Goal: Browse casually: Explore the website without a specific task or goal

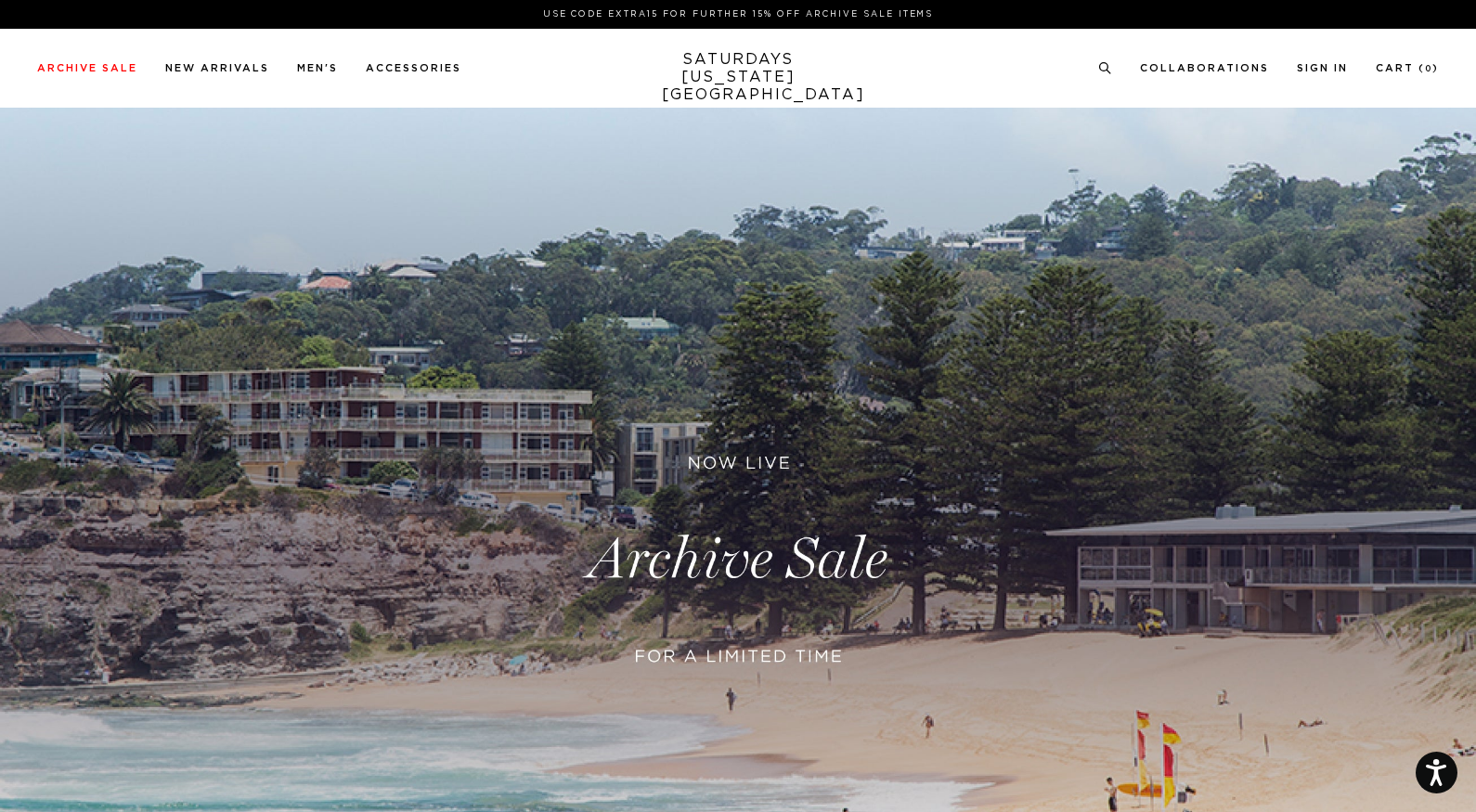
click at [694, 546] on link at bounding box center [738, 559] width 1476 height 904
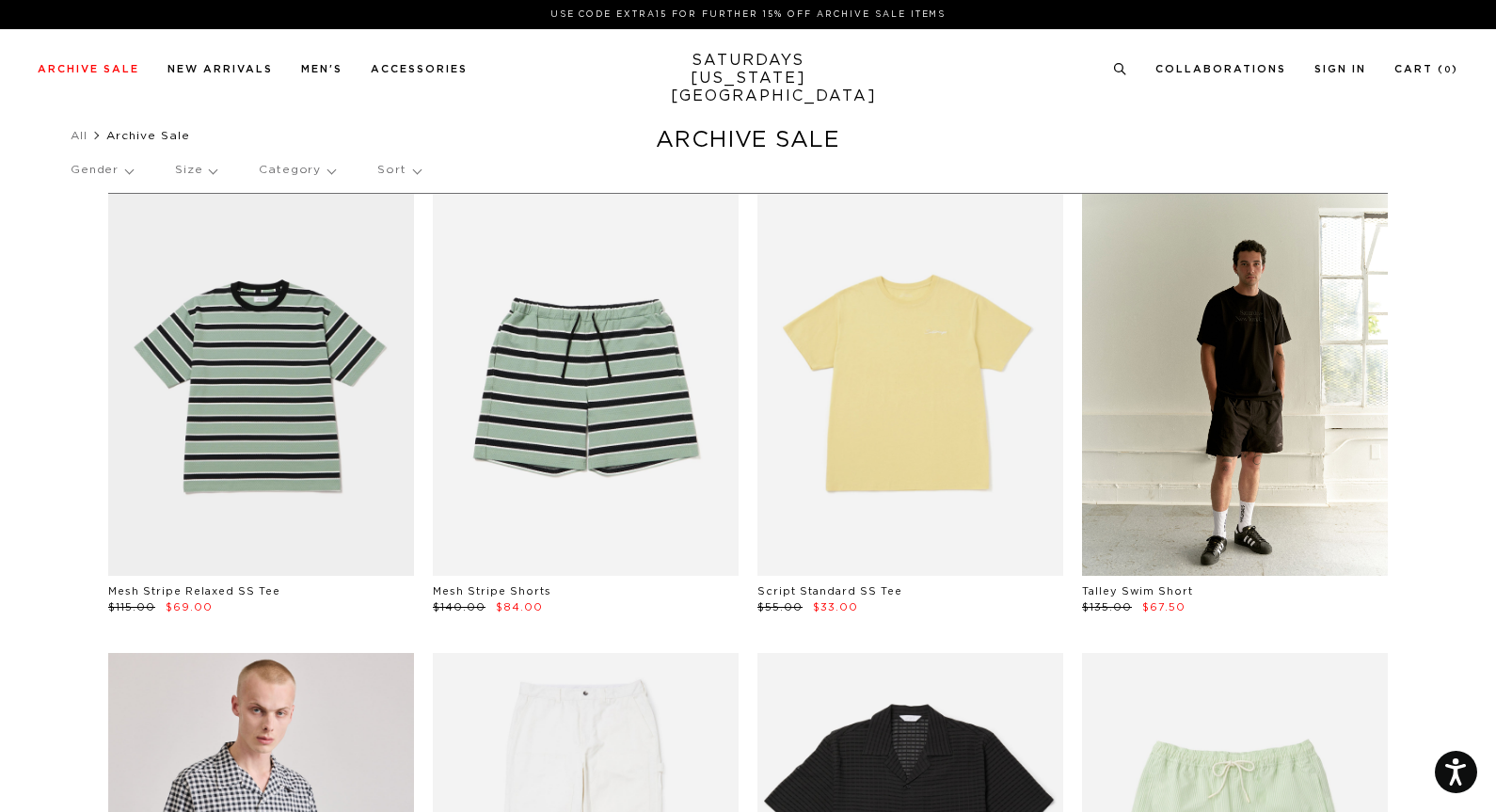
click at [1317, 389] on link at bounding box center [1234, 384] width 306 height 382
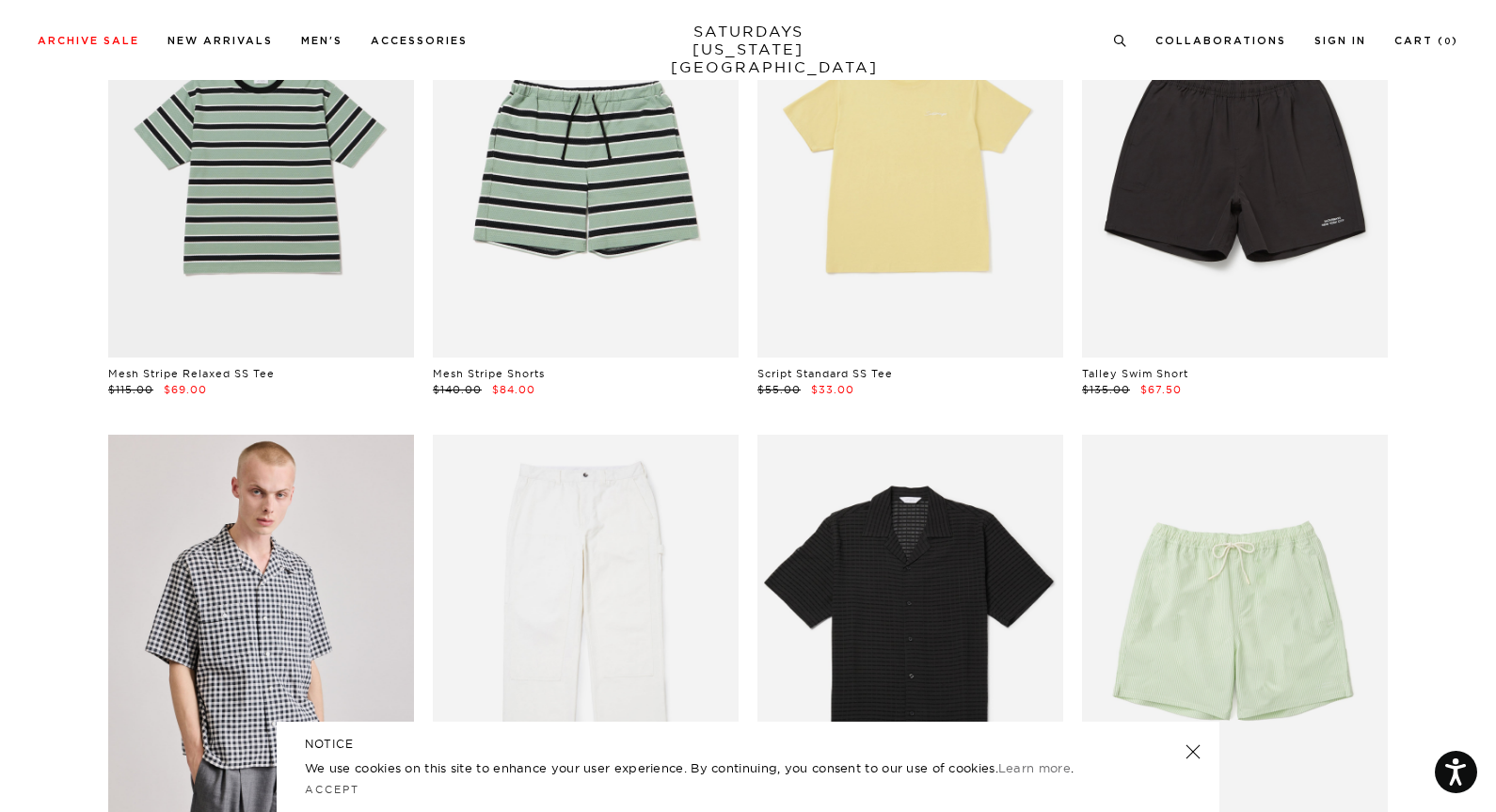
scroll to position [400, 0]
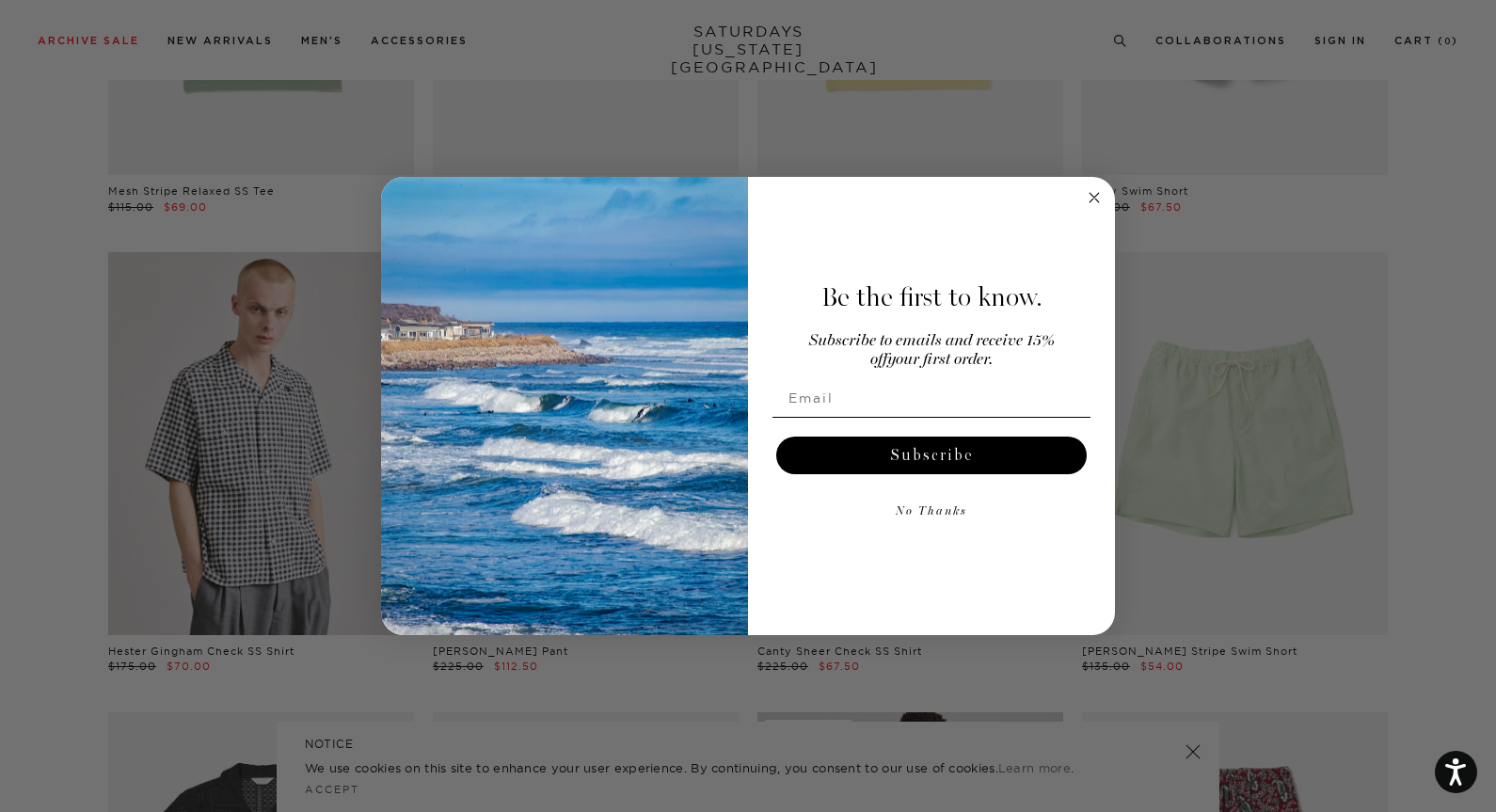
click at [1103, 184] on form "Be the first to know. Subscribe to emails and receive 15% off your first order.…" at bounding box center [747, 406] width 734 height 459
click at [1096, 191] on circle "Close dialog" at bounding box center [1094, 197] width 22 height 22
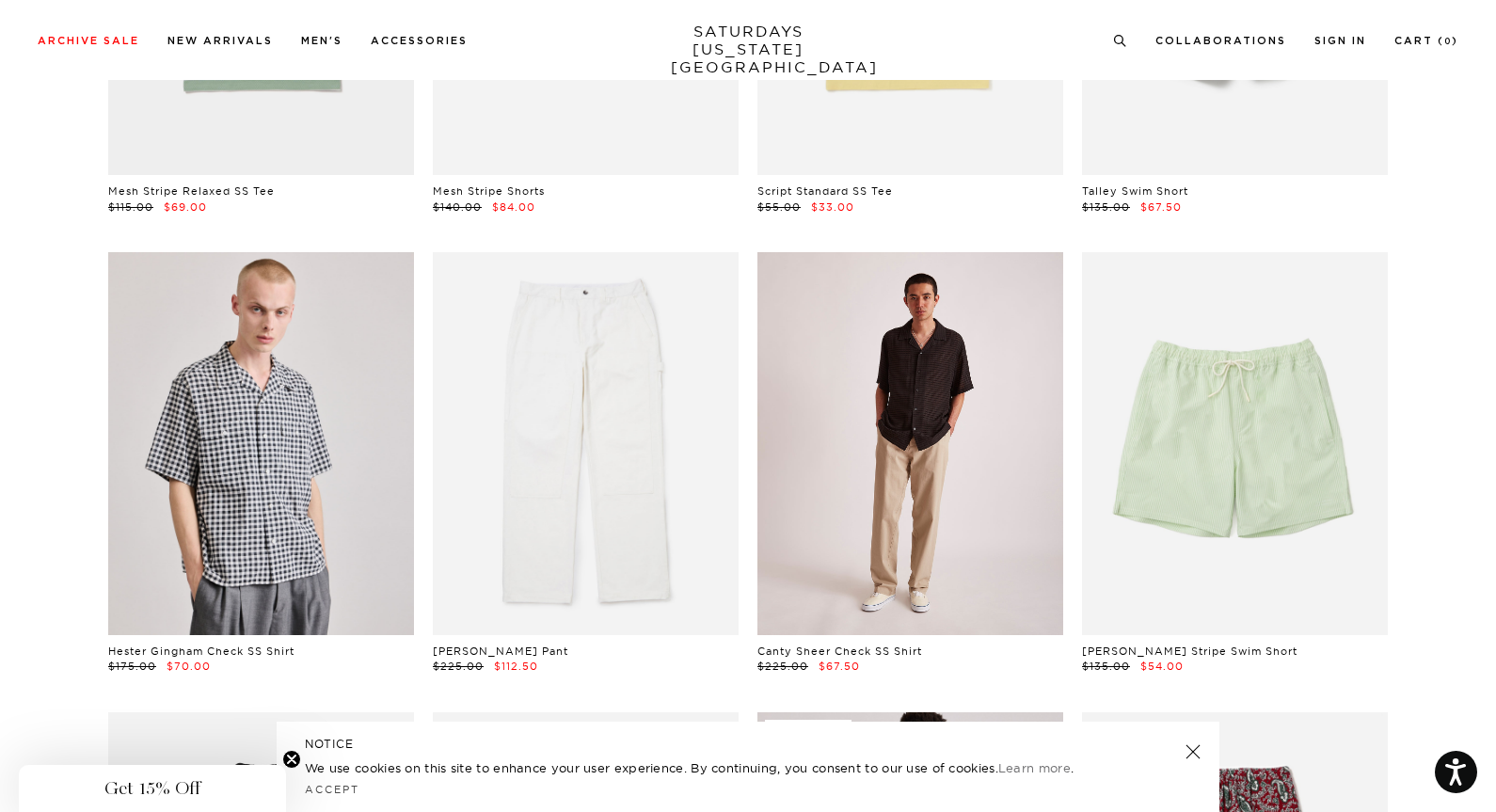
click at [950, 415] on link at bounding box center [910, 443] width 306 height 382
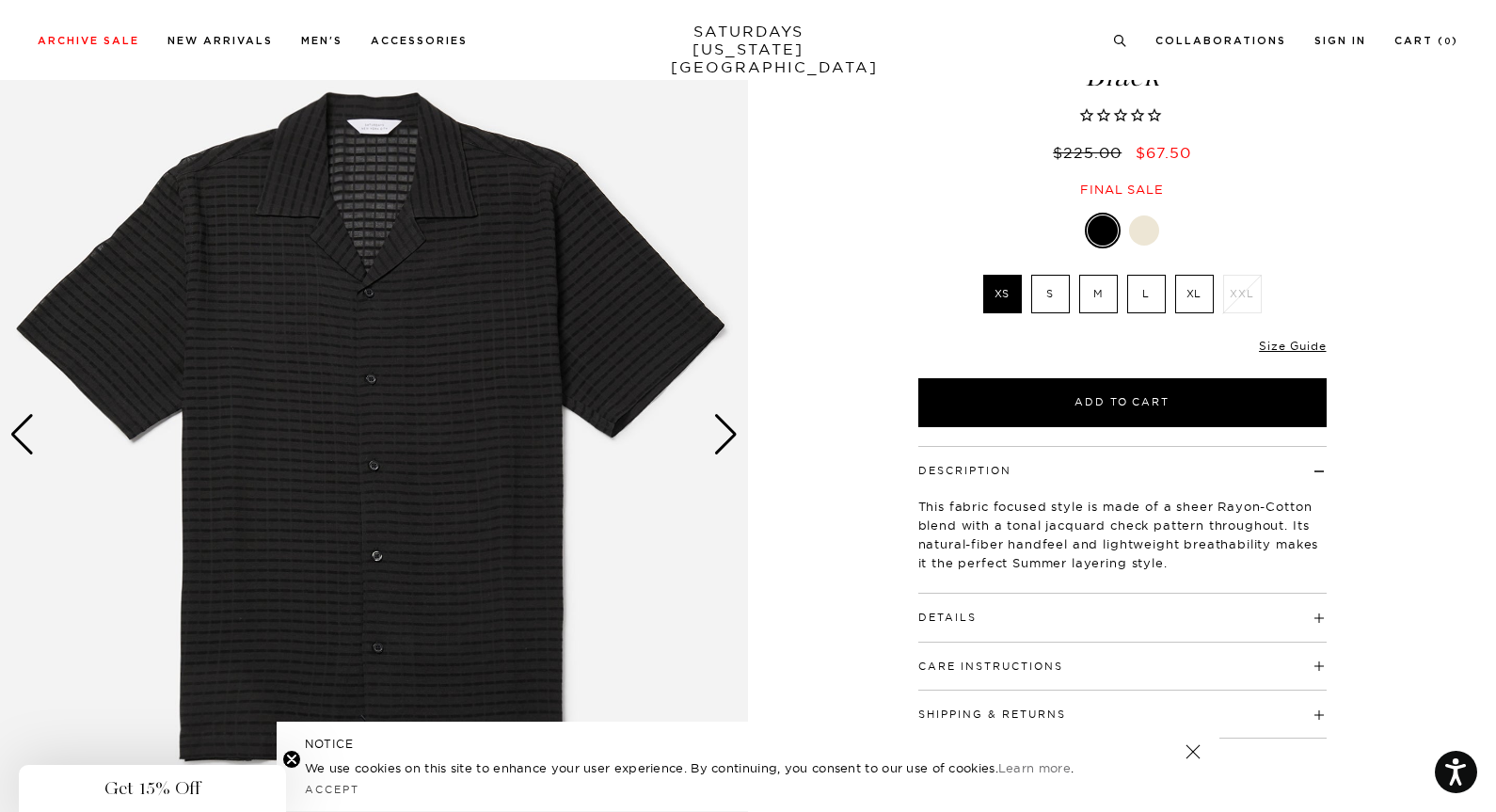
scroll to position [144, 0]
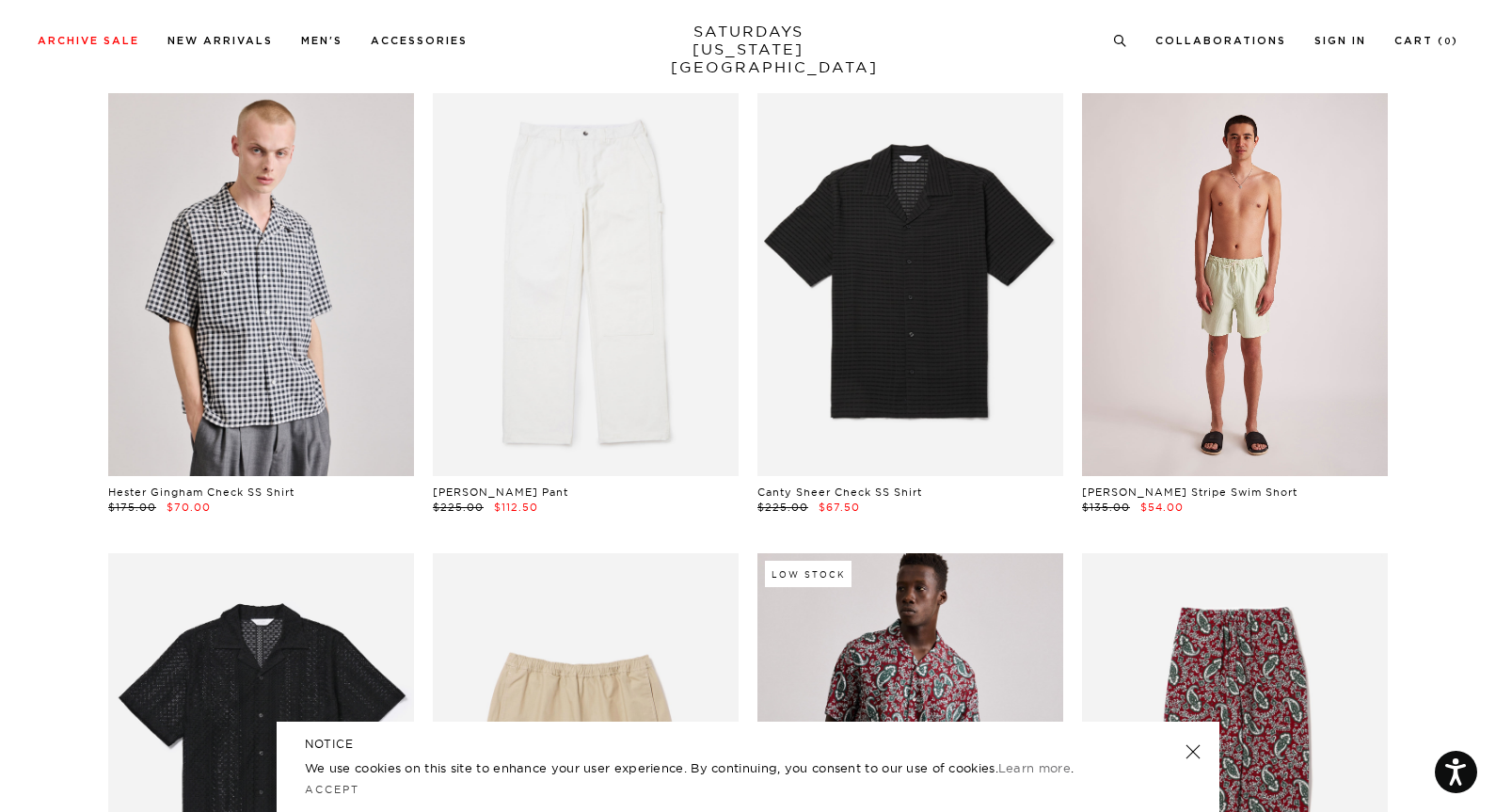
scroll to position [613, 0]
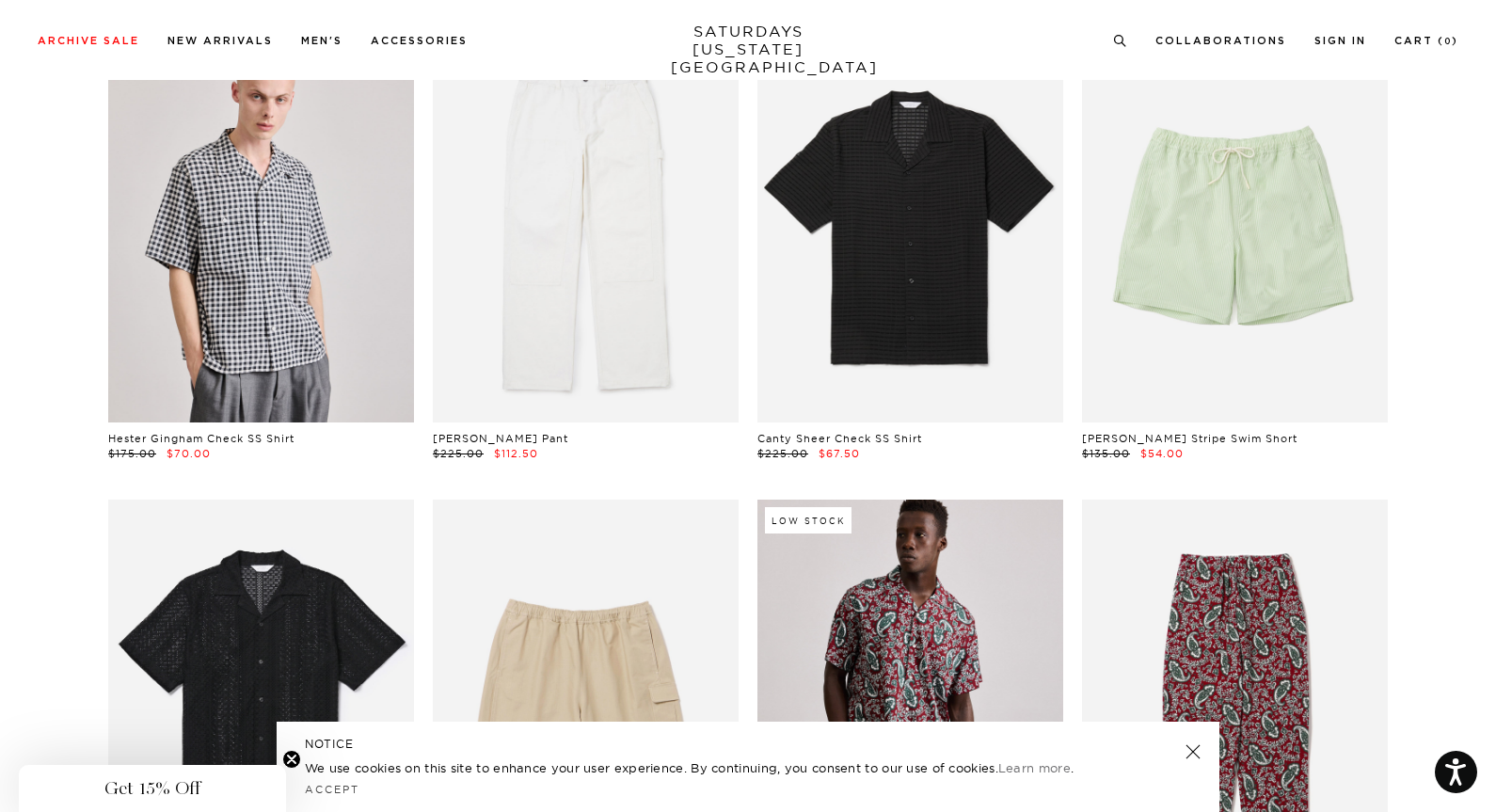
click at [1192, 755] on link at bounding box center [1193, 752] width 26 height 26
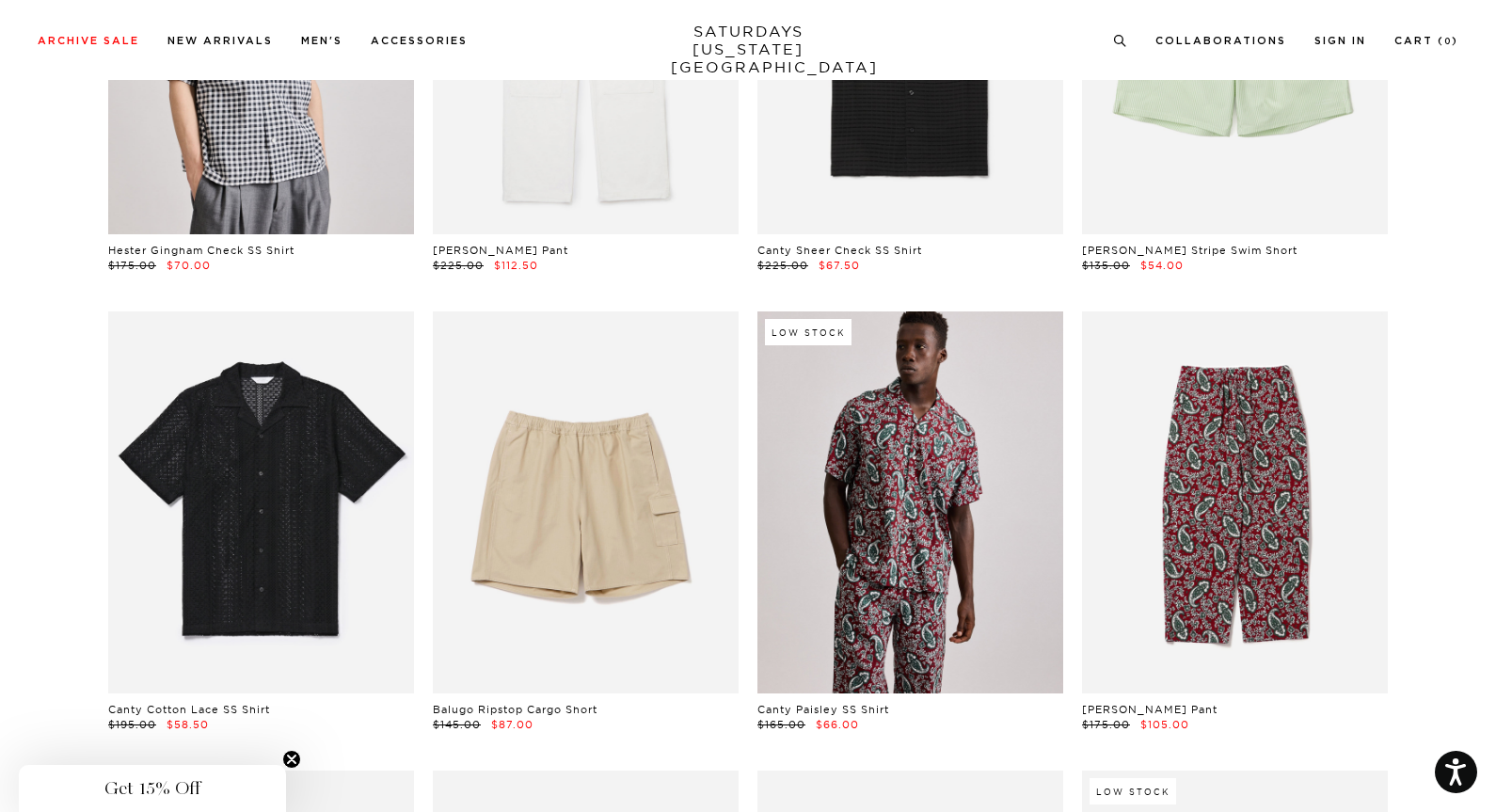
scroll to position [829, 0]
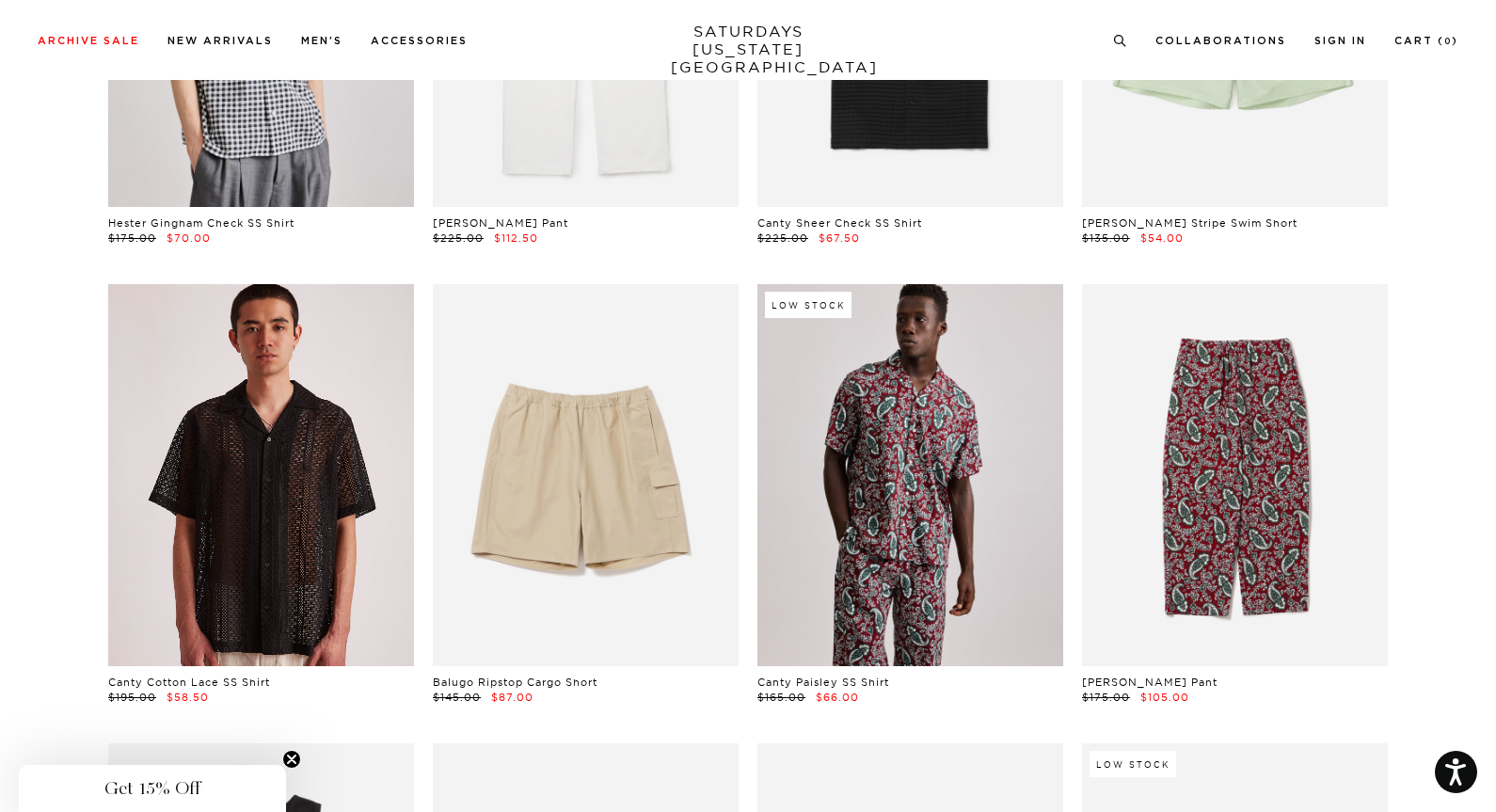
click at [311, 574] on link at bounding box center [261, 475] width 306 height 382
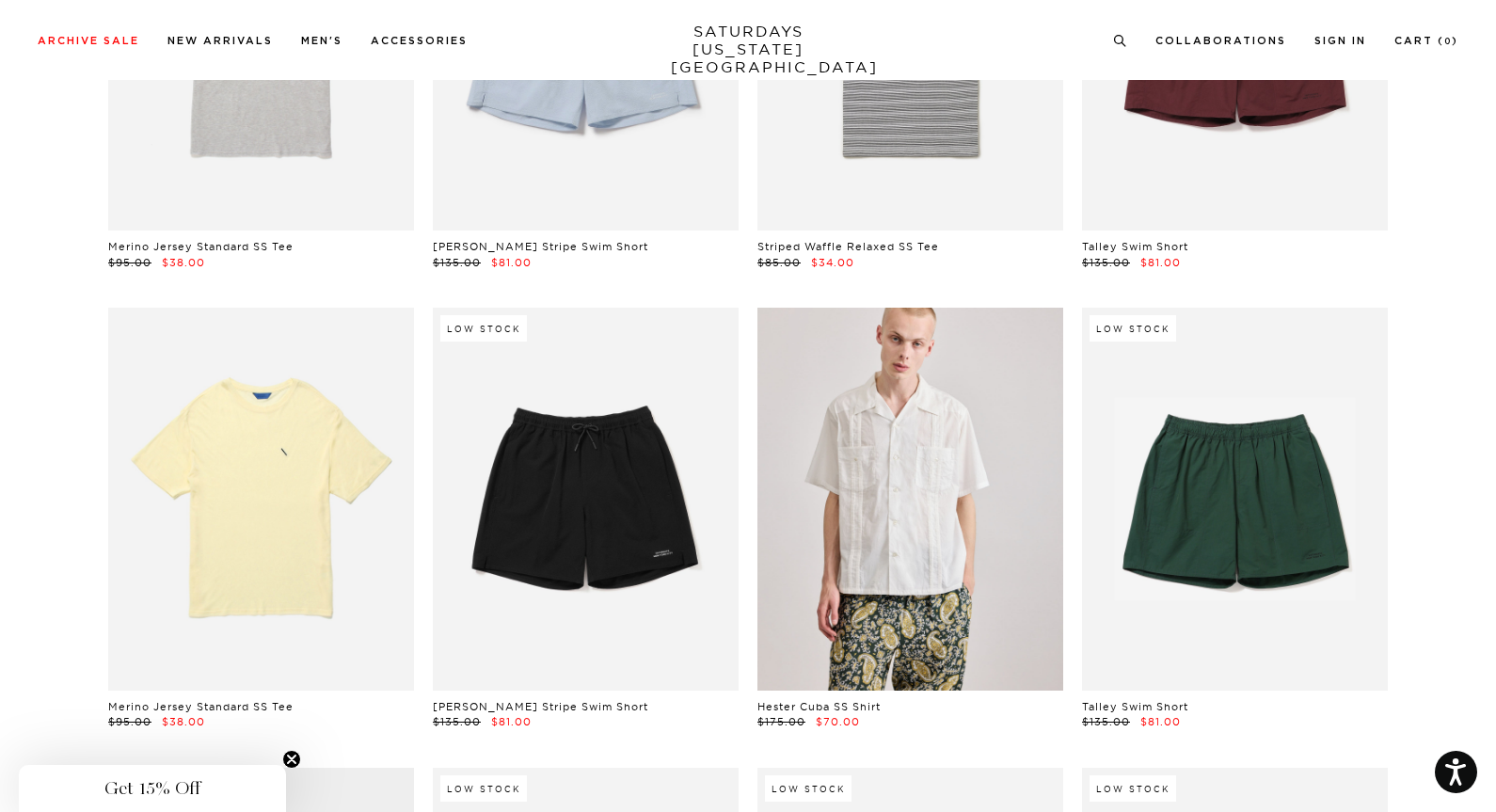
scroll to position [2182, 1]
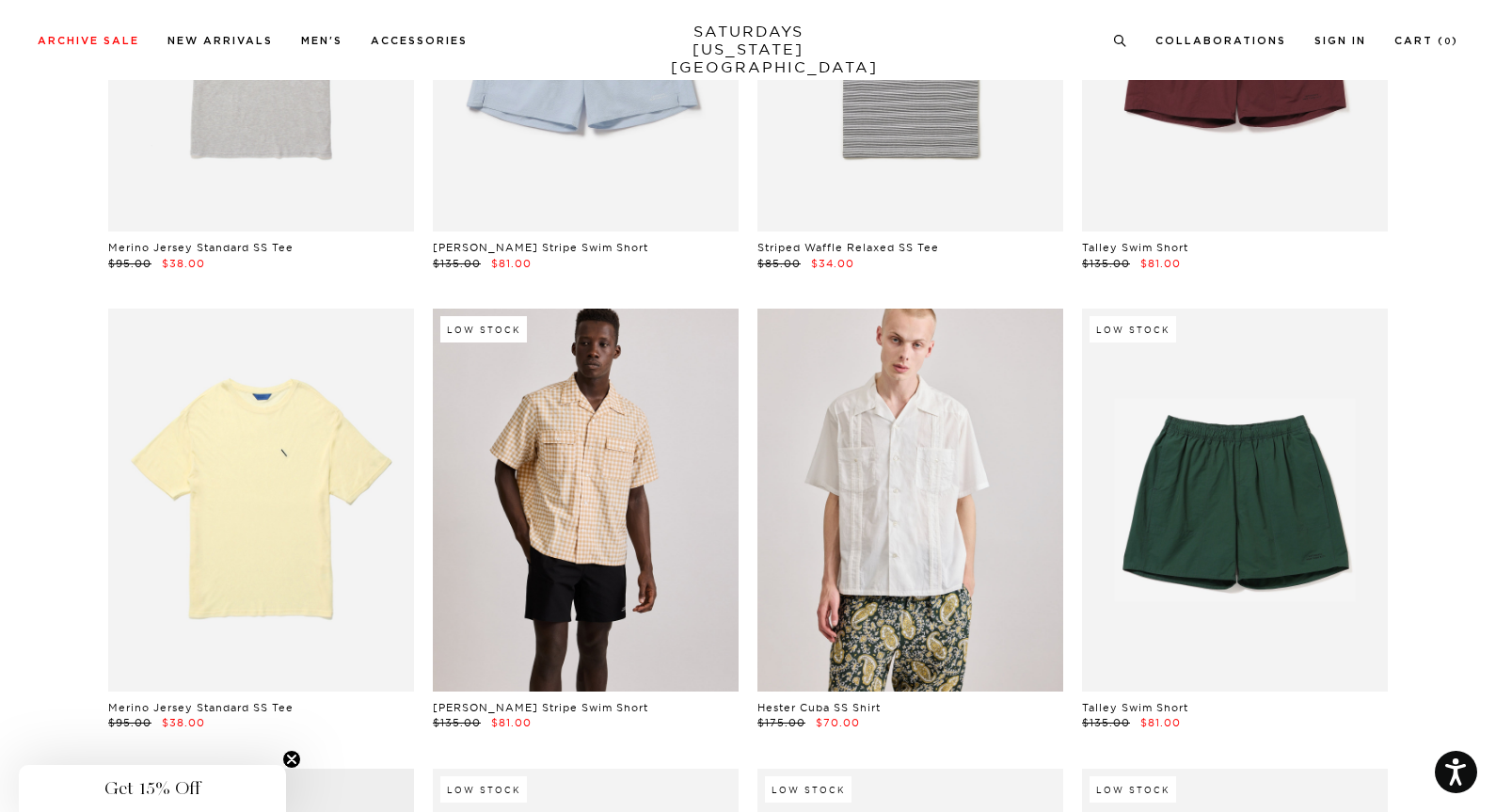
click at [617, 559] on link at bounding box center [585, 499] width 306 height 382
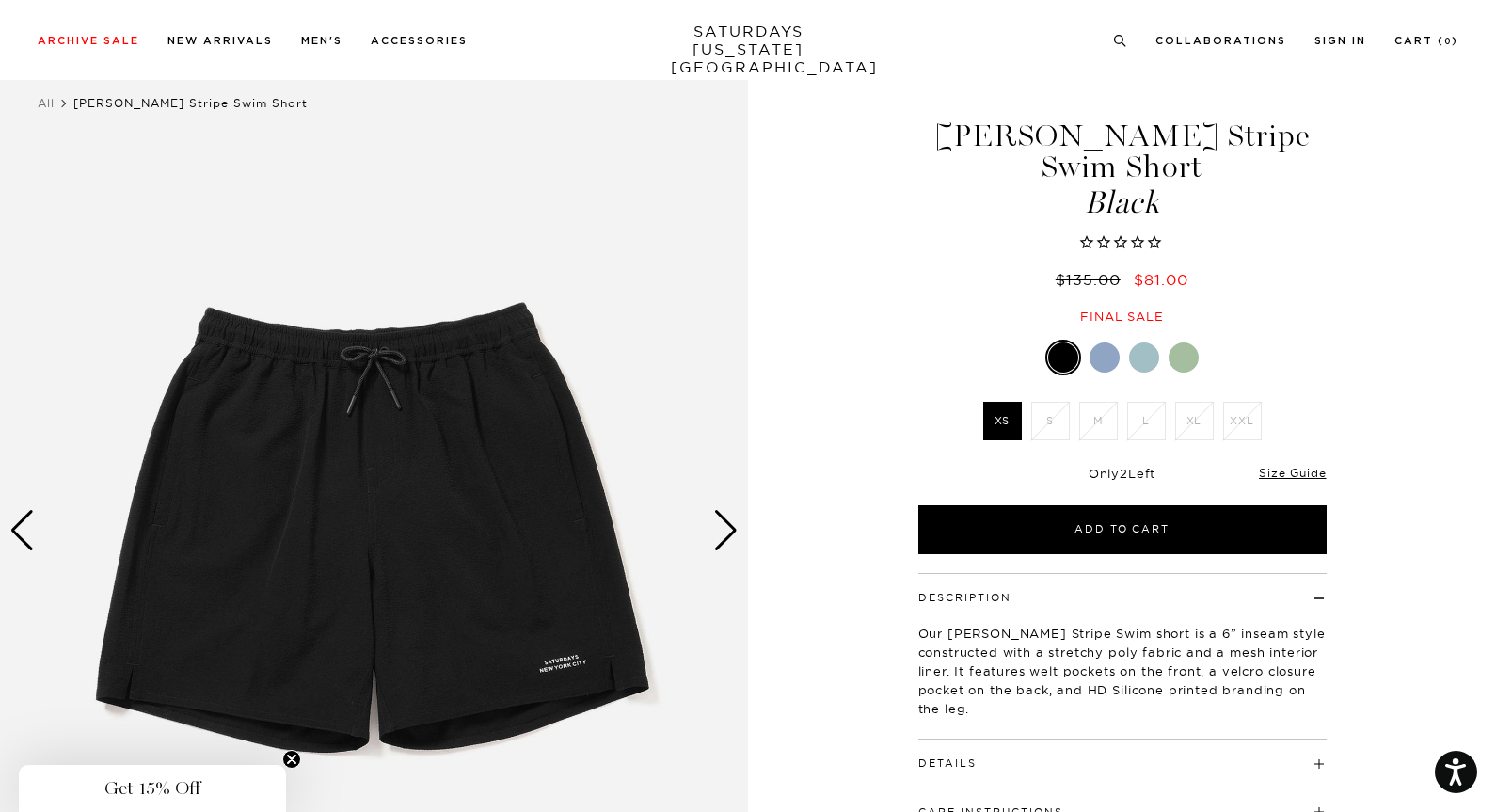
scroll to position [95, 0]
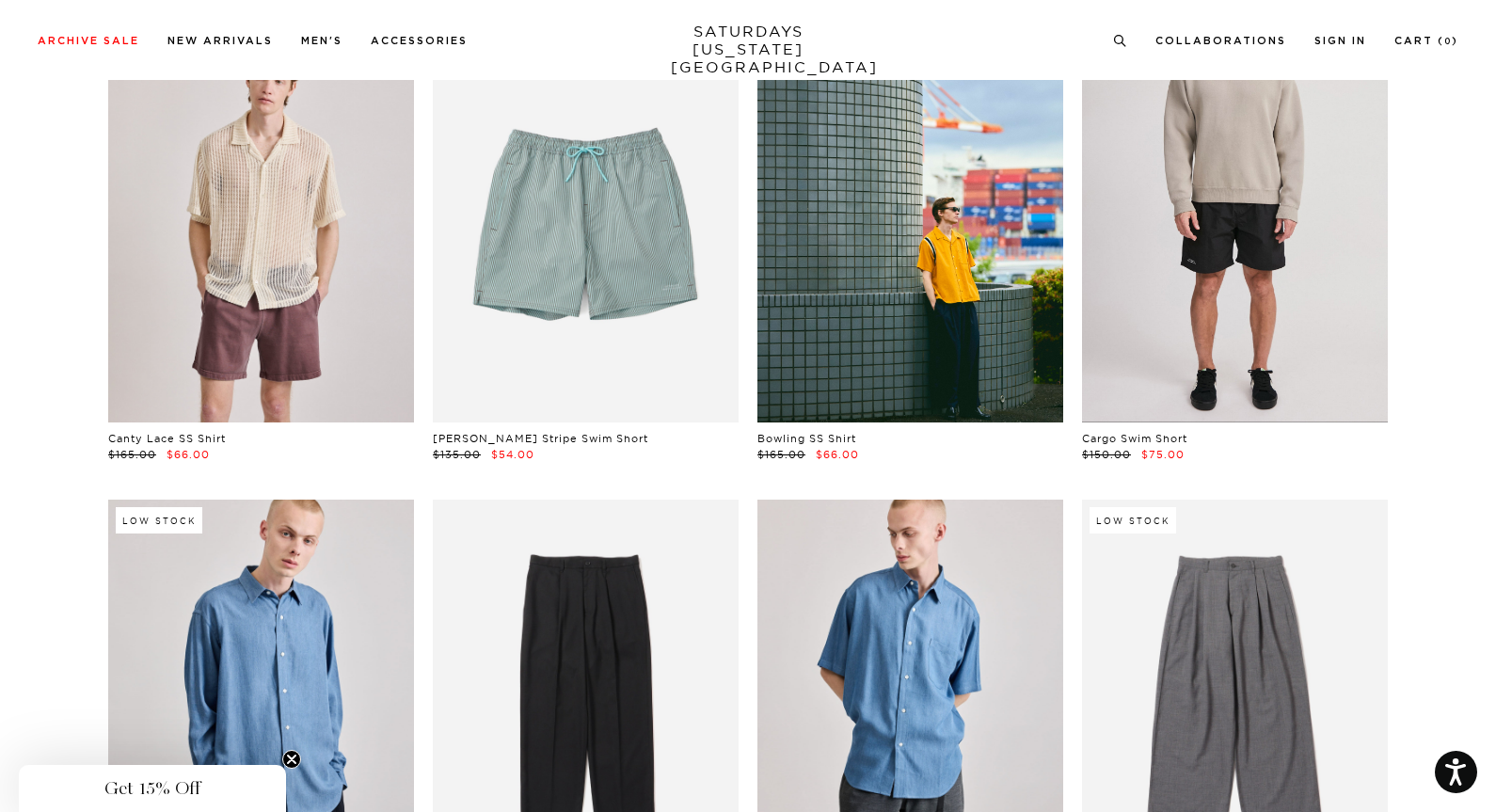
scroll to position [5644, 5]
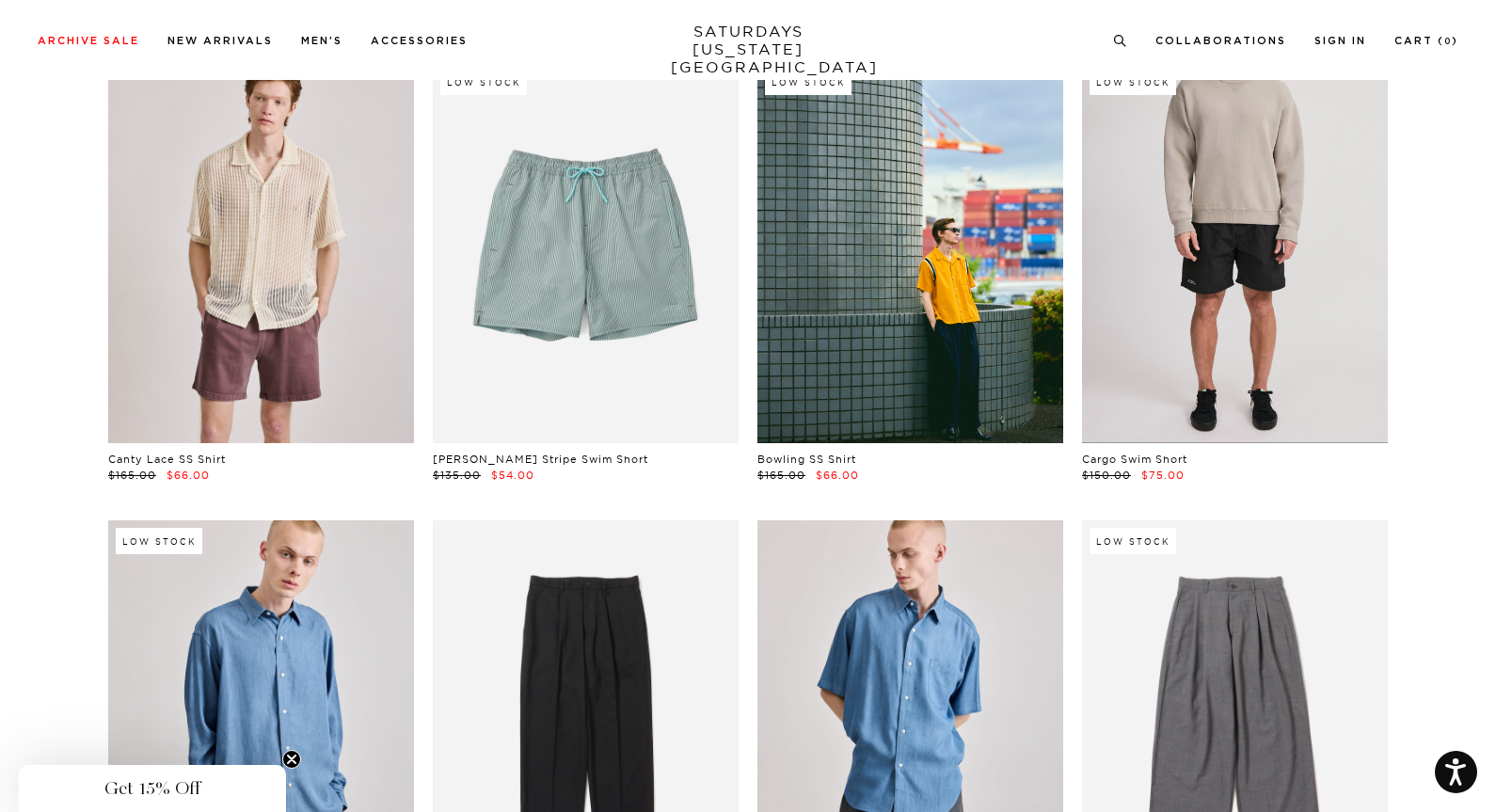
click at [1227, 280] on link at bounding box center [1234, 252] width 306 height 382
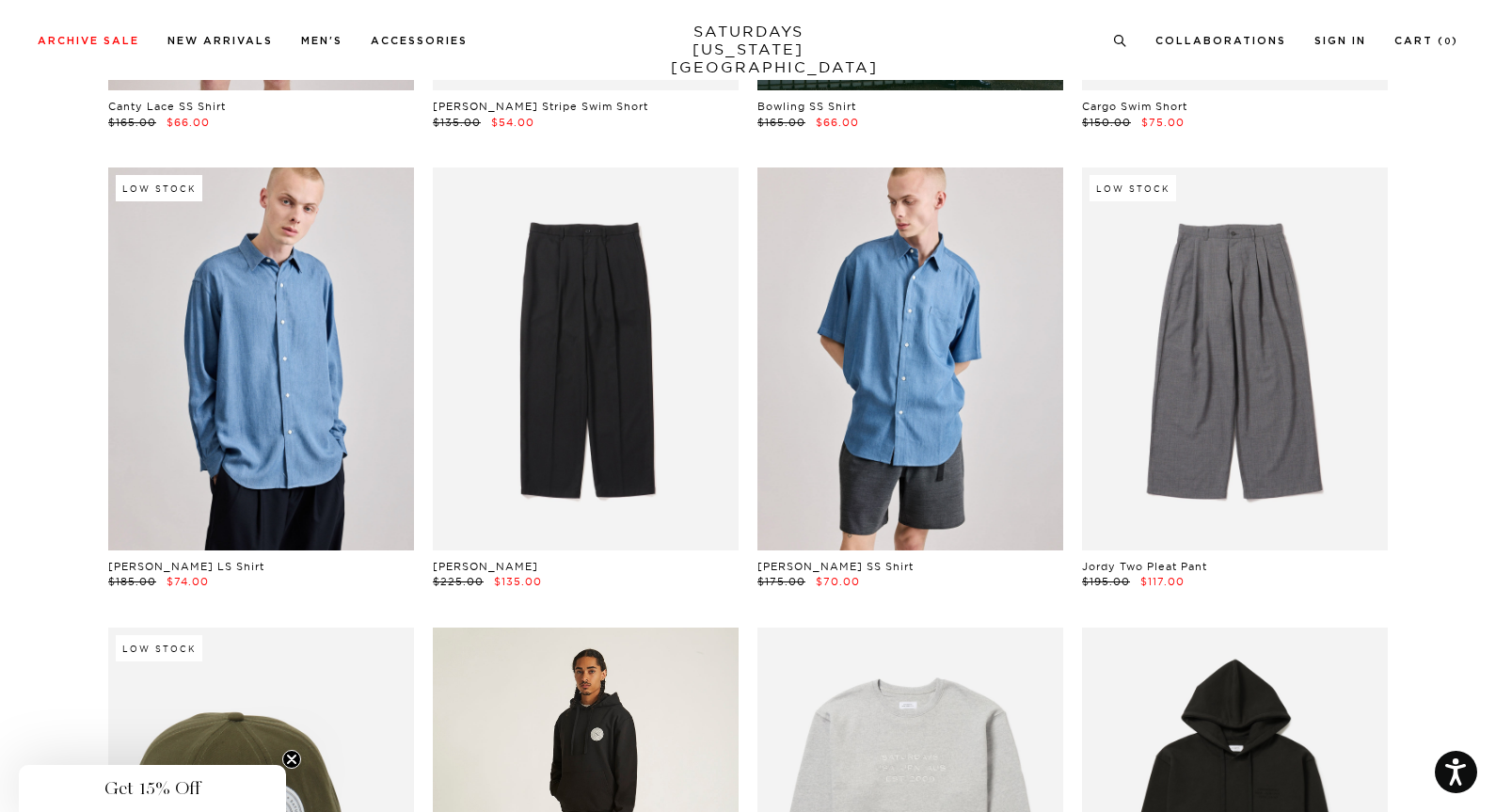
scroll to position [5868, 5]
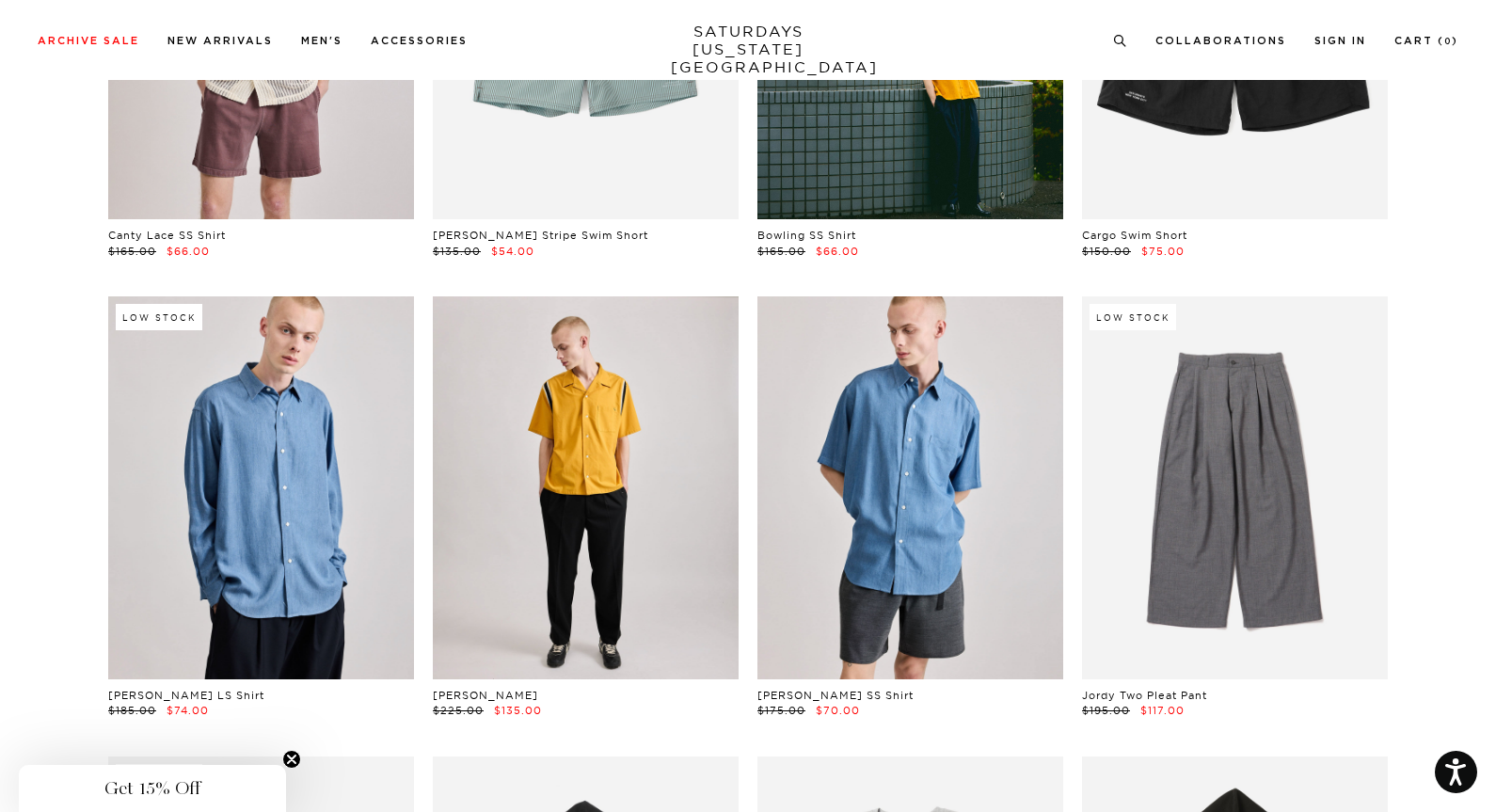
click at [539, 432] on link at bounding box center [585, 487] width 306 height 382
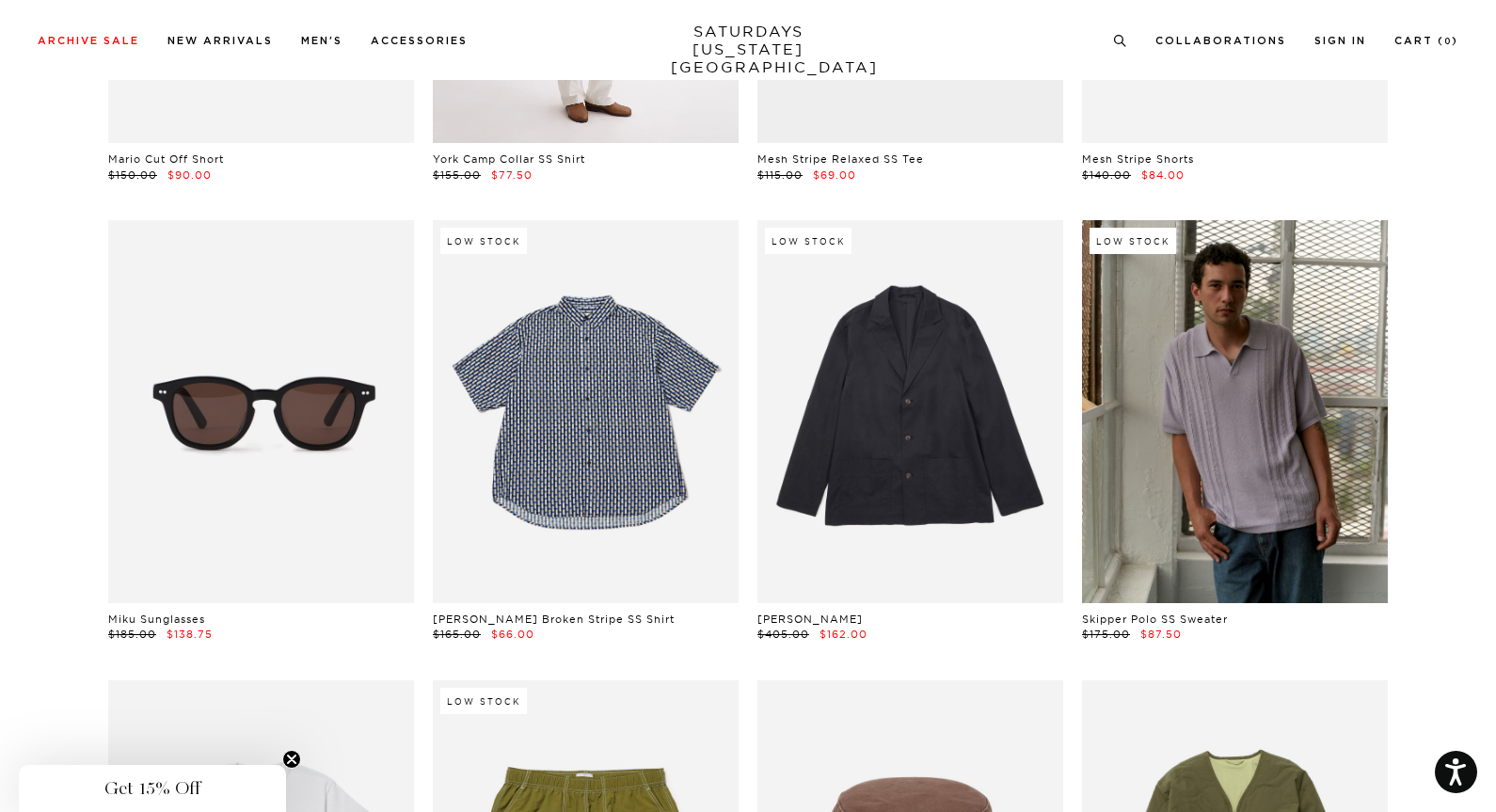
scroll to position [9637, 6]
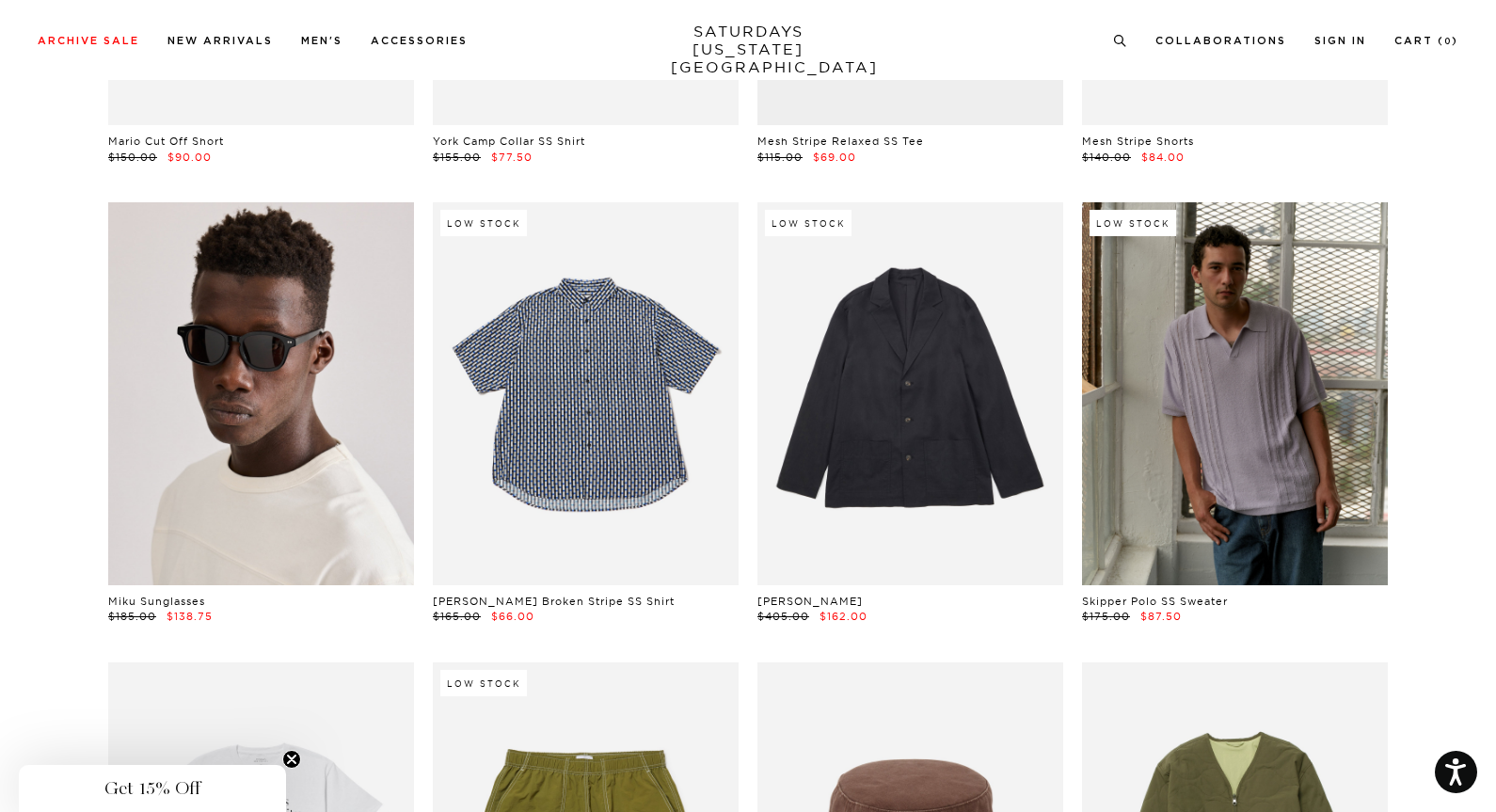
click at [313, 486] on link at bounding box center [261, 393] width 306 height 382
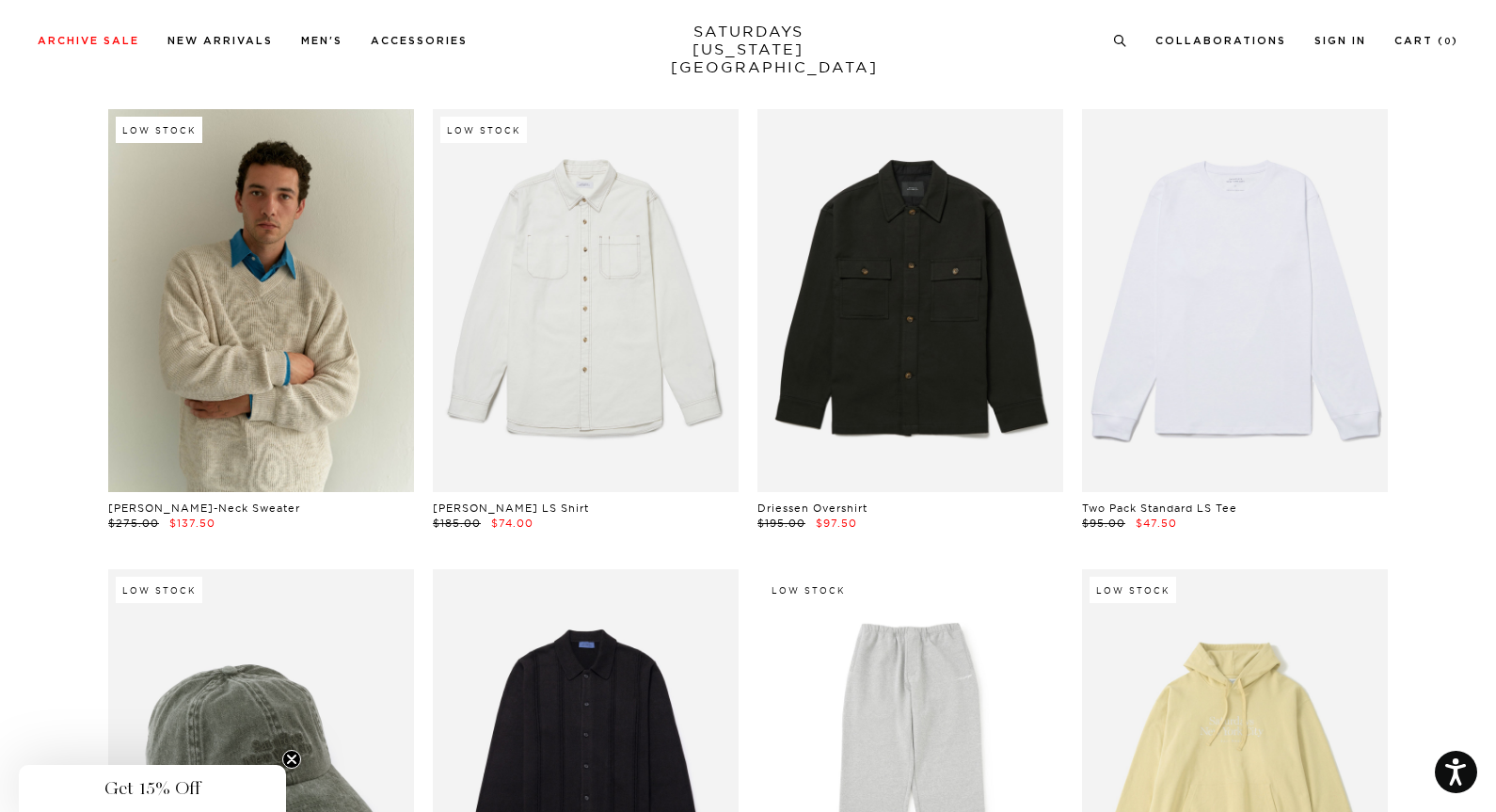
scroll to position [20792, 7]
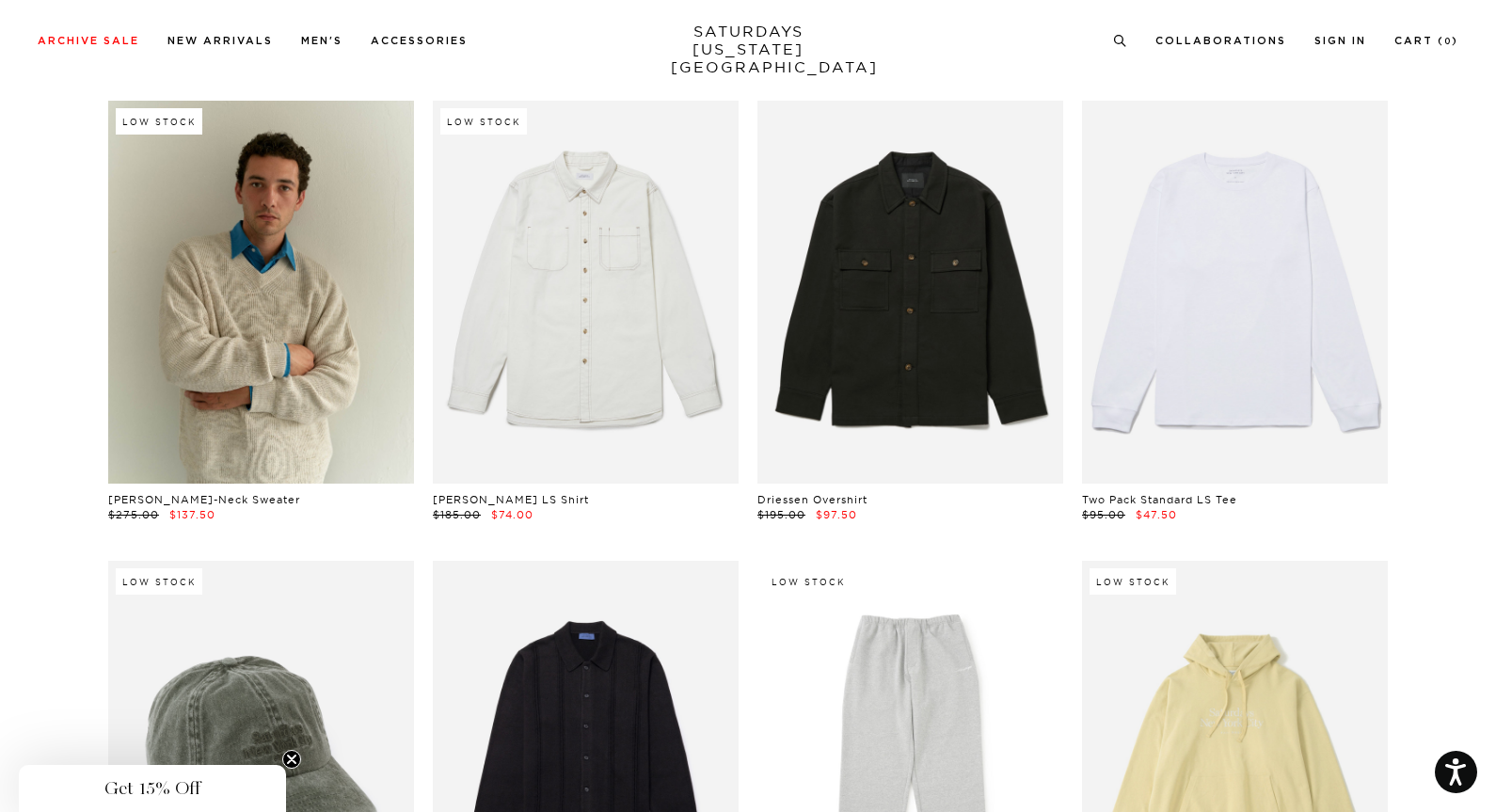
click at [1247, 244] on link at bounding box center [1234, 291] width 306 height 382
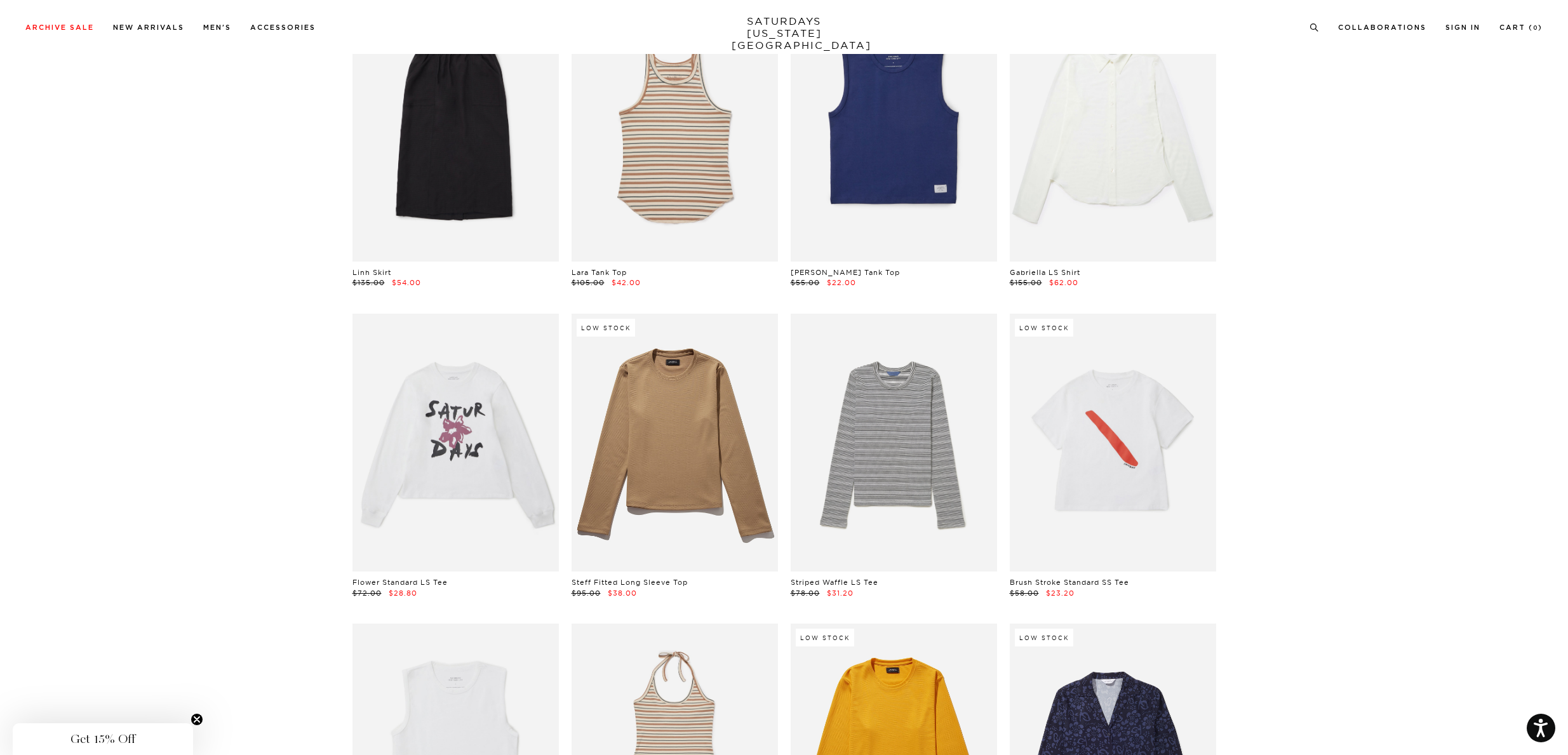
scroll to position [28797, 0]
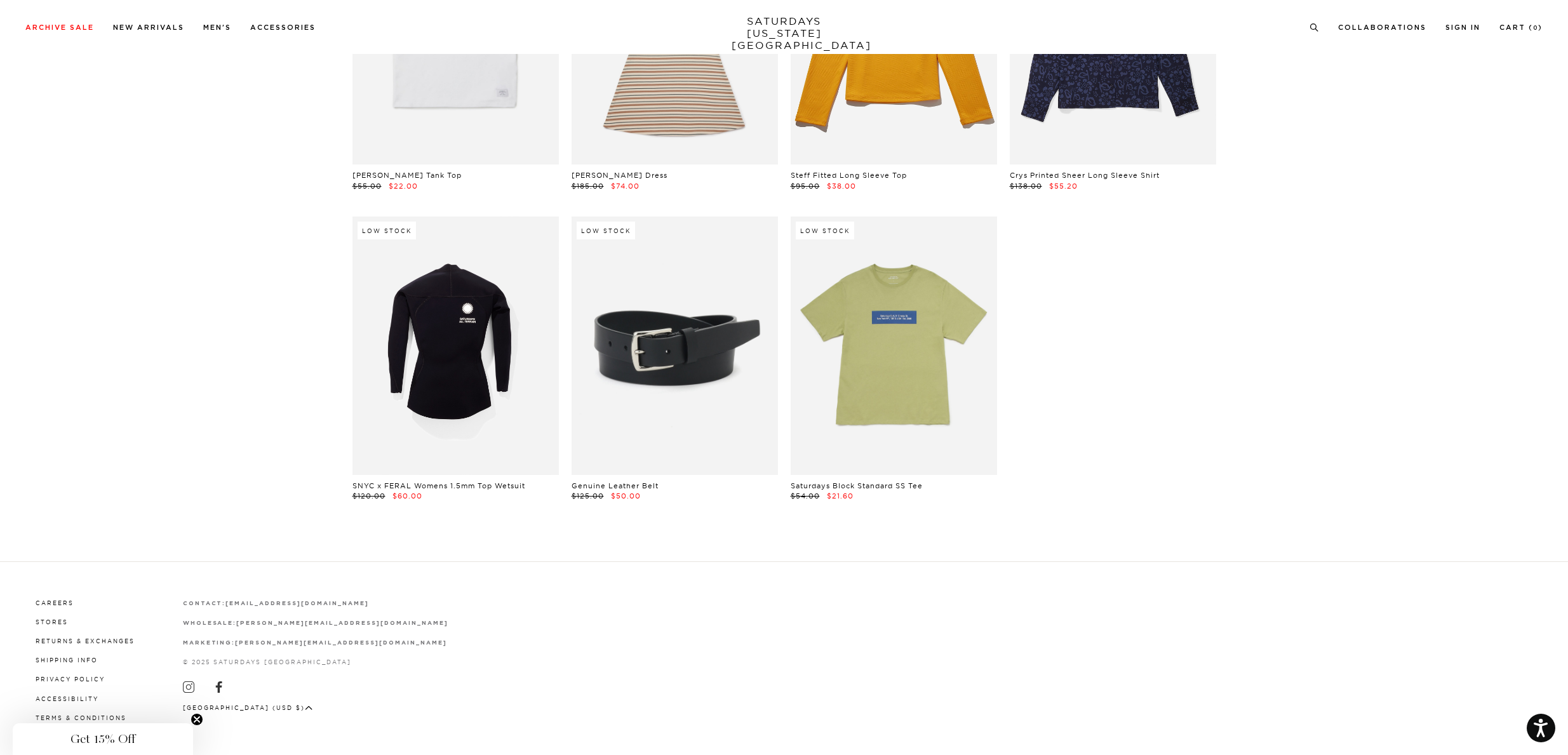
click at [485, 375] on link at bounding box center [455, 345] width 207 height 258
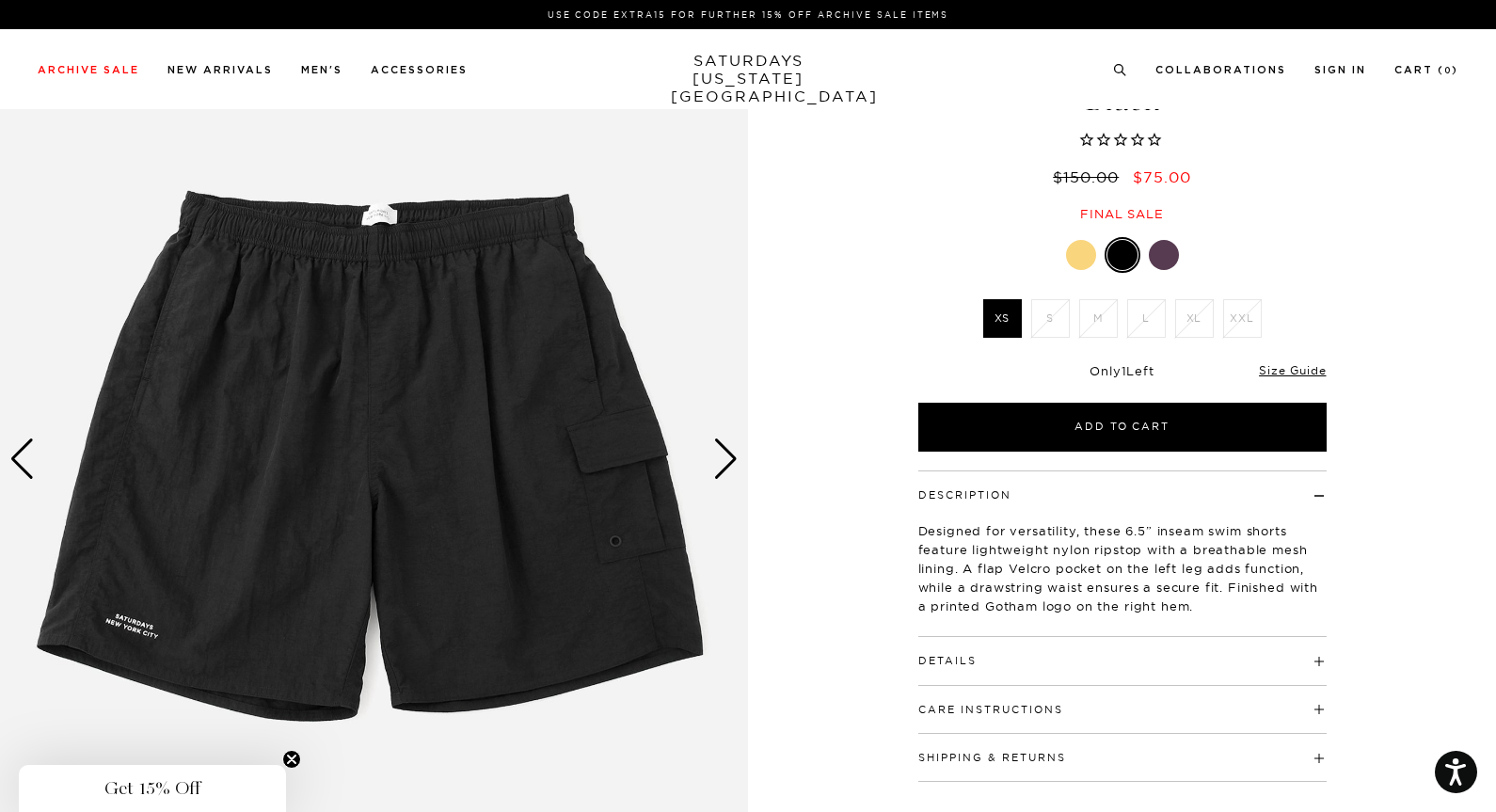
scroll to position [113, 0]
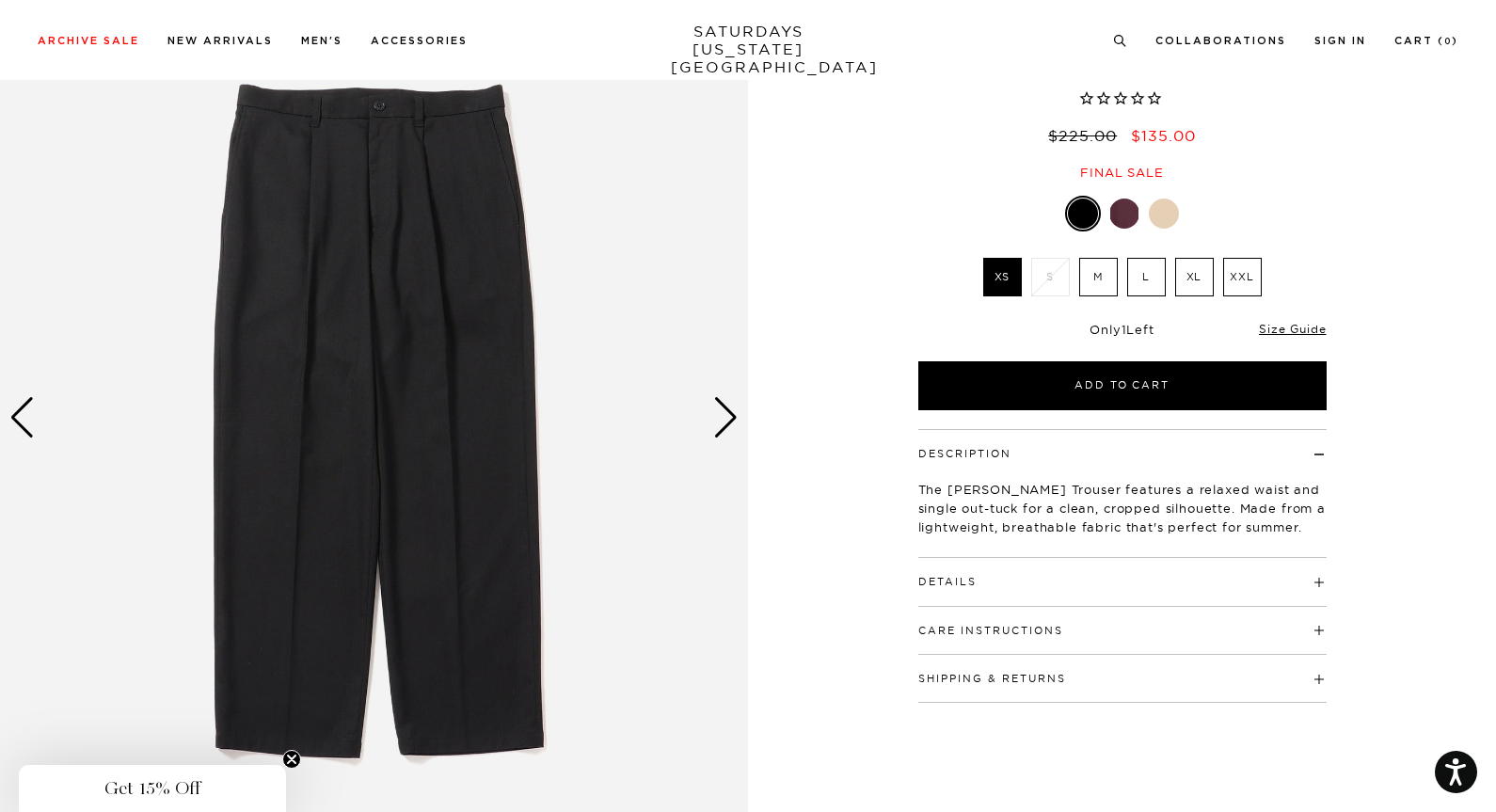
scroll to position [149, 0]
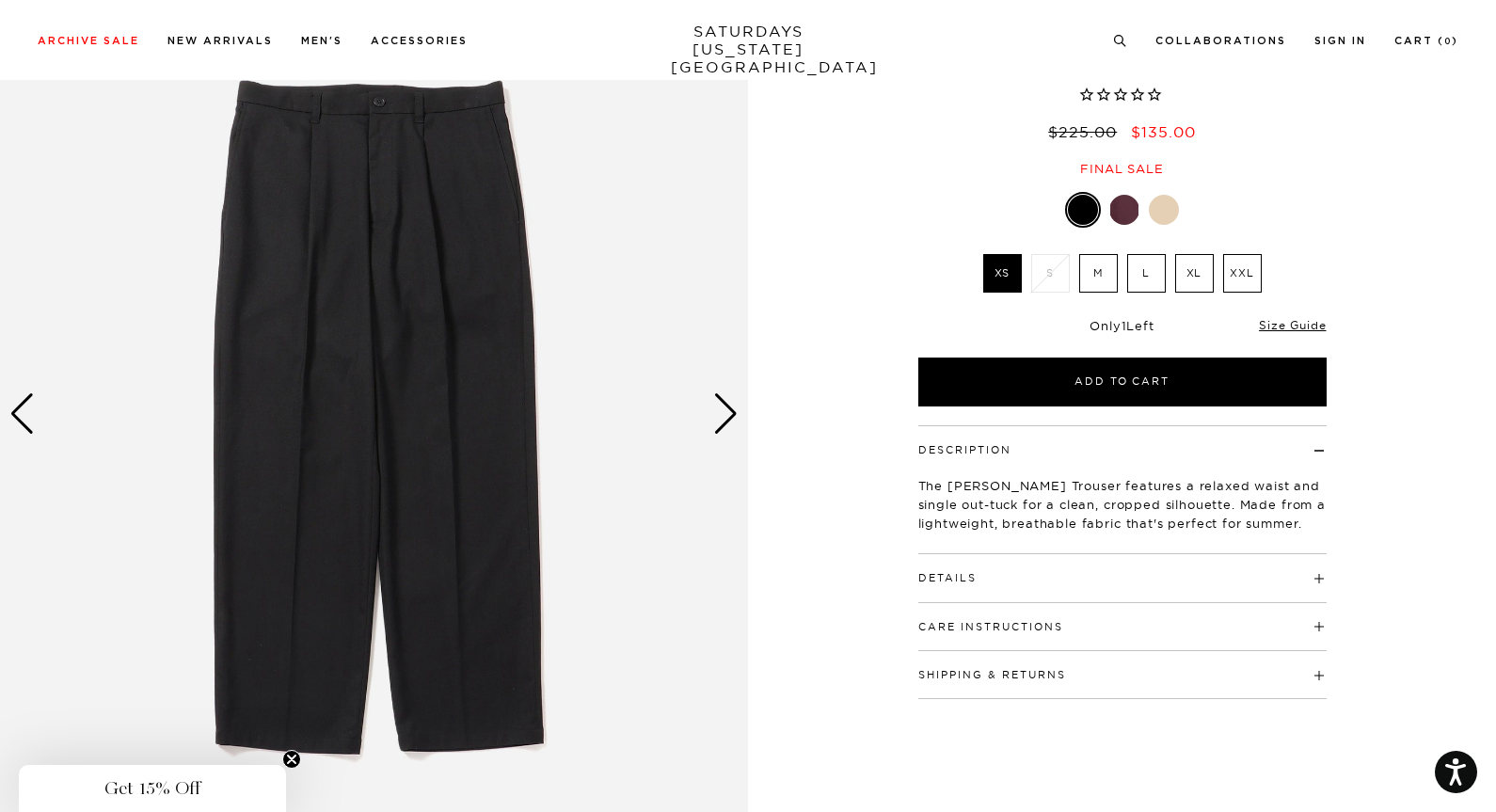
click at [712, 424] on img at bounding box center [374, 414] width 748 height 935
click at [1073, 570] on h4 "Details" at bounding box center [1122, 569] width 408 height 31
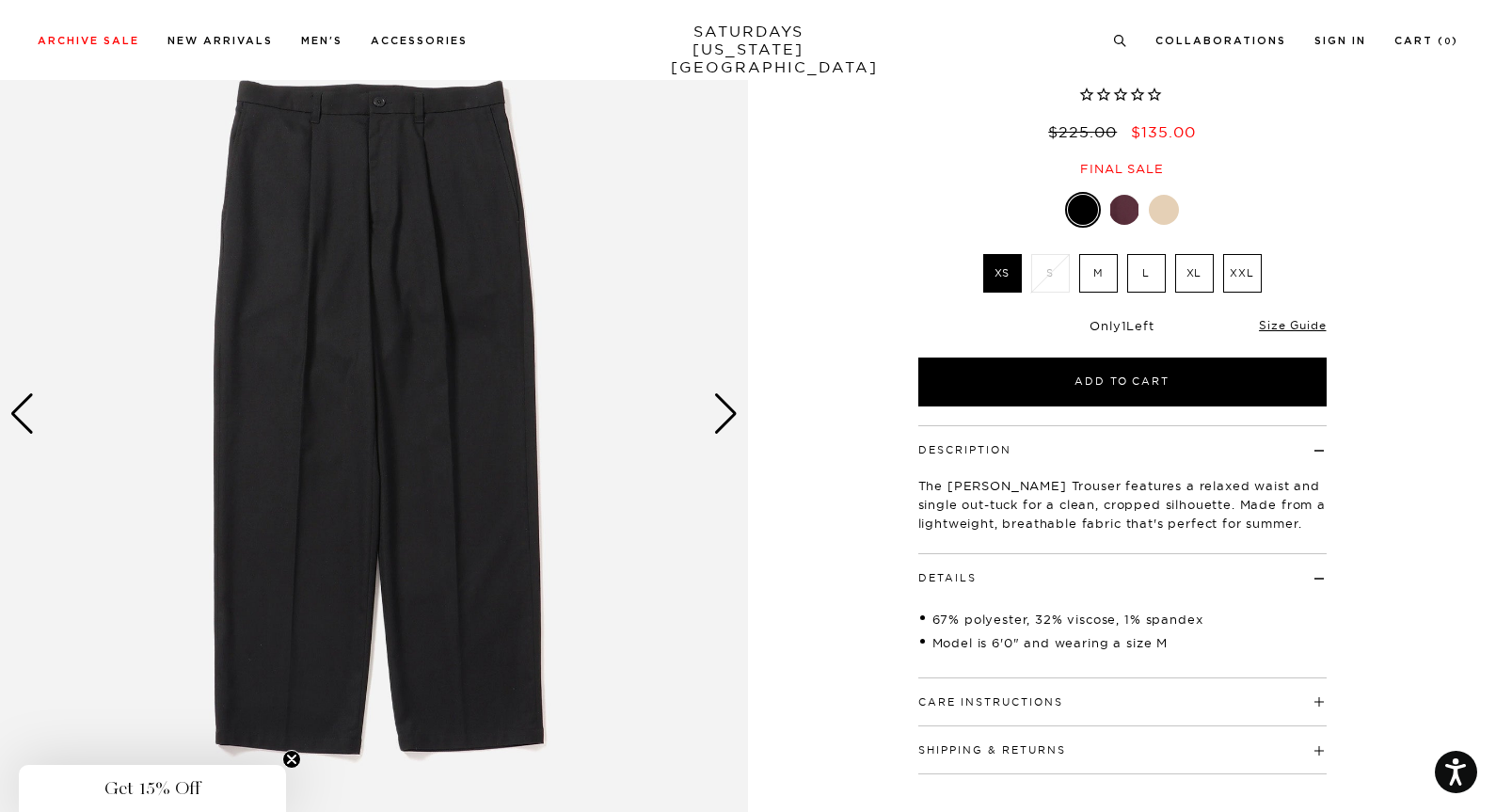
click at [698, 395] on img at bounding box center [374, 414] width 748 height 935
click at [712, 398] on img at bounding box center [374, 414] width 748 height 935
click at [731, 409] on div "Next slide" at bounding box center [725, 414] width 25 height 41
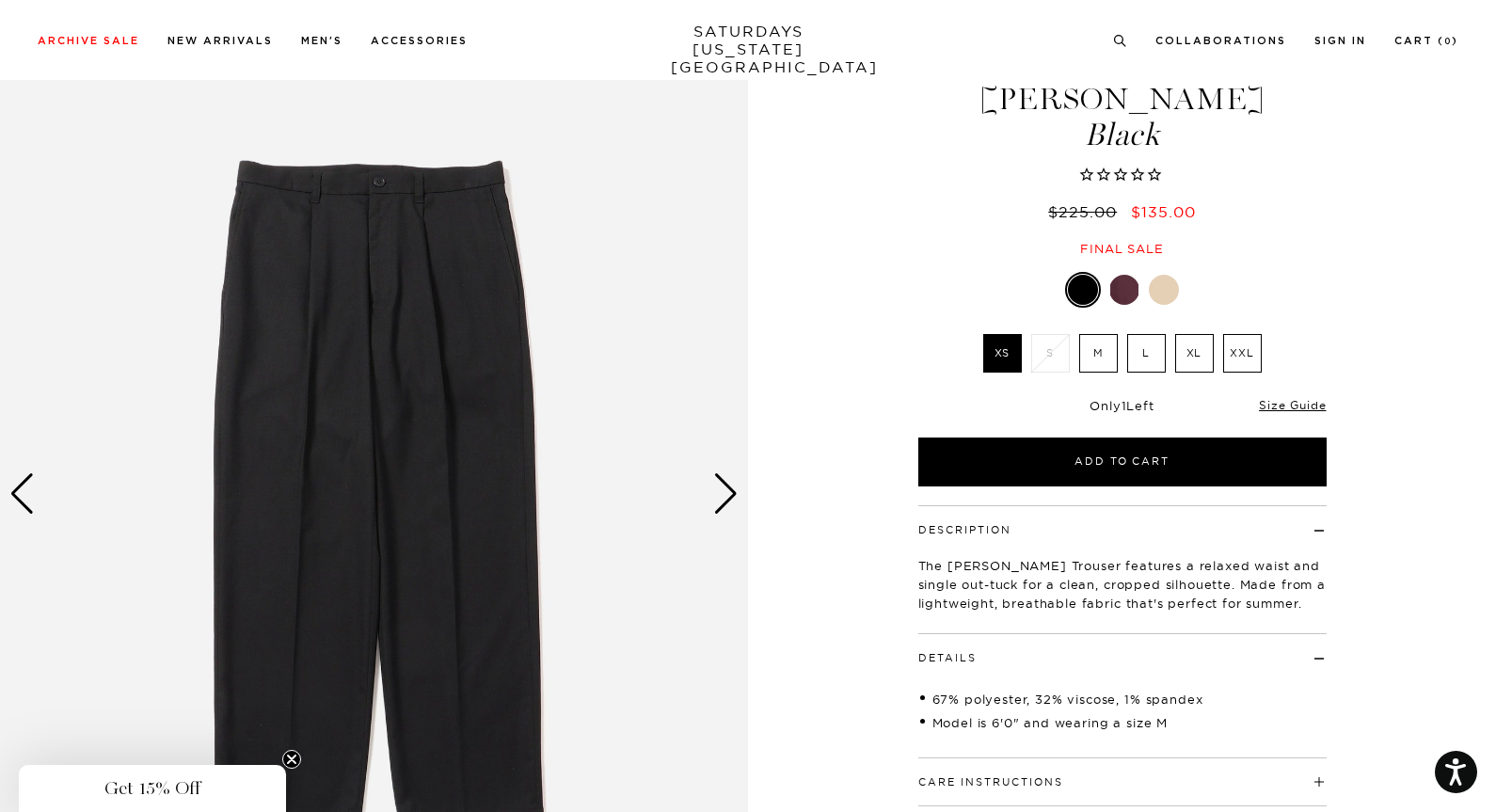
scroll to position [0, 0]
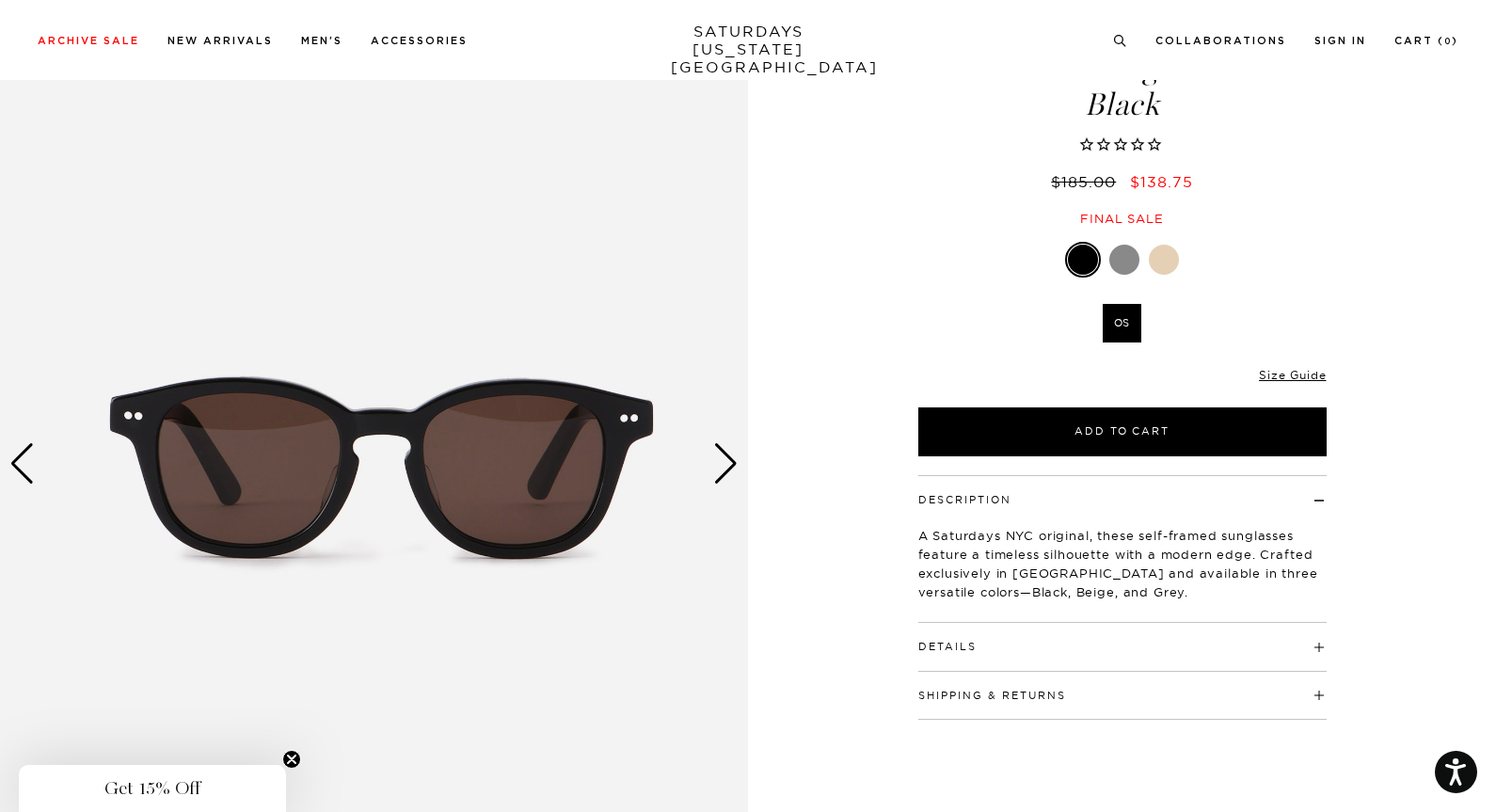
scroll to position [120, 0]
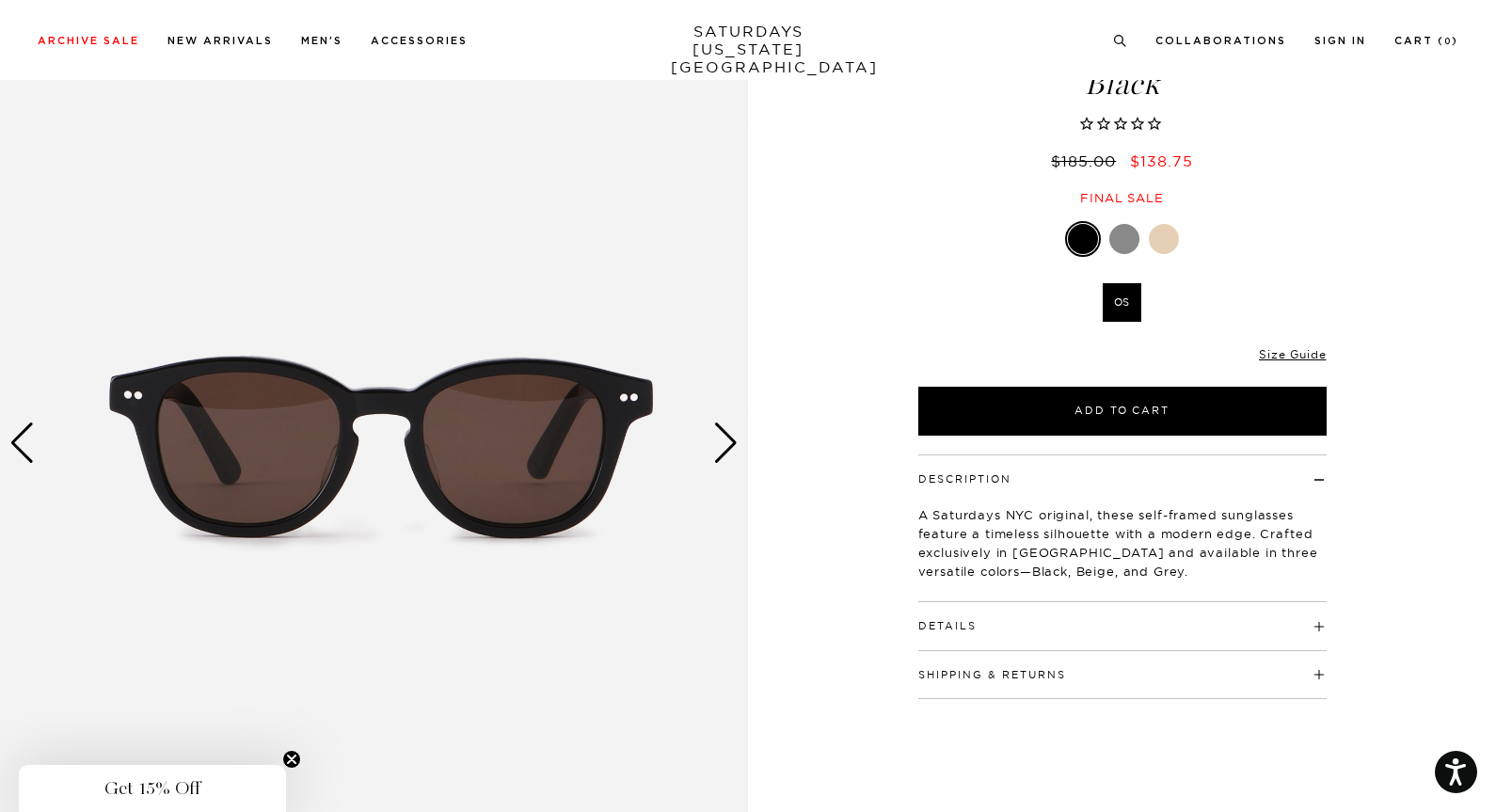
click at [738, 436] on div "1 / 4" at bounding box center [374, 443] width 748 height 935
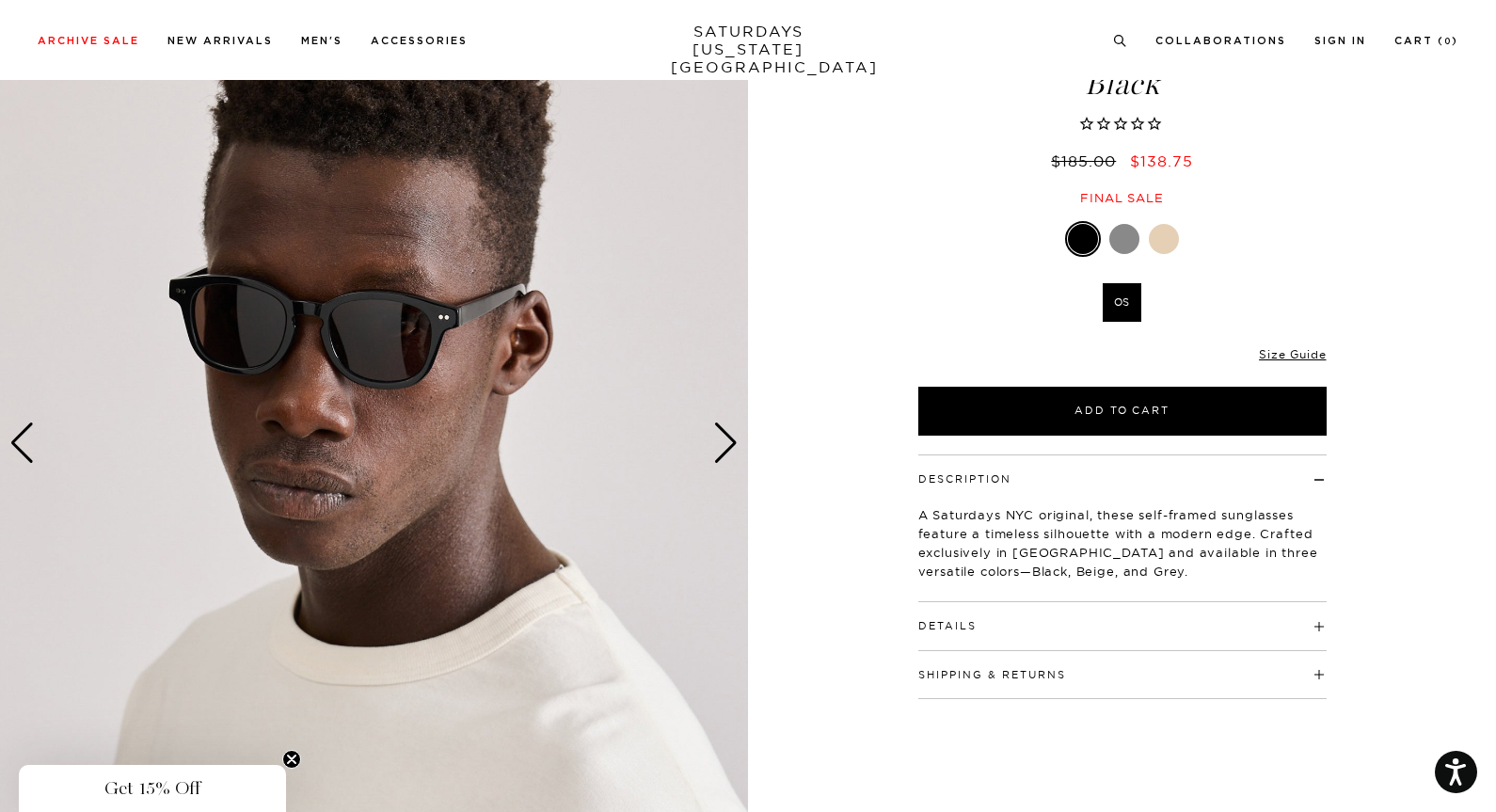
click at [738, 436] on div "Next slide" at bounding box center [725, 443] width 25 height 41
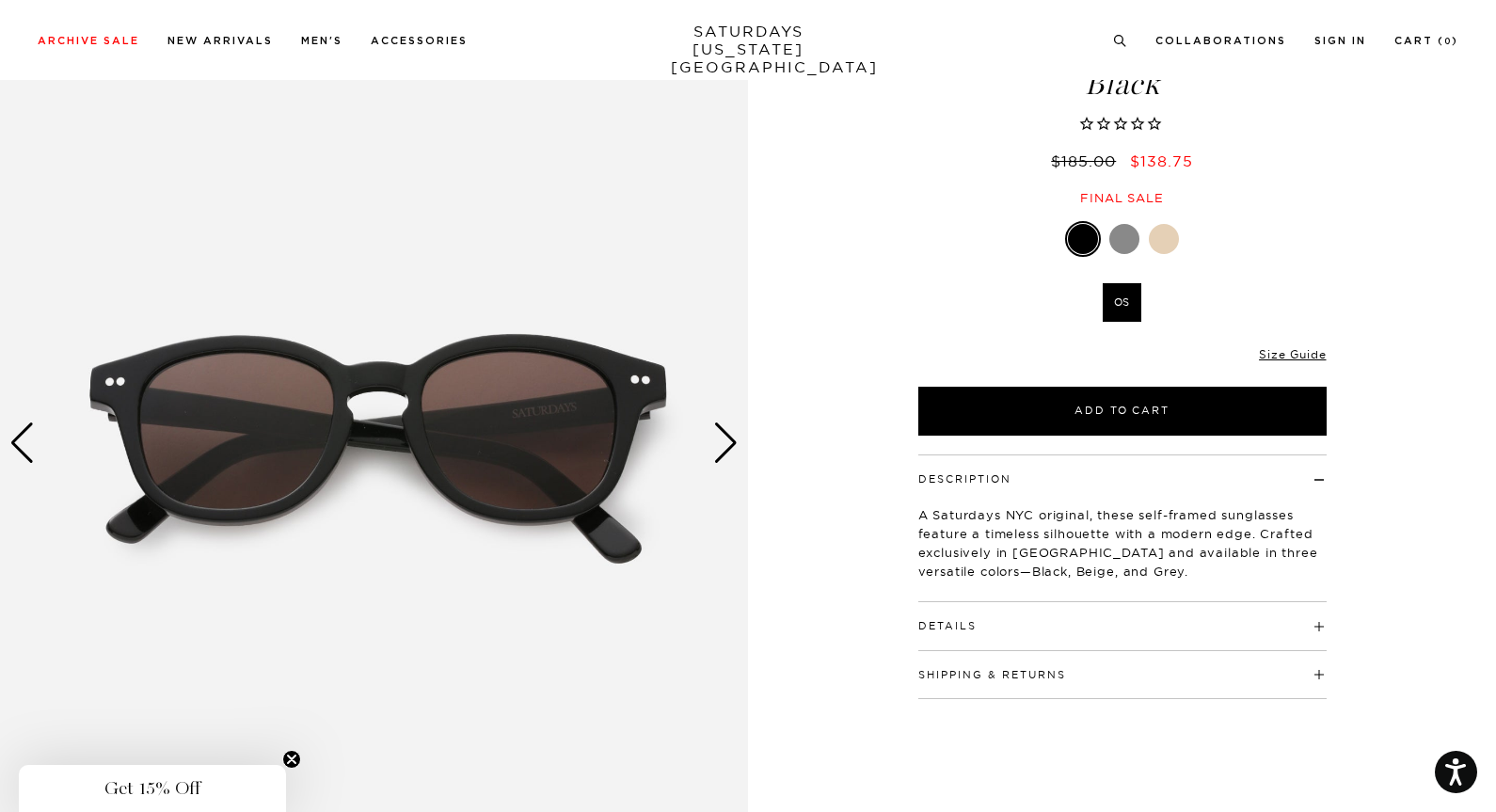
click at [738, 436] on div "Next slide" at bounding box center [725, 443] width 25 height 41
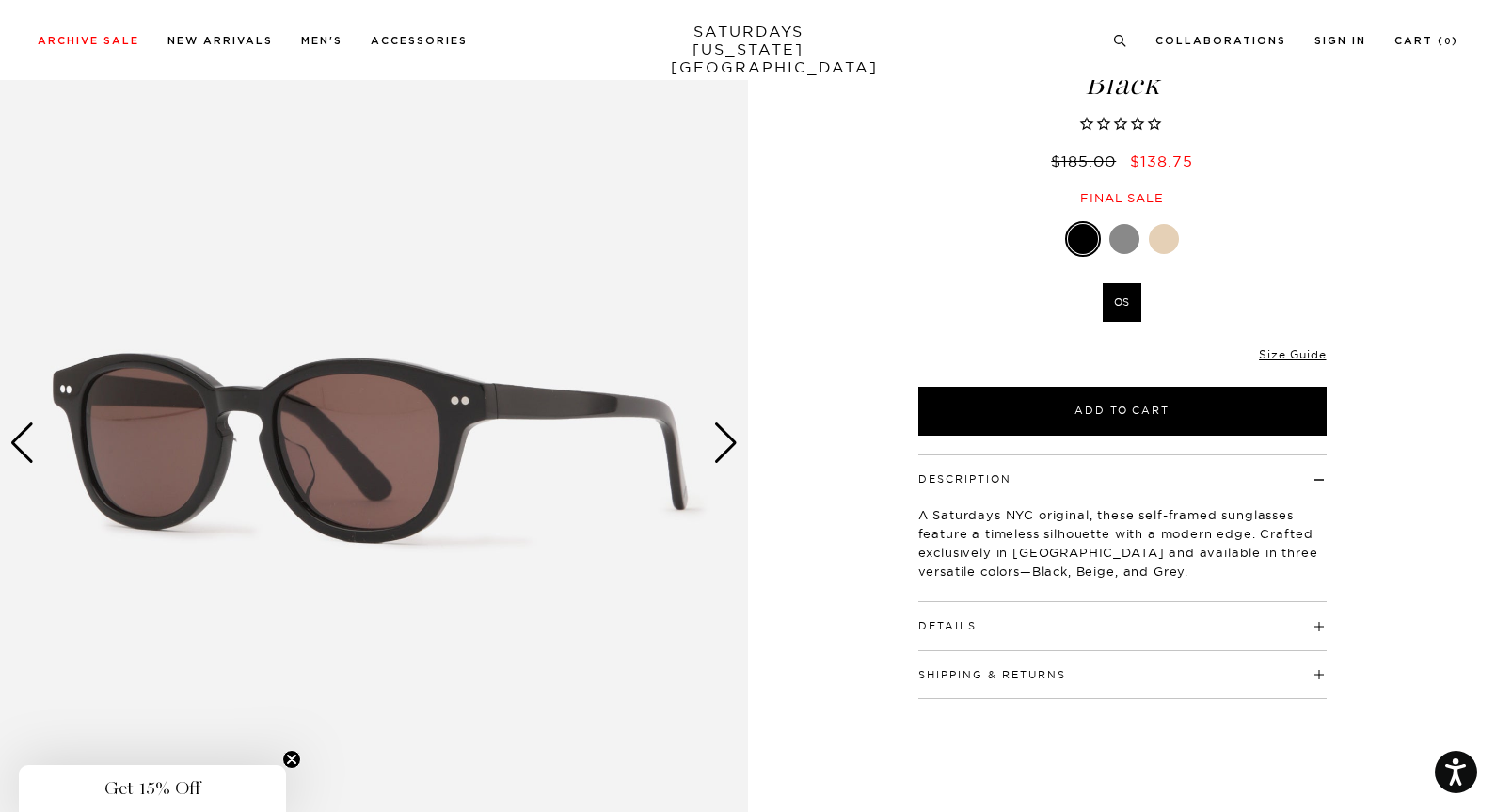
click at [738, 436] on div "Next slide" at bounding box center [725, 443] width 25 height 41
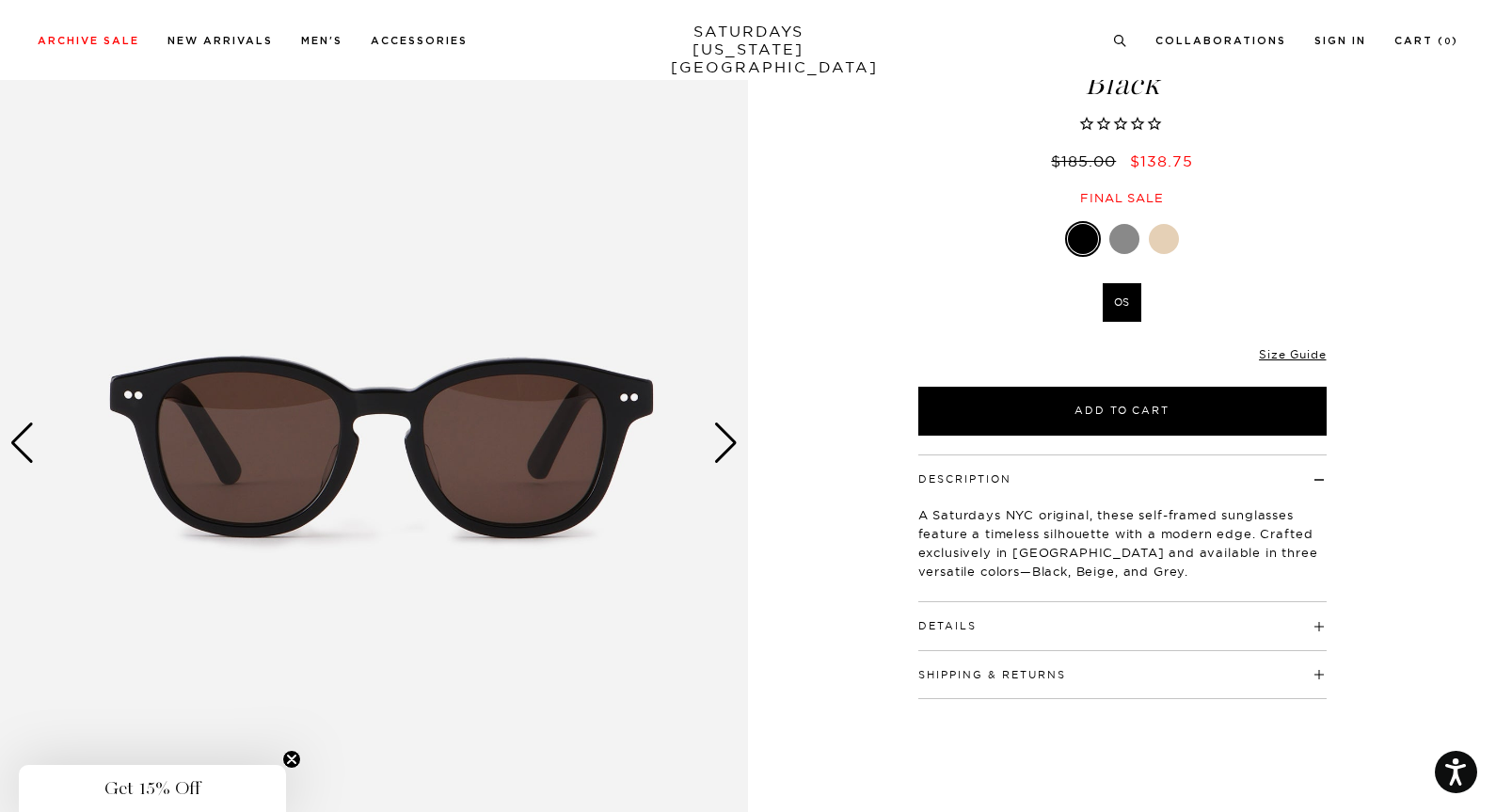
click at [738, 436] on div "Next slide" at bounding box center [725, 443] width 25 height 41
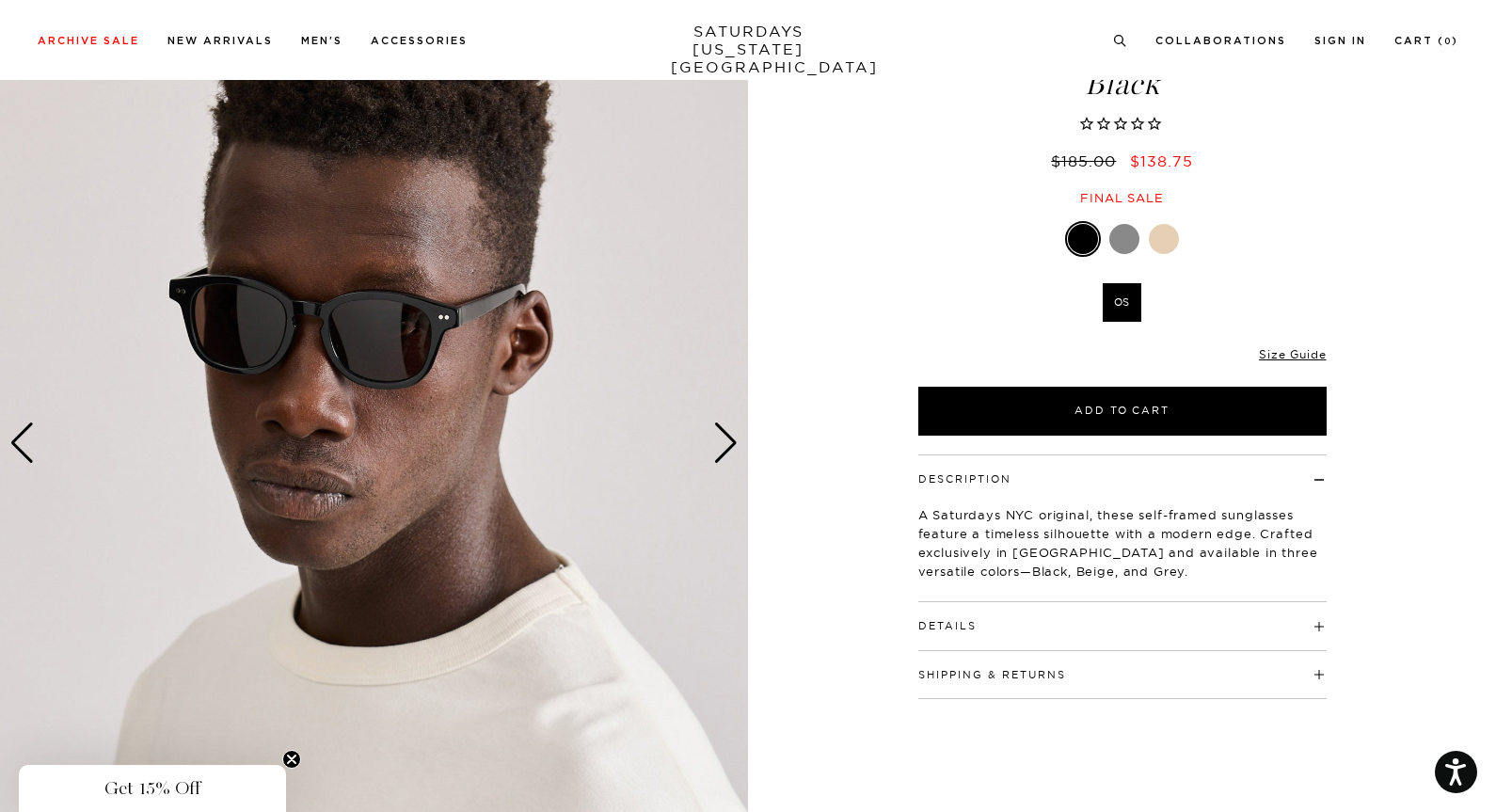
click at [987, 629] on h4 "Details" at bounding box center [1122, 617] width 408 height 31
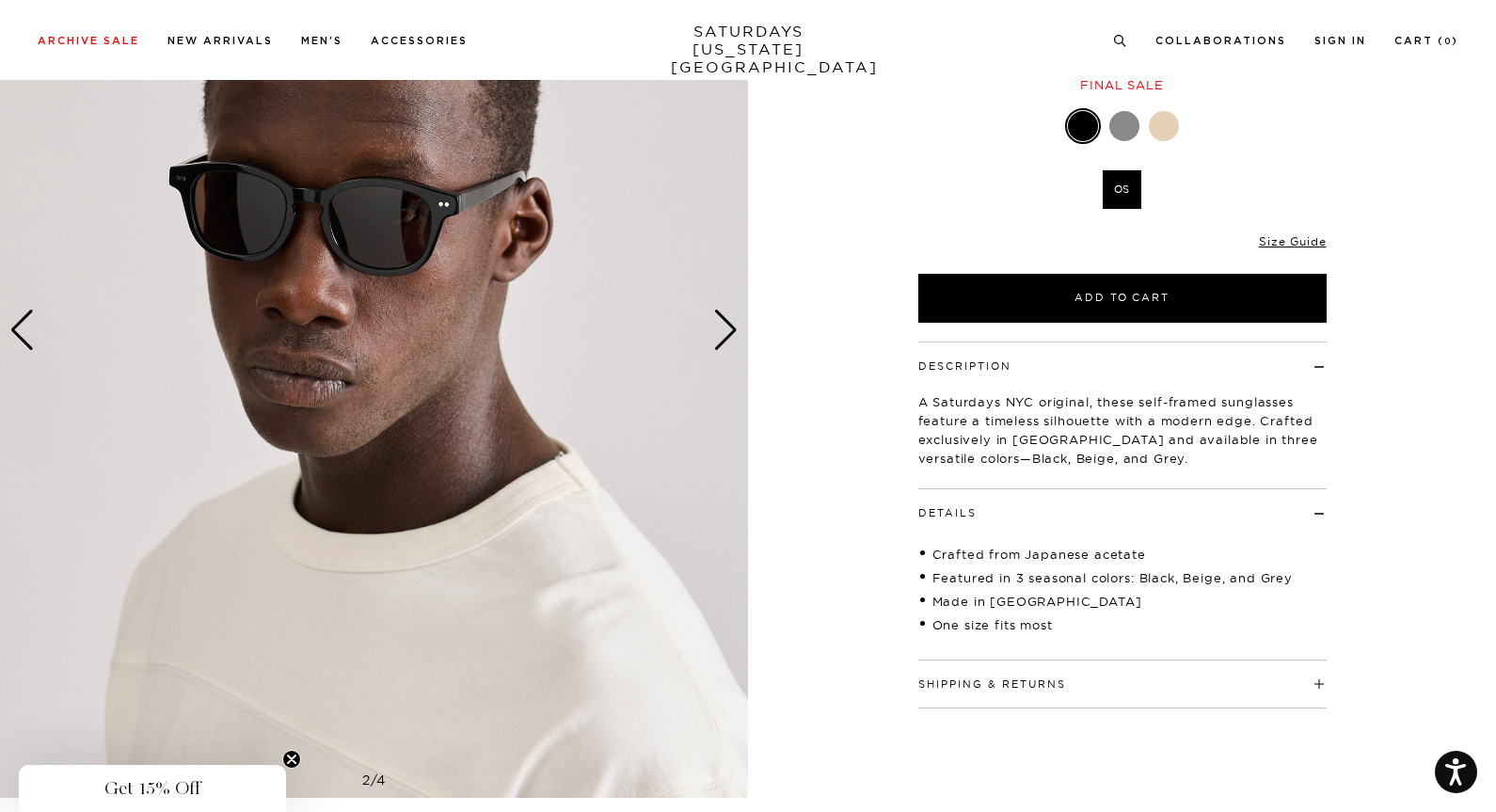
scroll to position [253, 0]
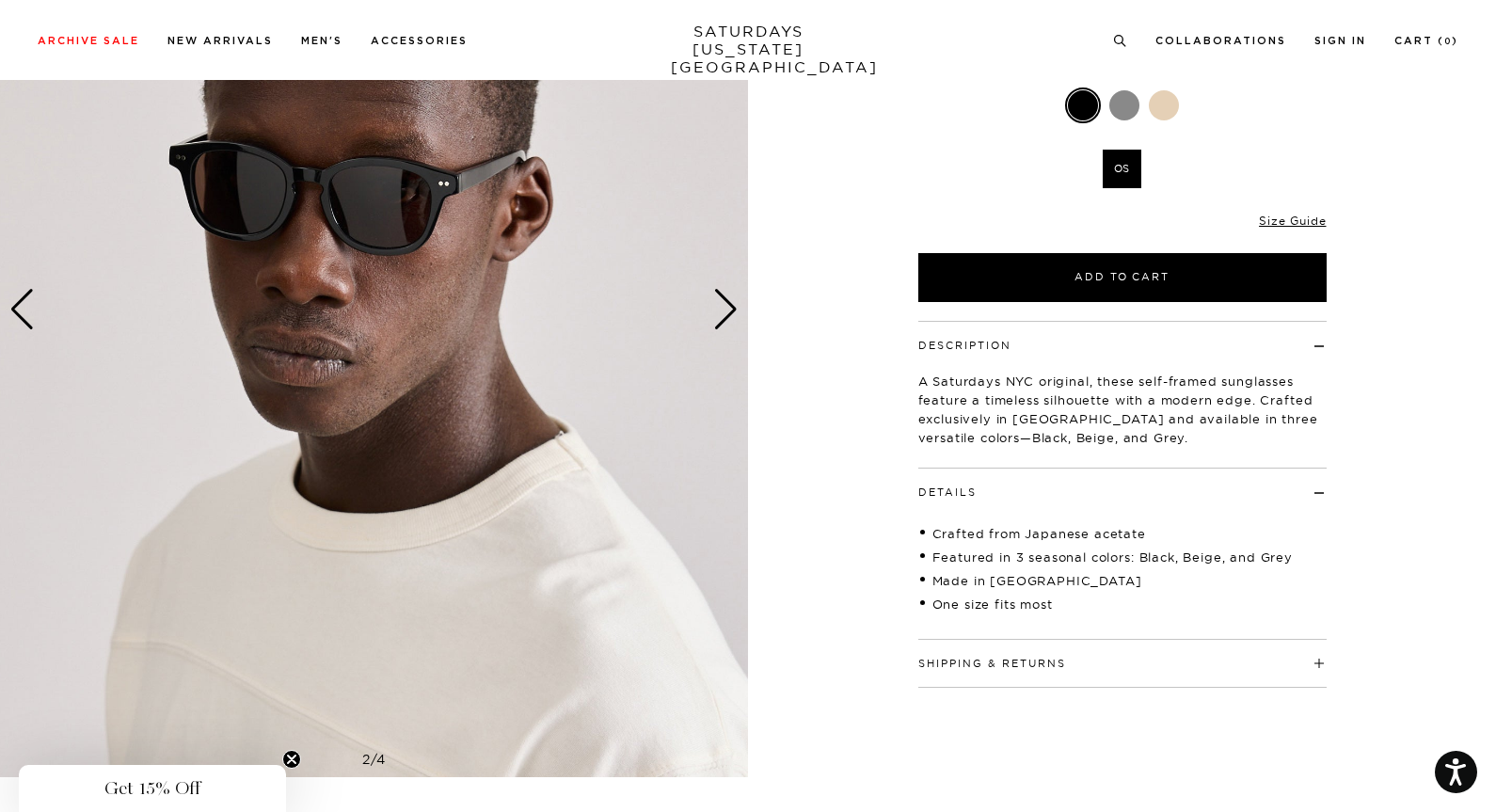
click at [951, 663] on button "Shipping & Returns" at bounding box center [992, 663] width 148 height 10
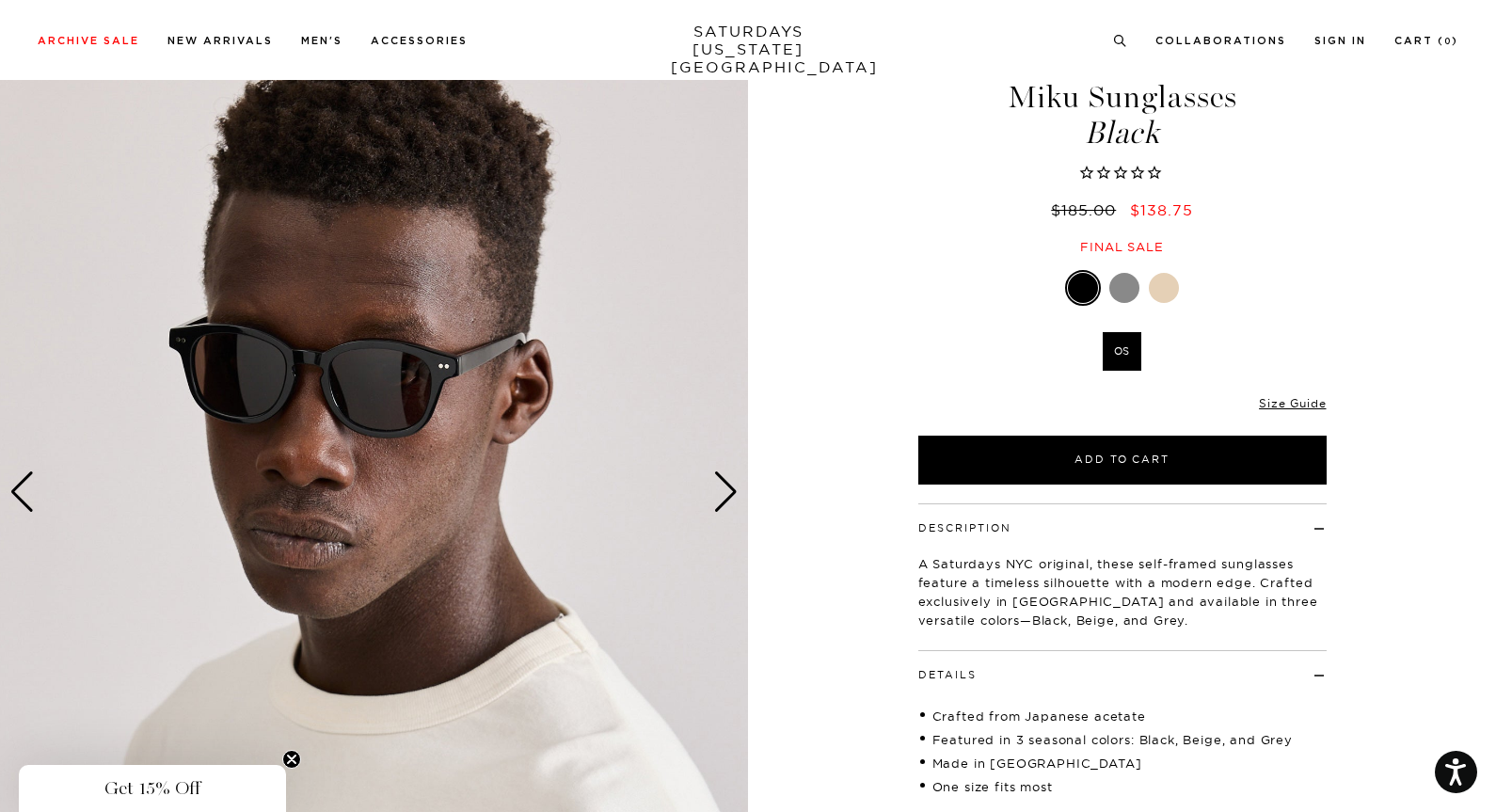
scroll to position [0, 0]
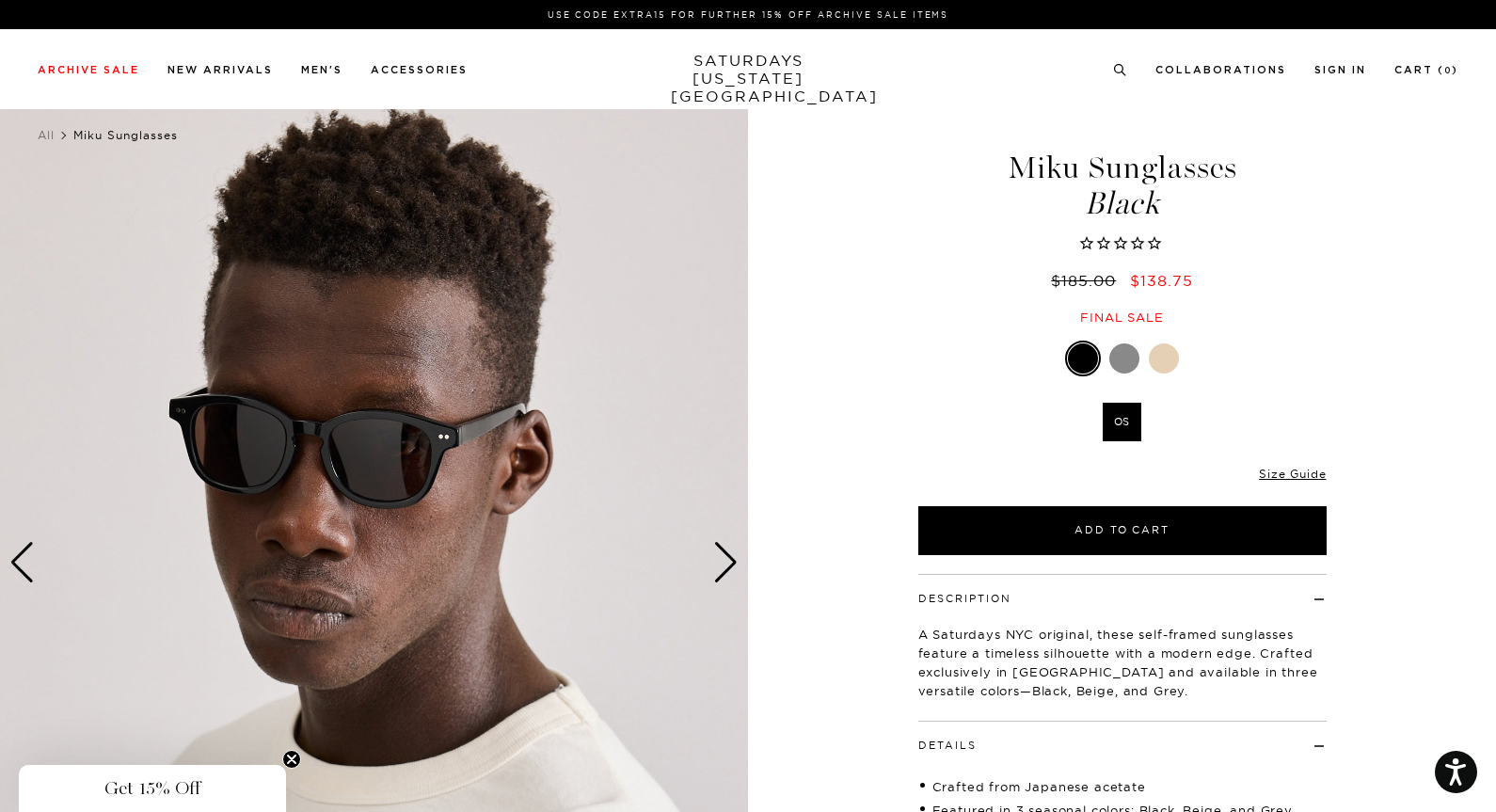
click at [1129, 351] on div at bounding box center [1124, 358] width 30 height 30
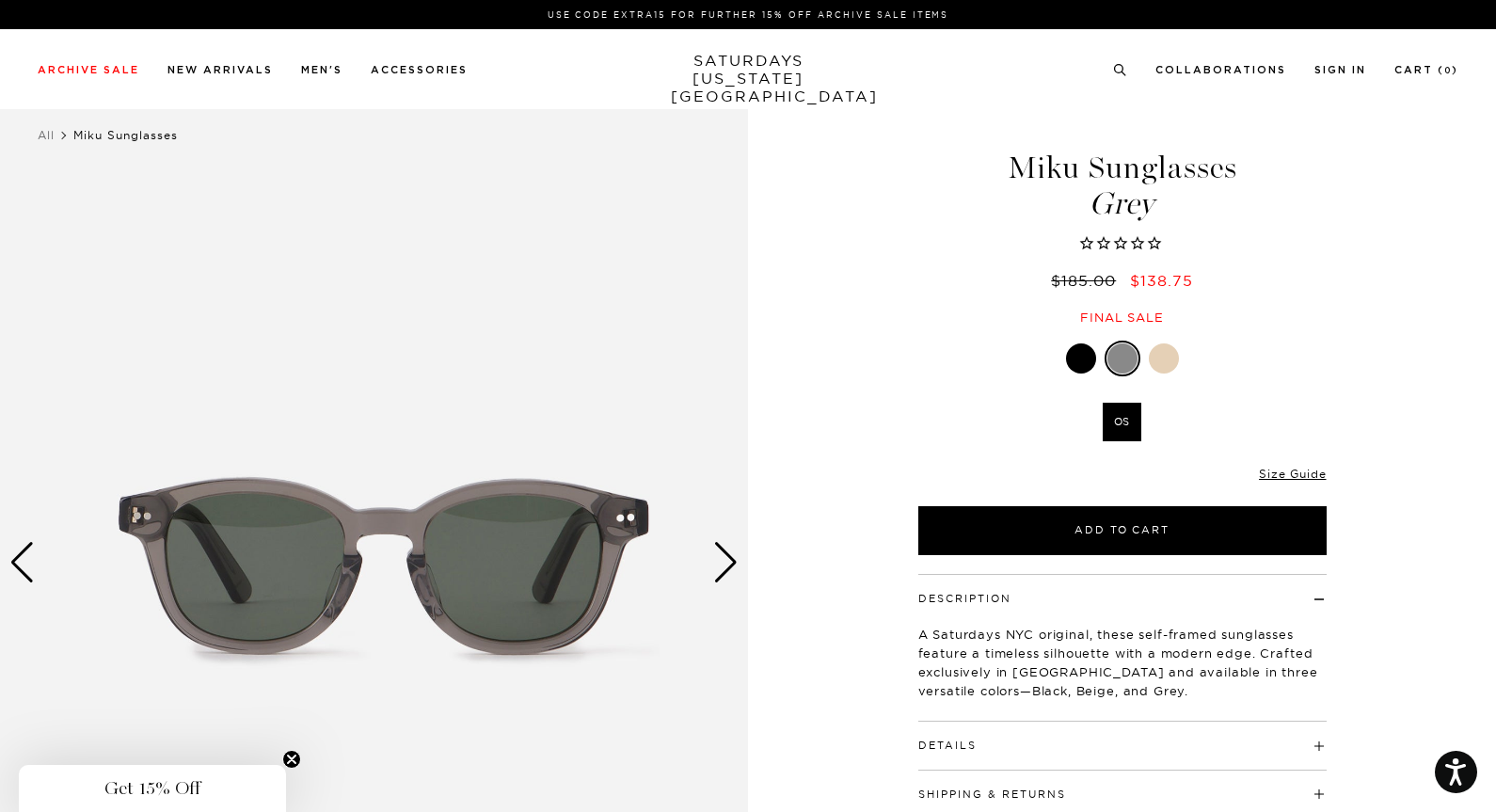
click at [1164, 339] on div "Miku Sunglasses Grey $185.00 $138.75 Final sale Miku Sunglasses Grey $185.00 $1…" at bounding box center [1122, 562] width 470 height 935
click at [1162, 349] on div at bounding box center [1163, 358] width 30 height 30
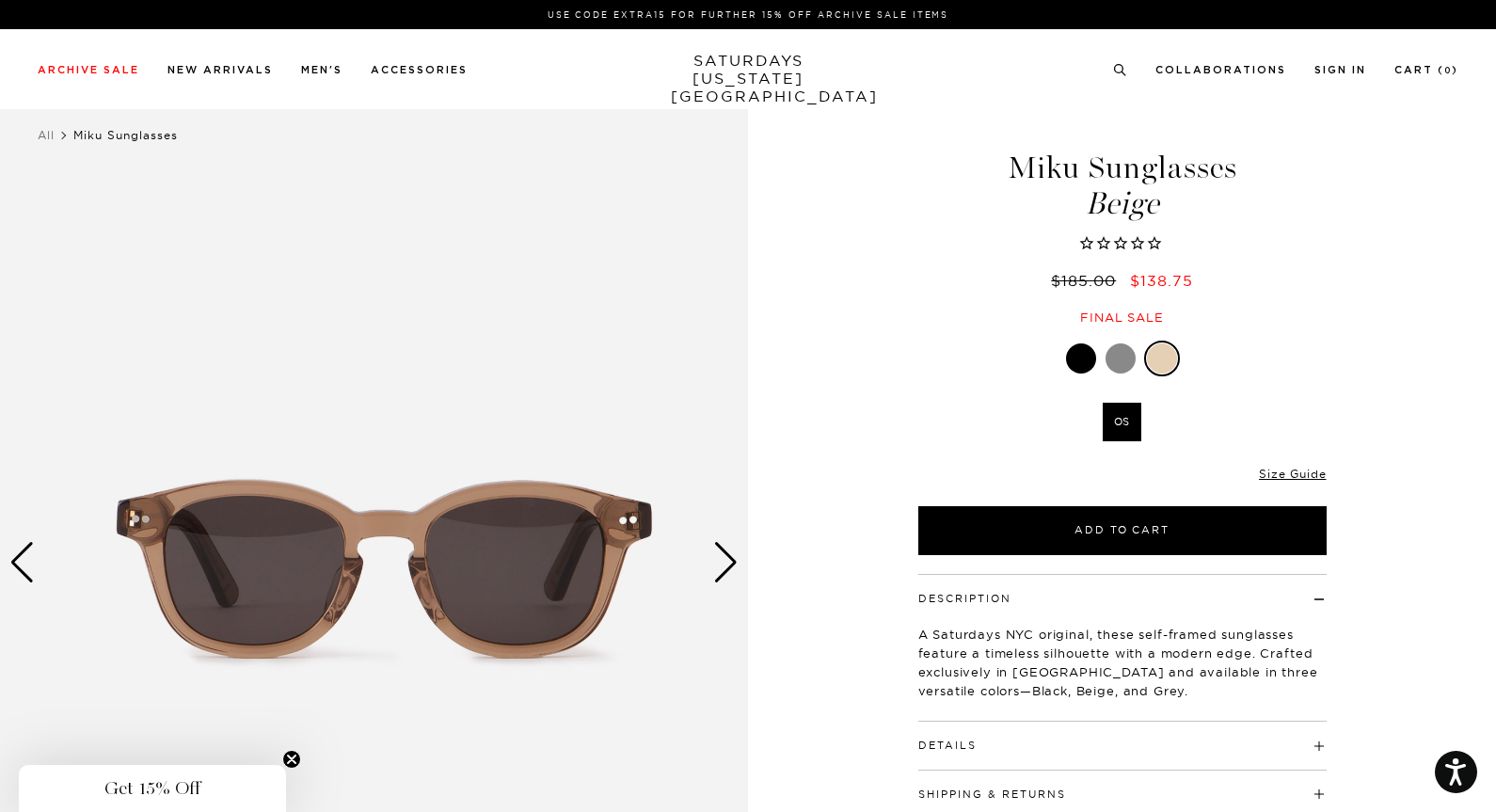
click at [1082, 348] on div at bounding box center [1081, 358] width 30 height 30
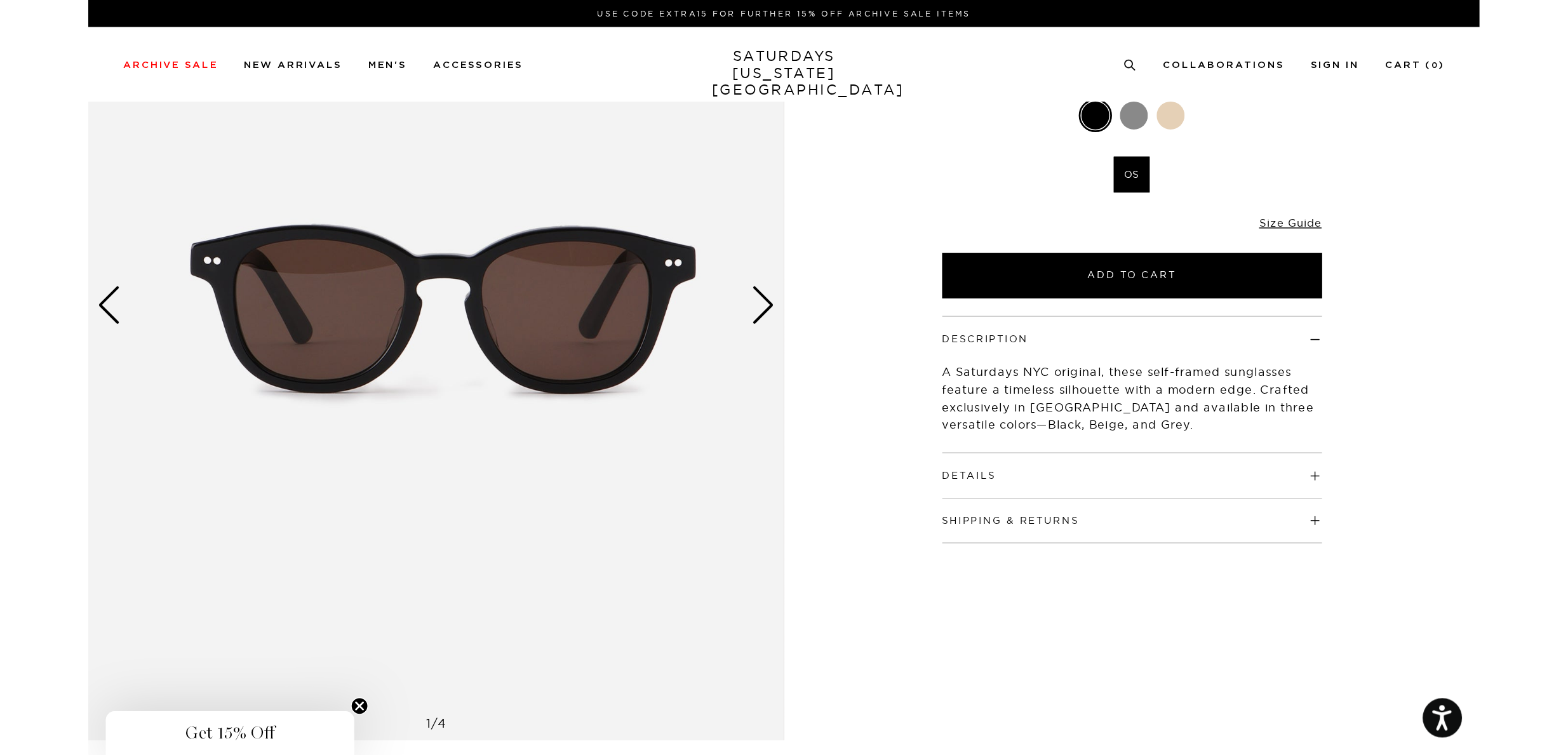
scroll to position [166, 0]
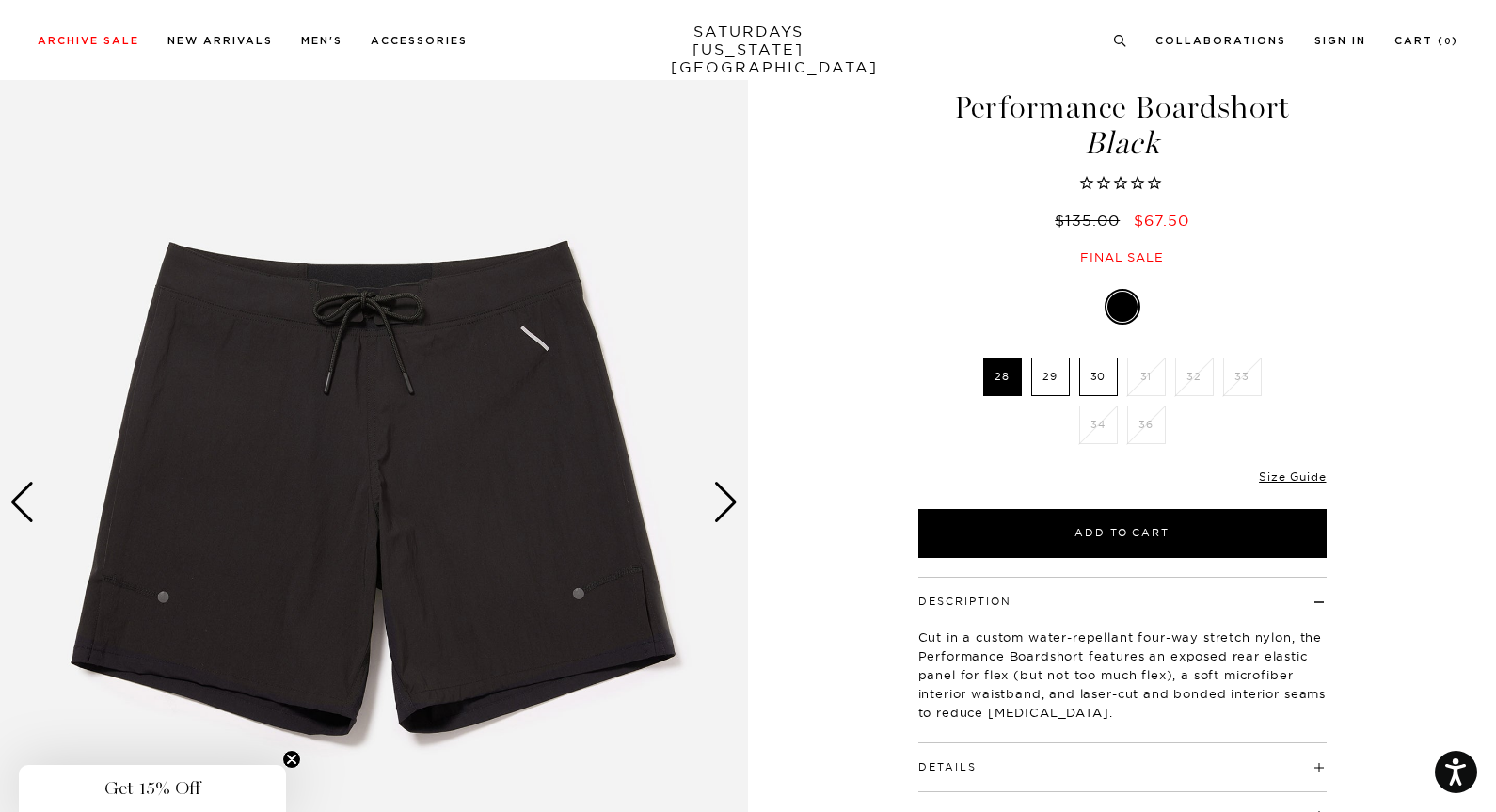
scroll to position [63, 0]
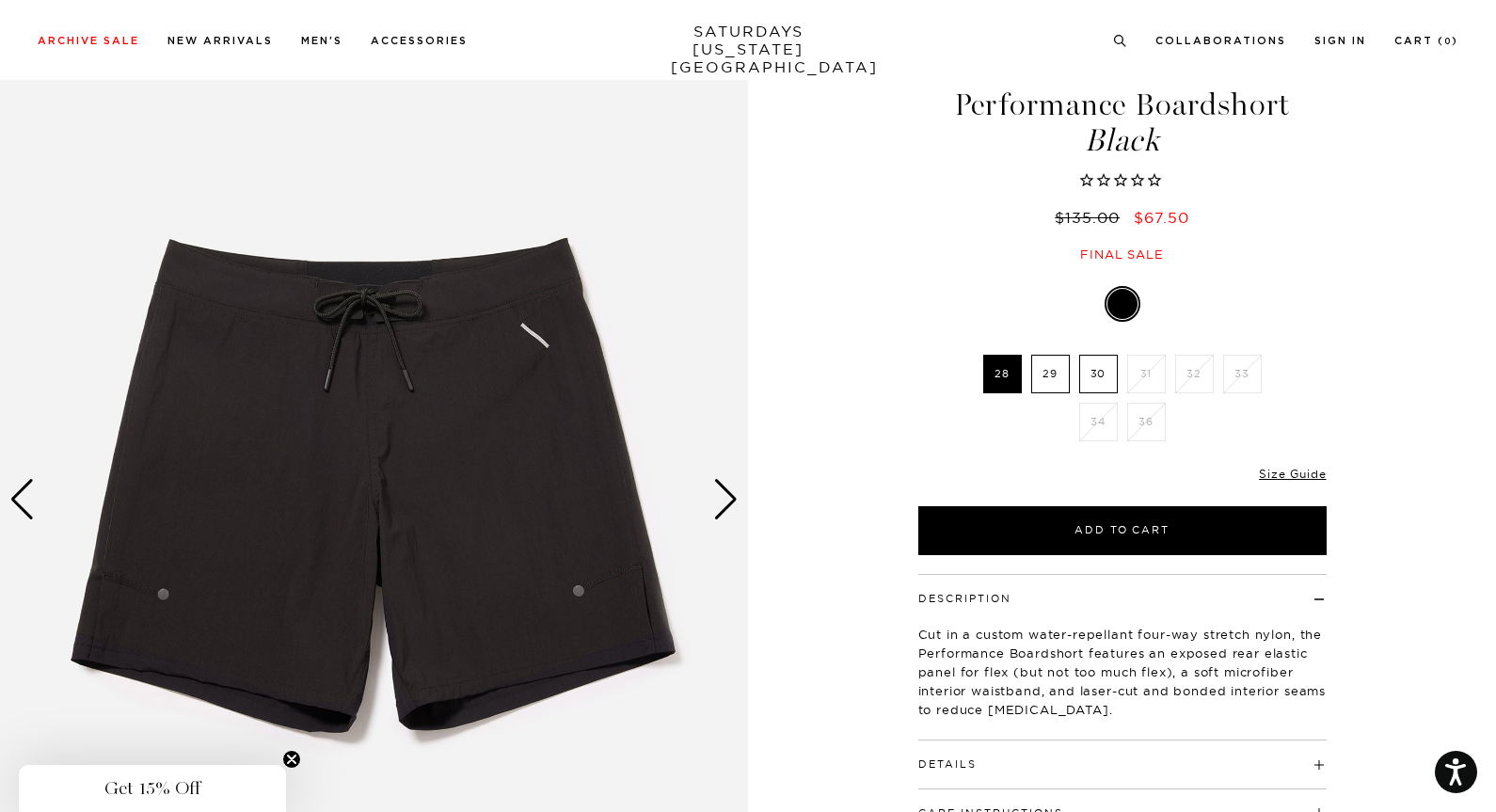
click at [721, 500] on div "Next slide" at bounding box center [725, 499] width 25 height 41
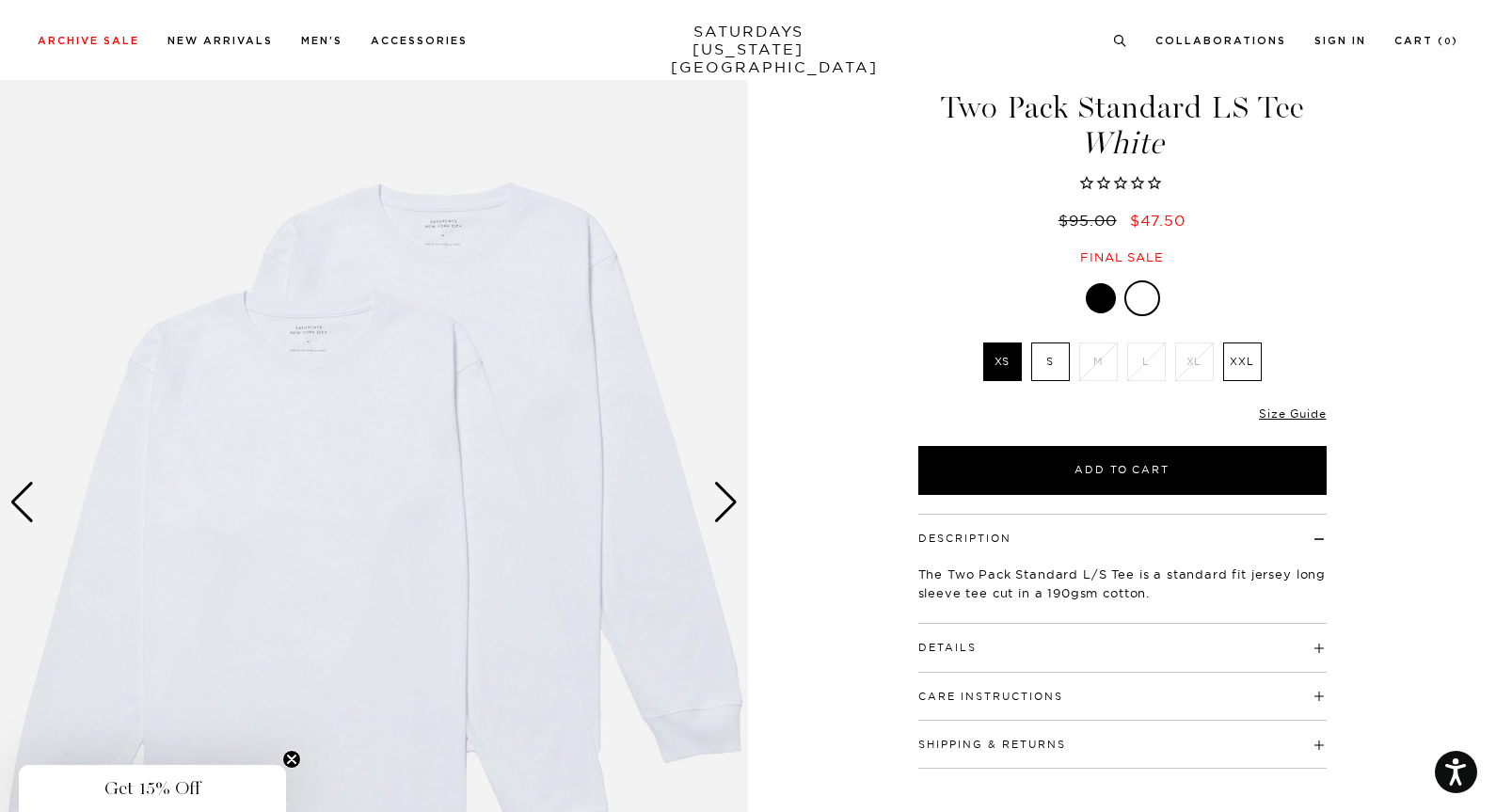
scroll to position [70, 0]
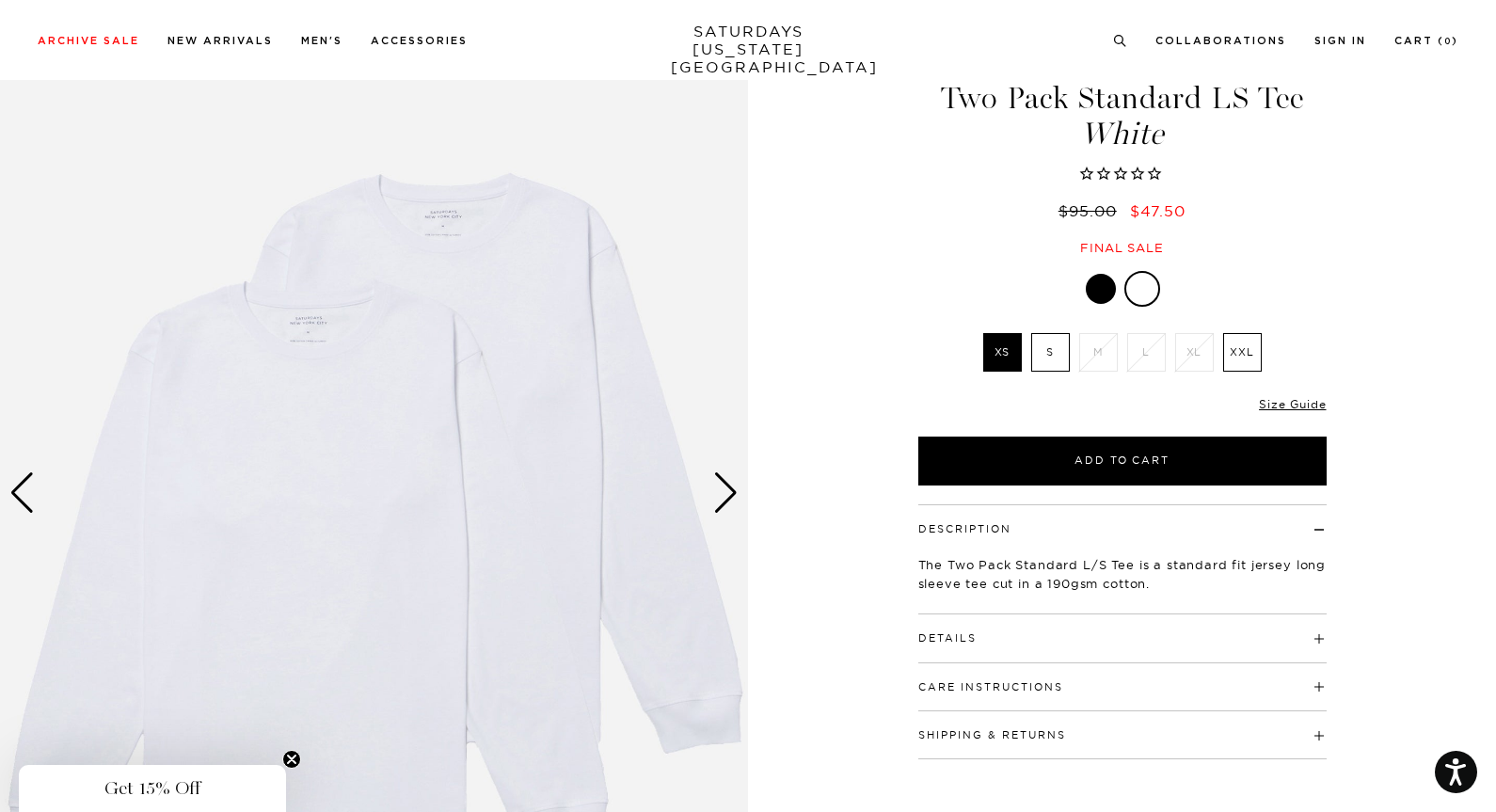
click at [1098, 286] on div at bounding box center [1100, 289] width 30 height 30
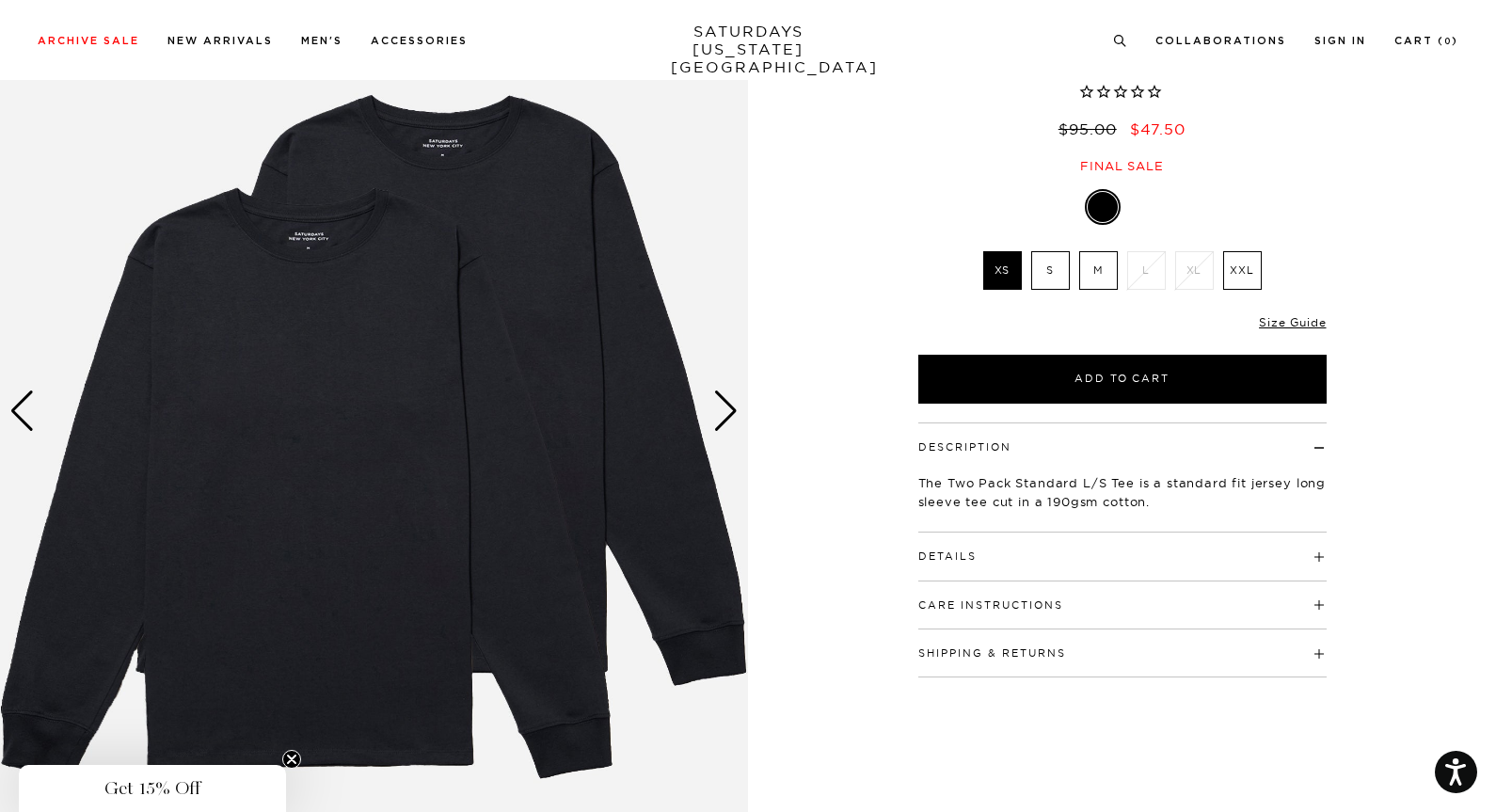
scroll to position [154, 0]
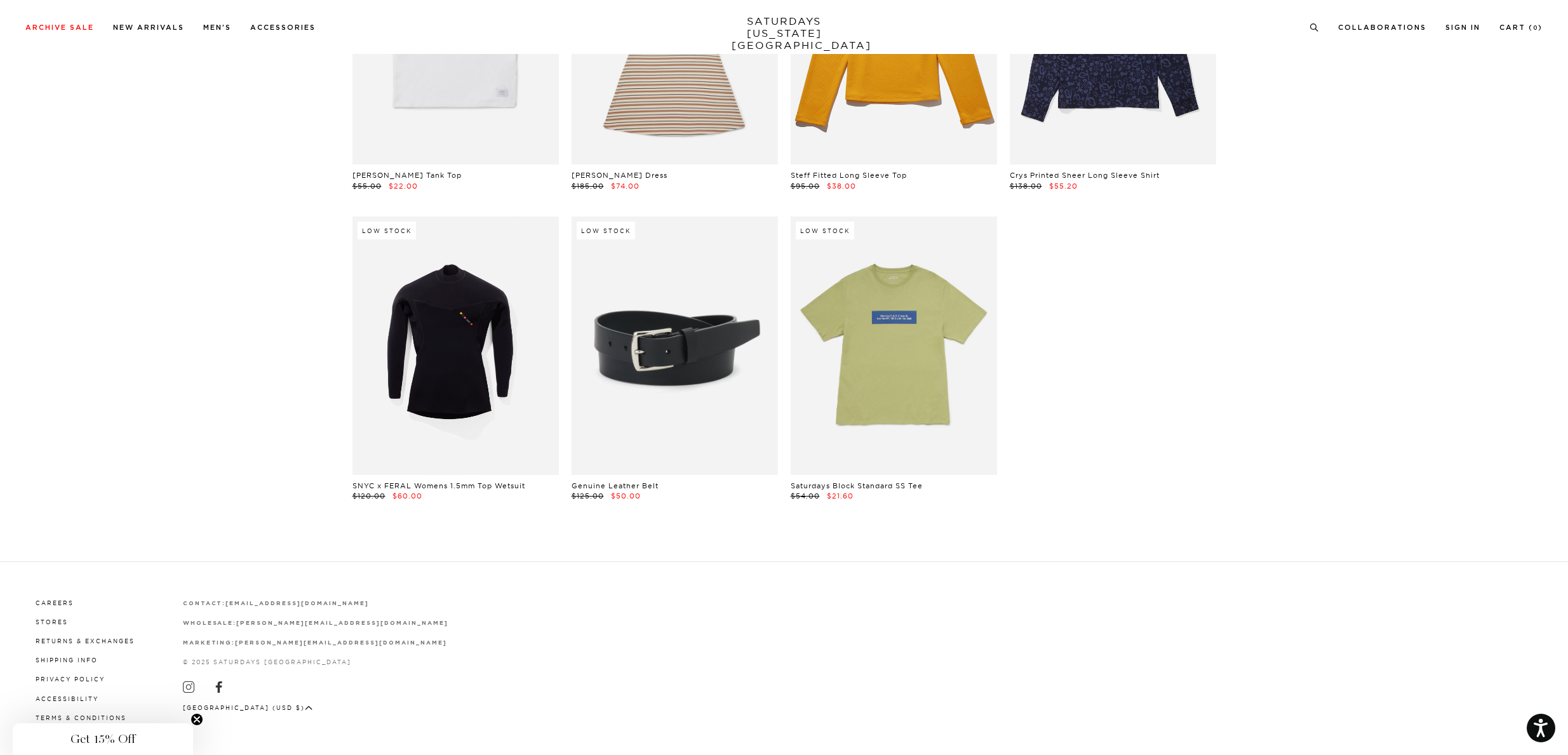
scroll to position [28408, 1]
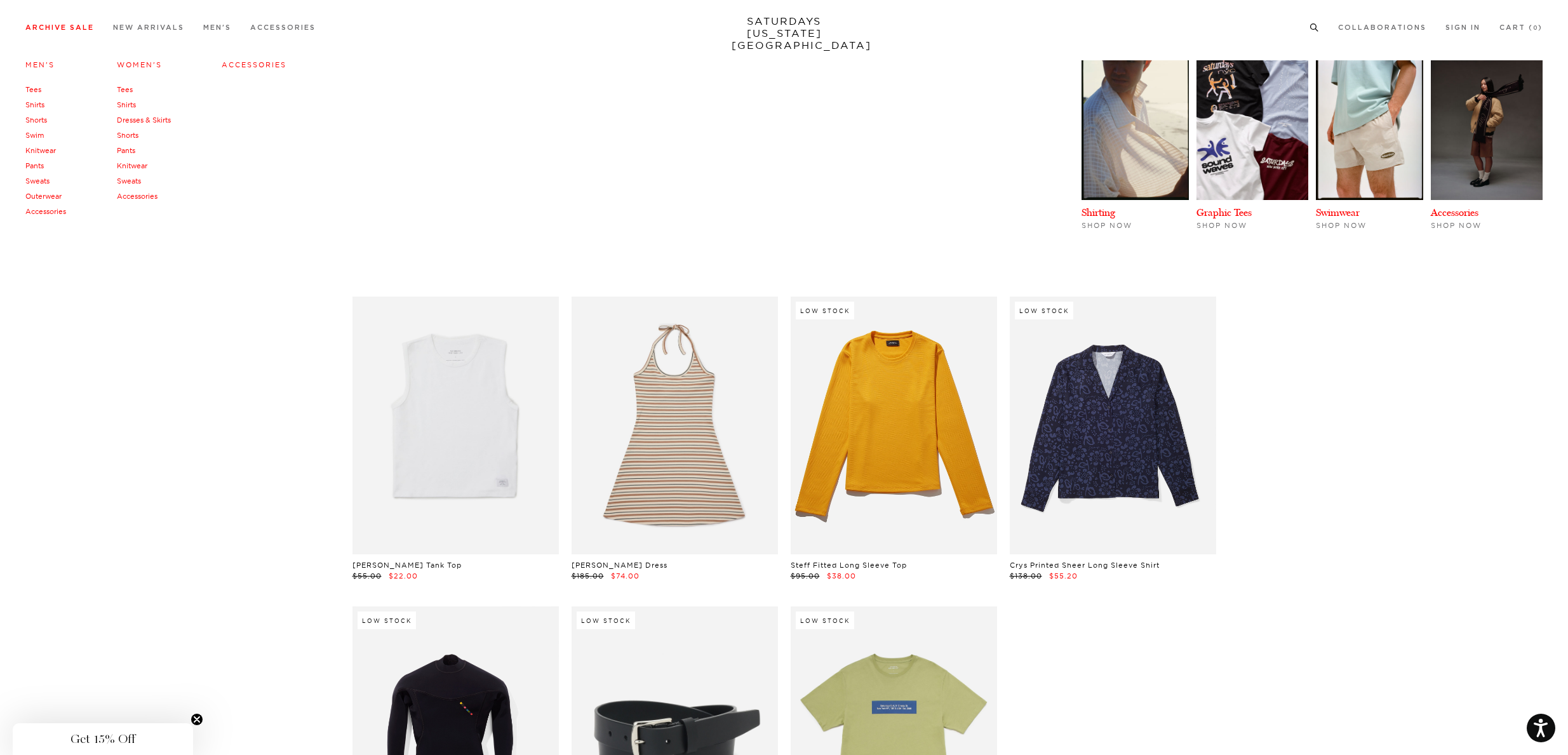
click at [39, 216] on link "Accessories" at bounding box center [46, 212] width 41 height 9
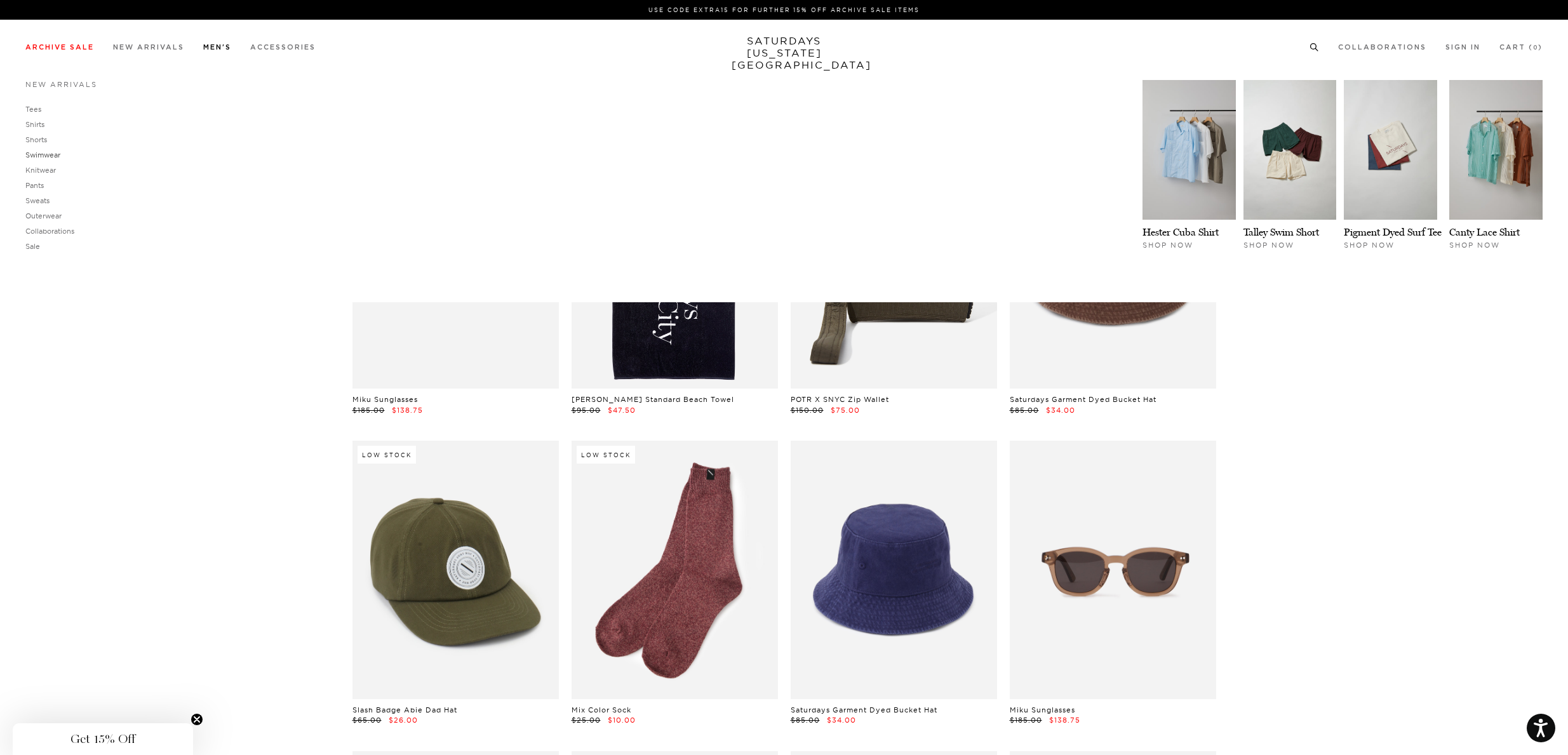
click at [41, 156] on link "Swimwear" at bounding box center [43, 155] width 35 height 9
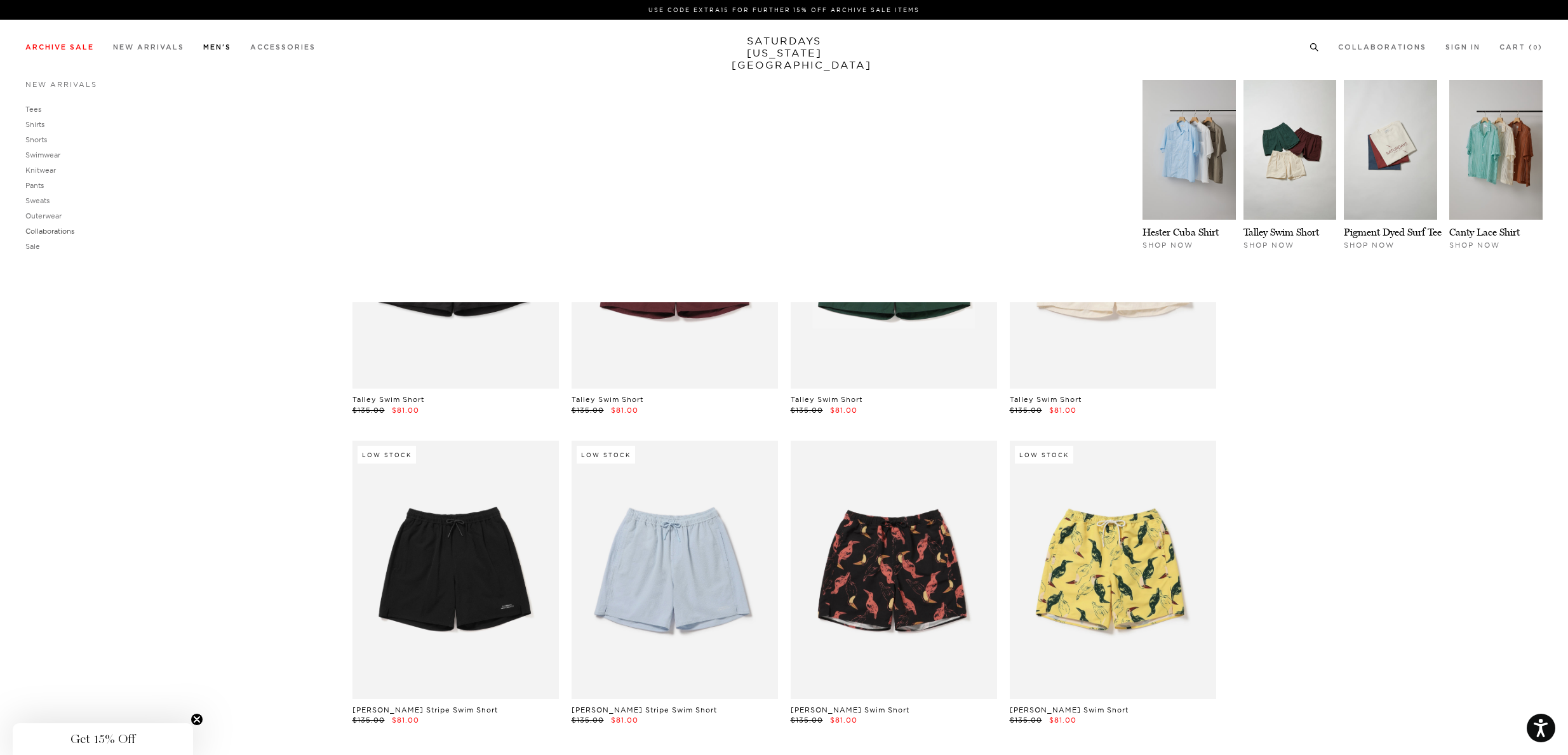
click at [49, 235] on link "Collaborations" at bounding box center [50, 232] width 49 height 9
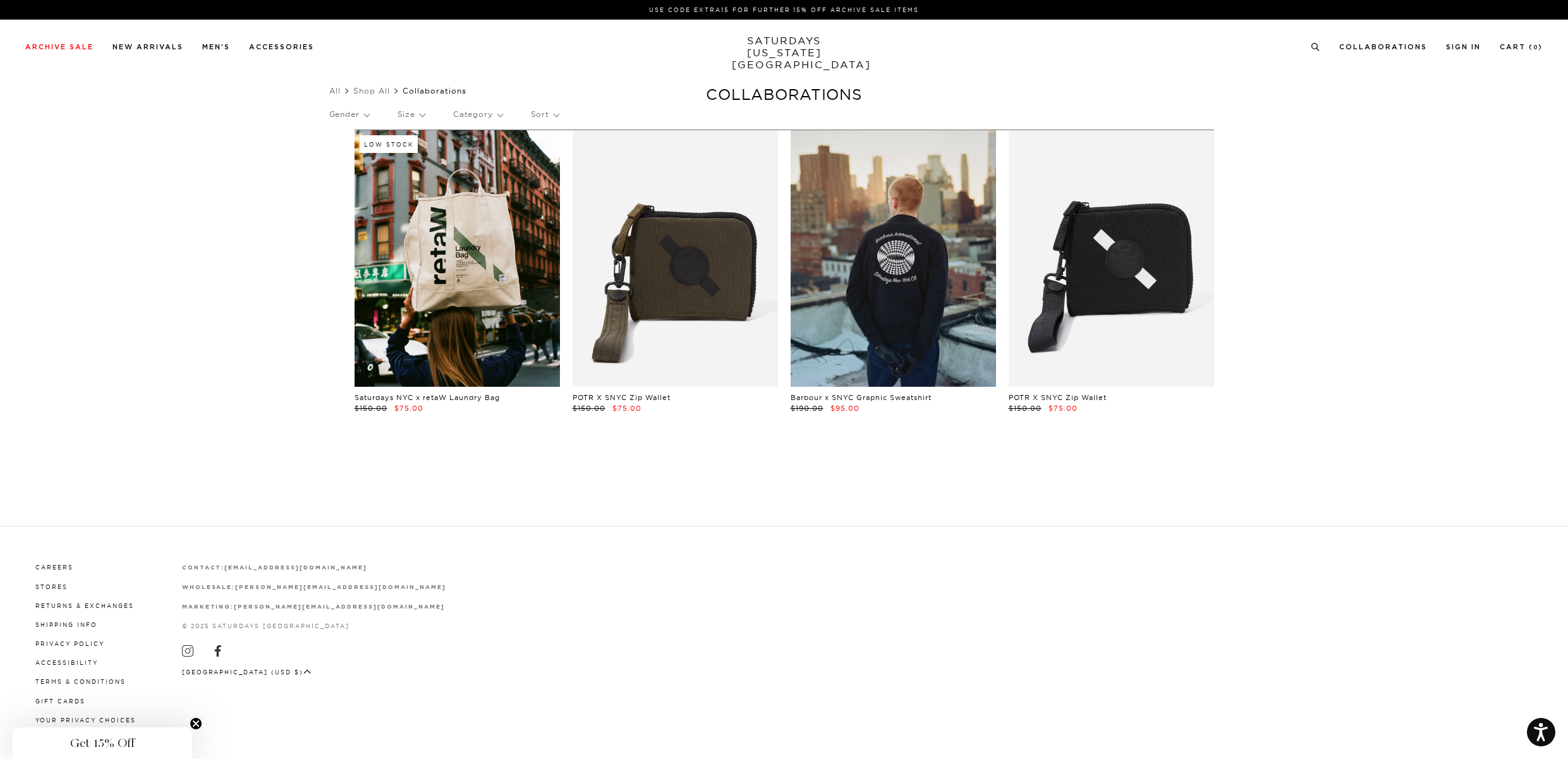
click at [423, 239] on link at bounding box center [457, 258] width 206 height 256
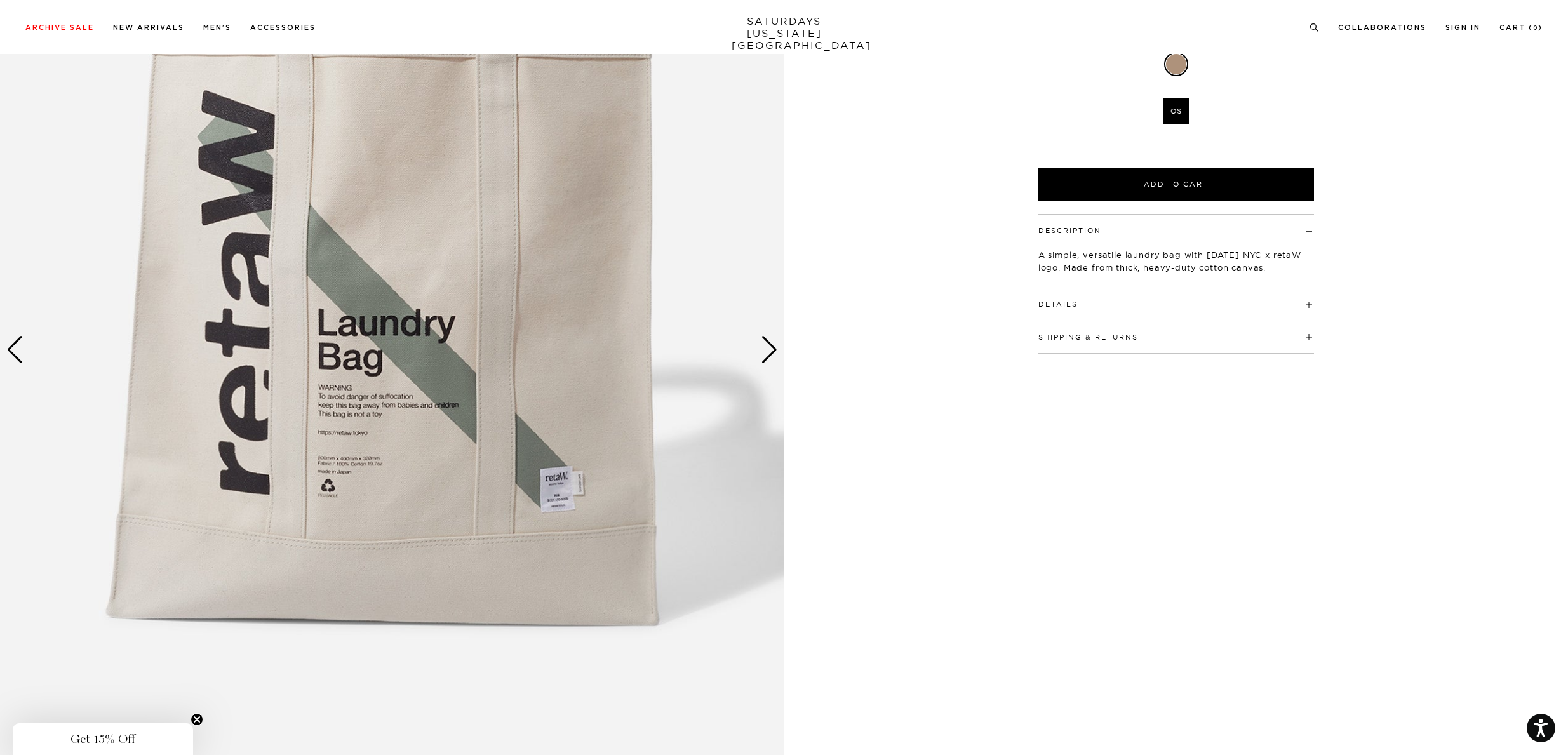
scroll to position [184, 0]
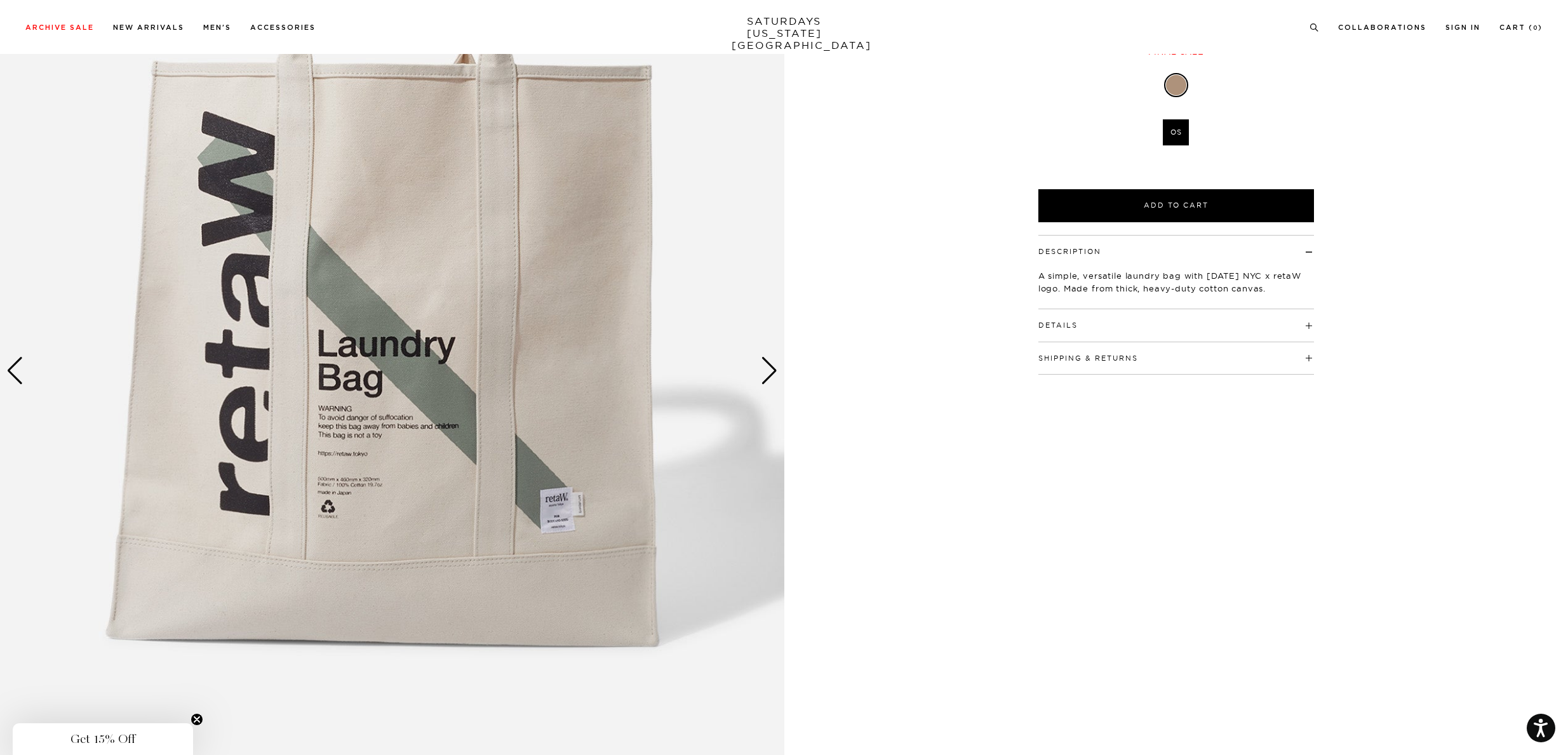
click at [762, 375] on div "Next slide" at bounding box center [769, 371] width 17 height 28
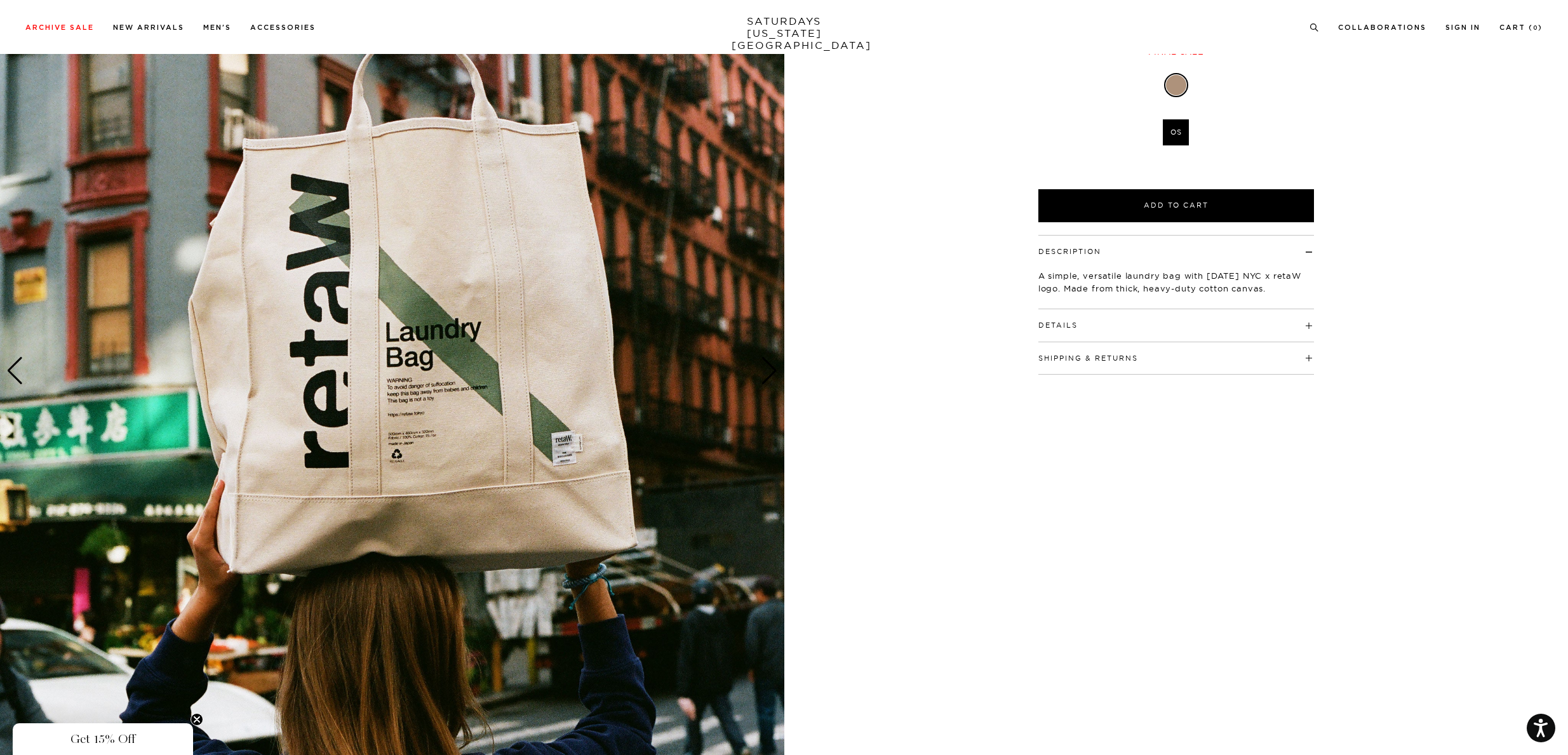
click at [762, 375] on div "Next slide" at bounding box center [769, 371] width 17 height 28
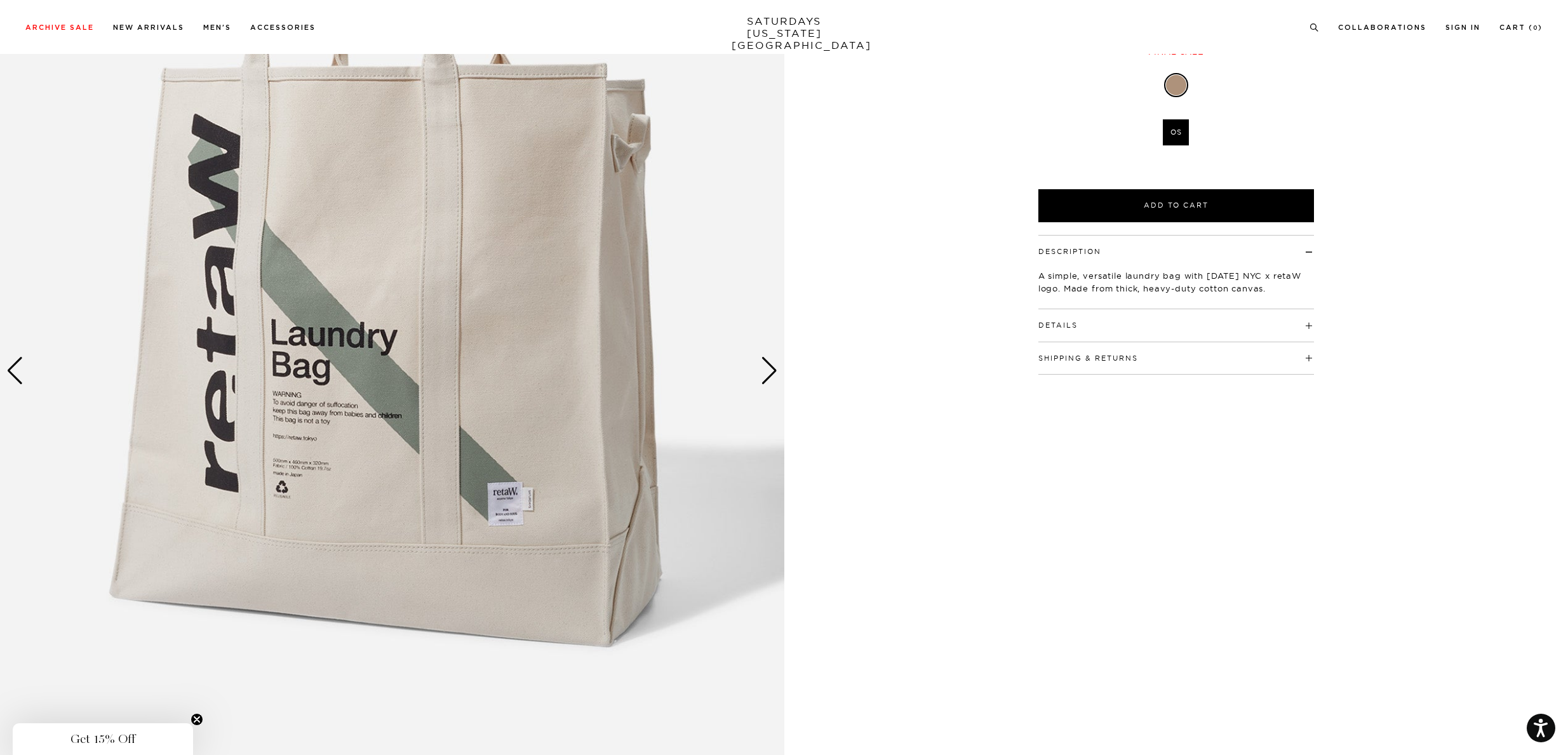
click at [762, 375] on div "Next slide" at bounding box center [769, 371] width 17 height 28
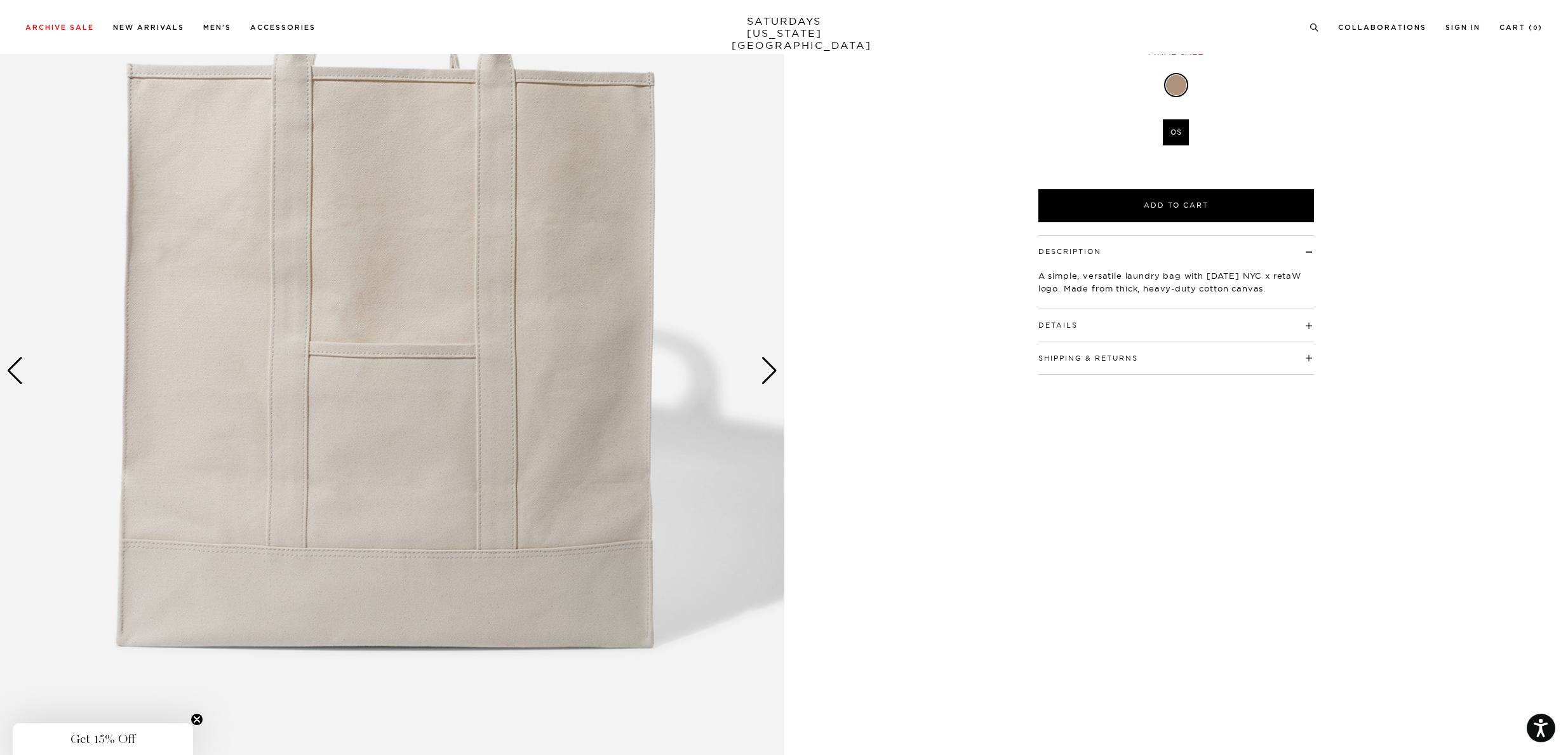
click at [762, 375] on div "Next slide" at bounding box center [769, 371] width 17 height 28
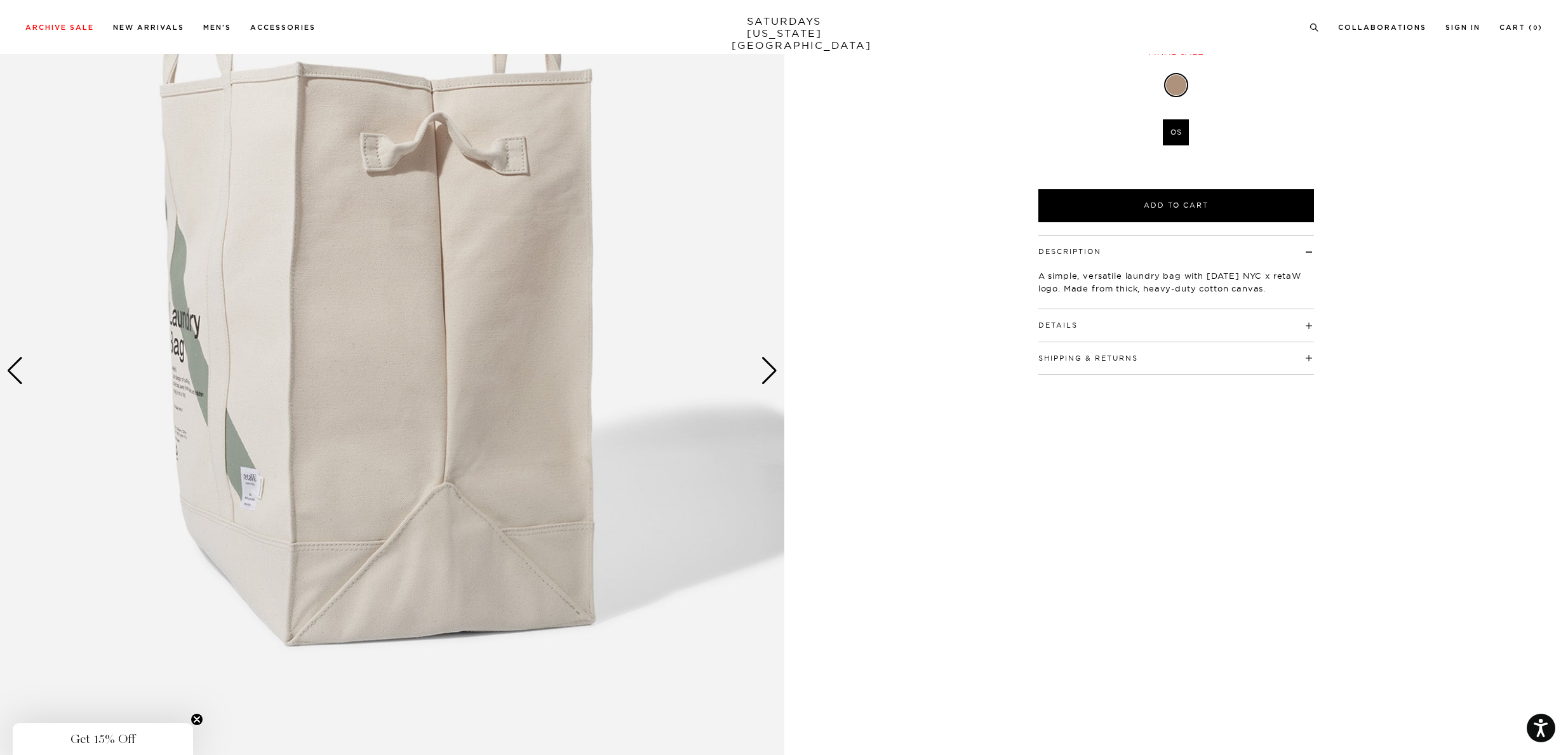
click at [762, 375] on div "Next slide" at bounding box center [769, 371] width 17 height 28
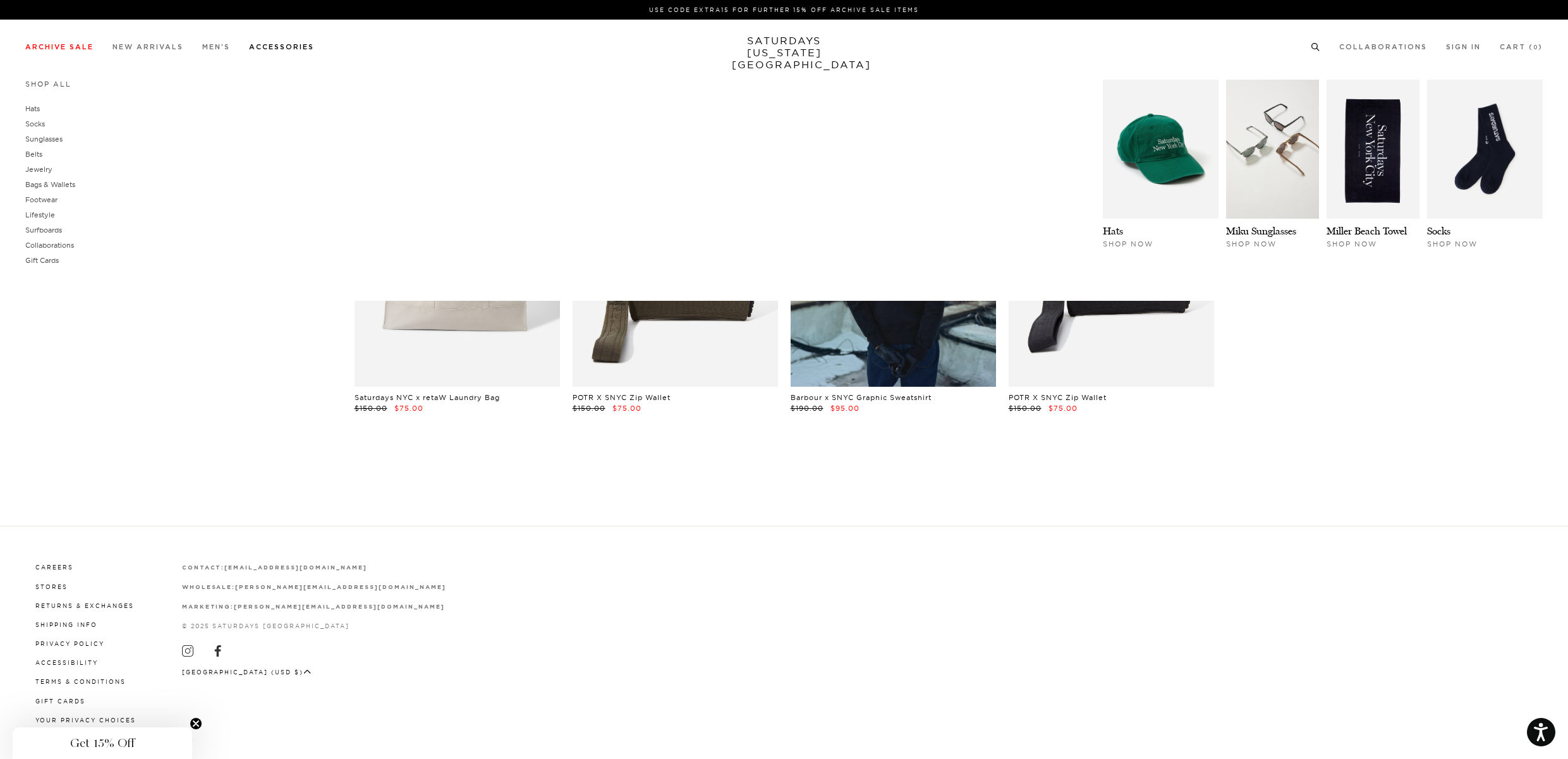
click at [296, 49] on link "Accessories" at bounding box center [281, 47] width 65 height 7
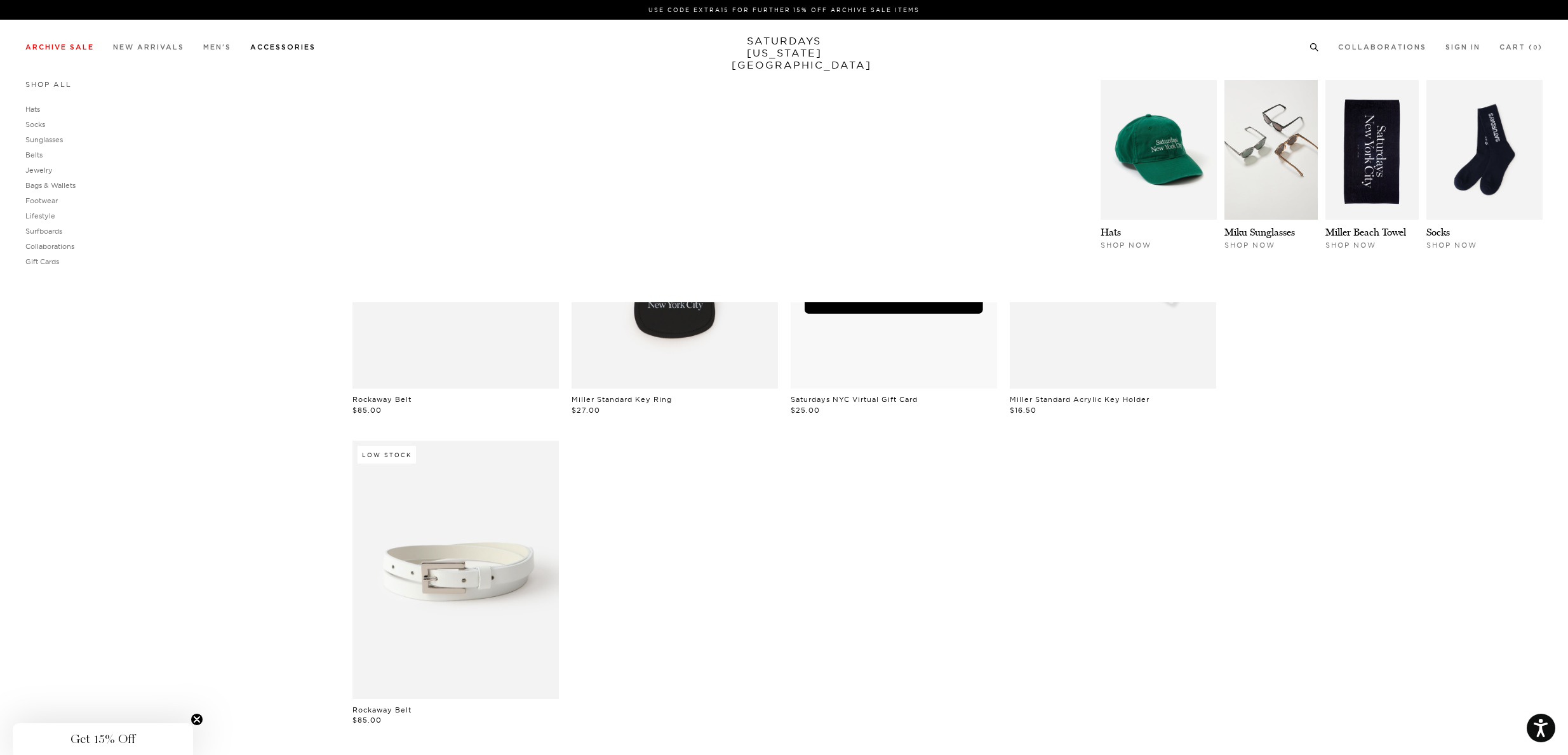
click at [58, 87] on link "Shop All" at bounding box center [48, 85] width 46 height 9
